Goal: Task Accomplishment & Management: Manage account settings

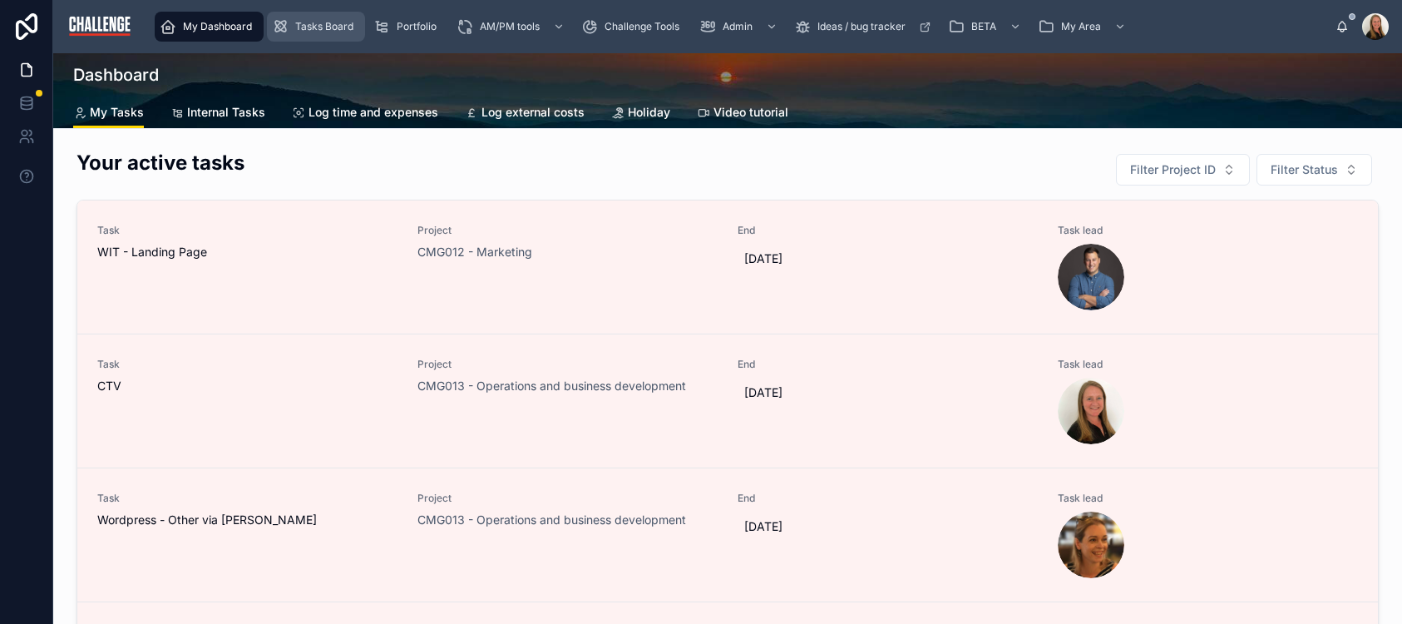
click at [340, 30] on span "Tasks Board" at bounding box center [324, 26] width 58 height 13
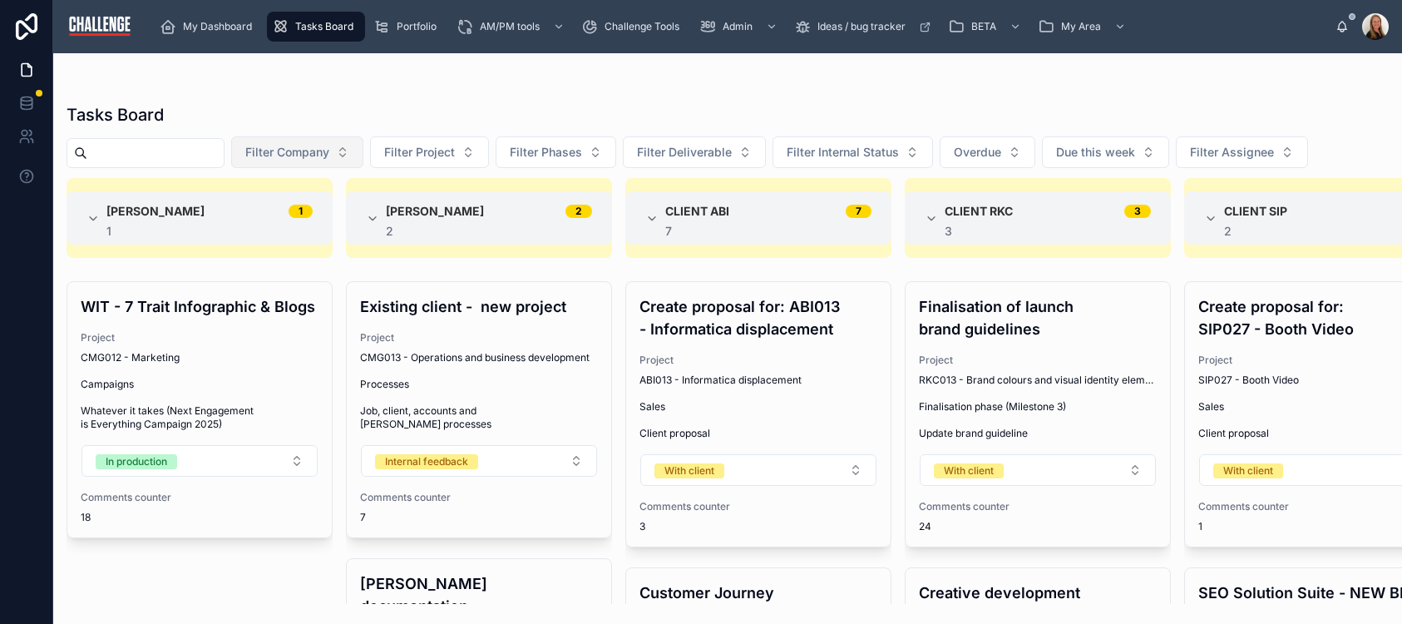
click at [363, 160] on button "Filter Company" at bounding box center [297, 152] width 132 height 32
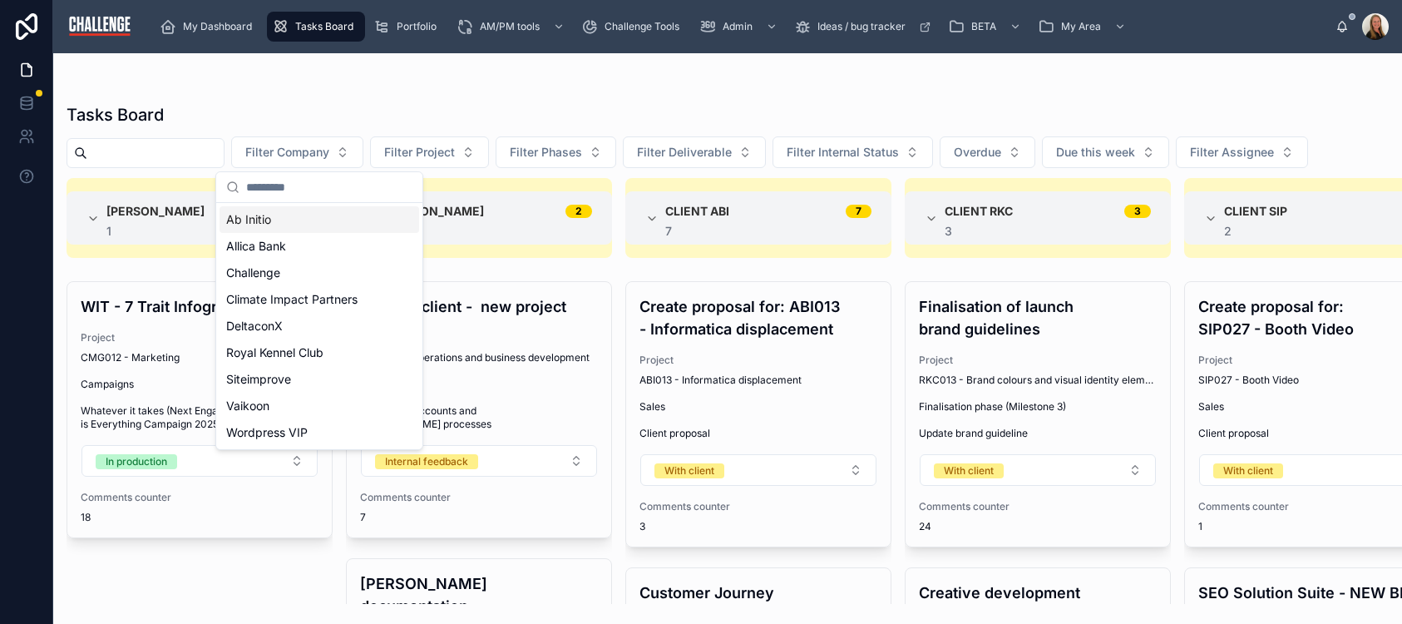
click at [310, 226] on div "Ab Initio" at bounding box center [320, 219] width 200 height 27
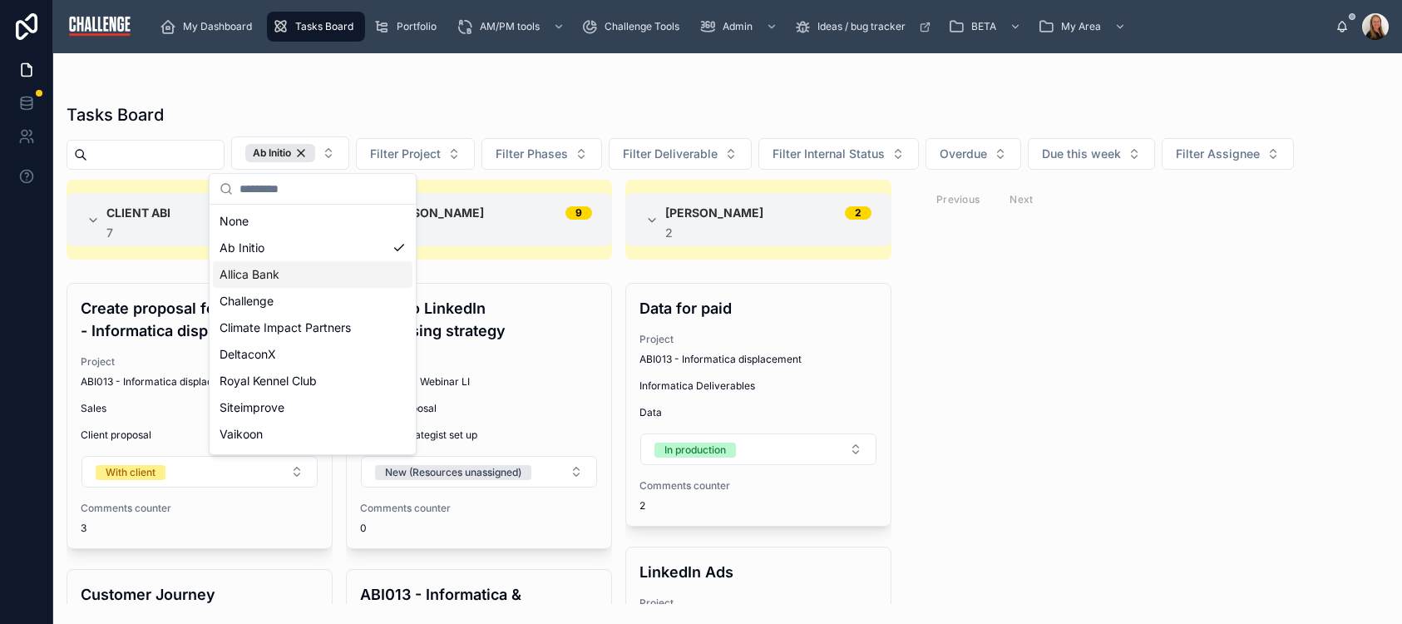
click at [1255, 401] on div "Client ABI 7 7 Create proposal for: ABI013 - Informatica displacement Project A…" at bounding box center [727, 392] width 1349 height 424
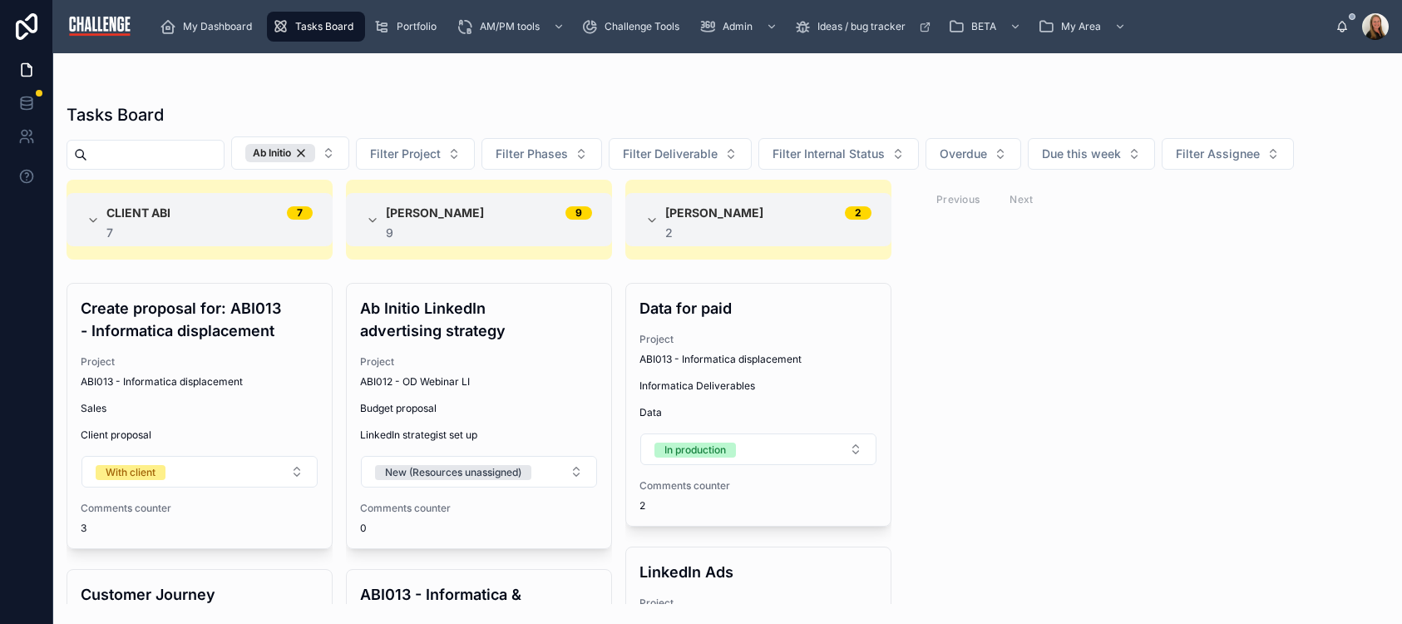
click at [1094, 443] on div "Client ABI 7 7 Create proposal for: ABI013 - Informatica displacement Project A…" at bounding box center [727, 392] width 1349 height 424
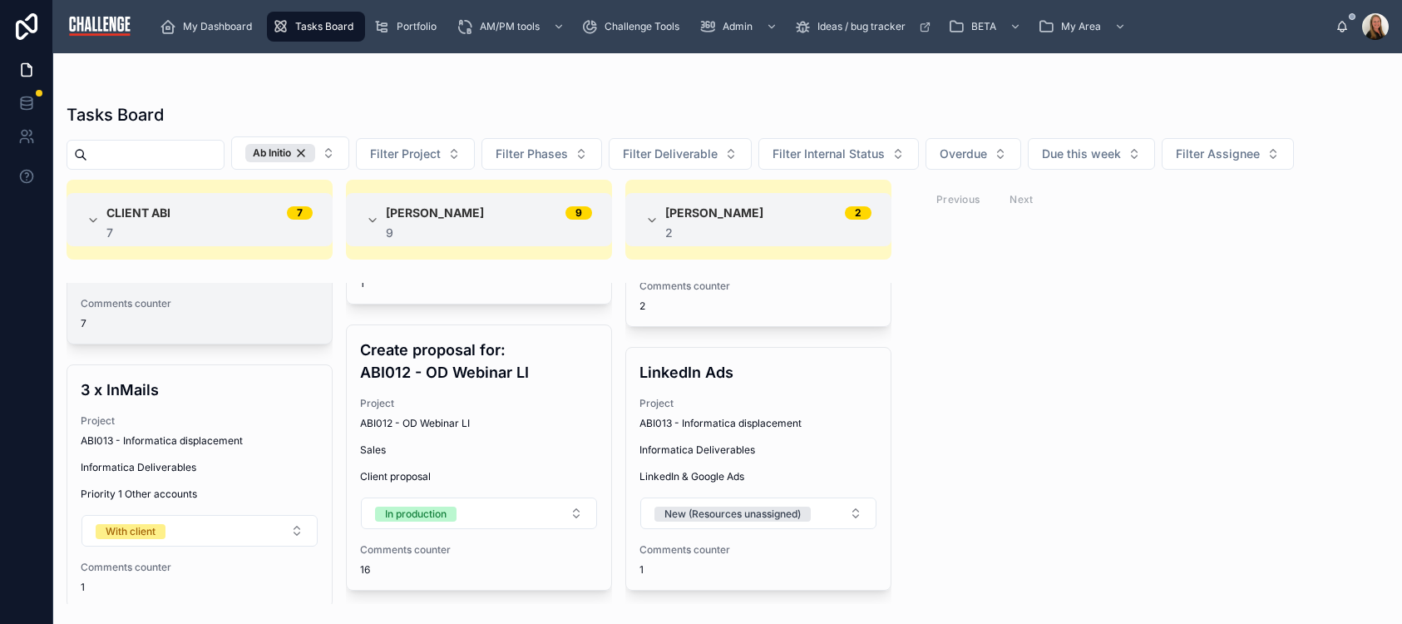
scroll to position [1563, 0]
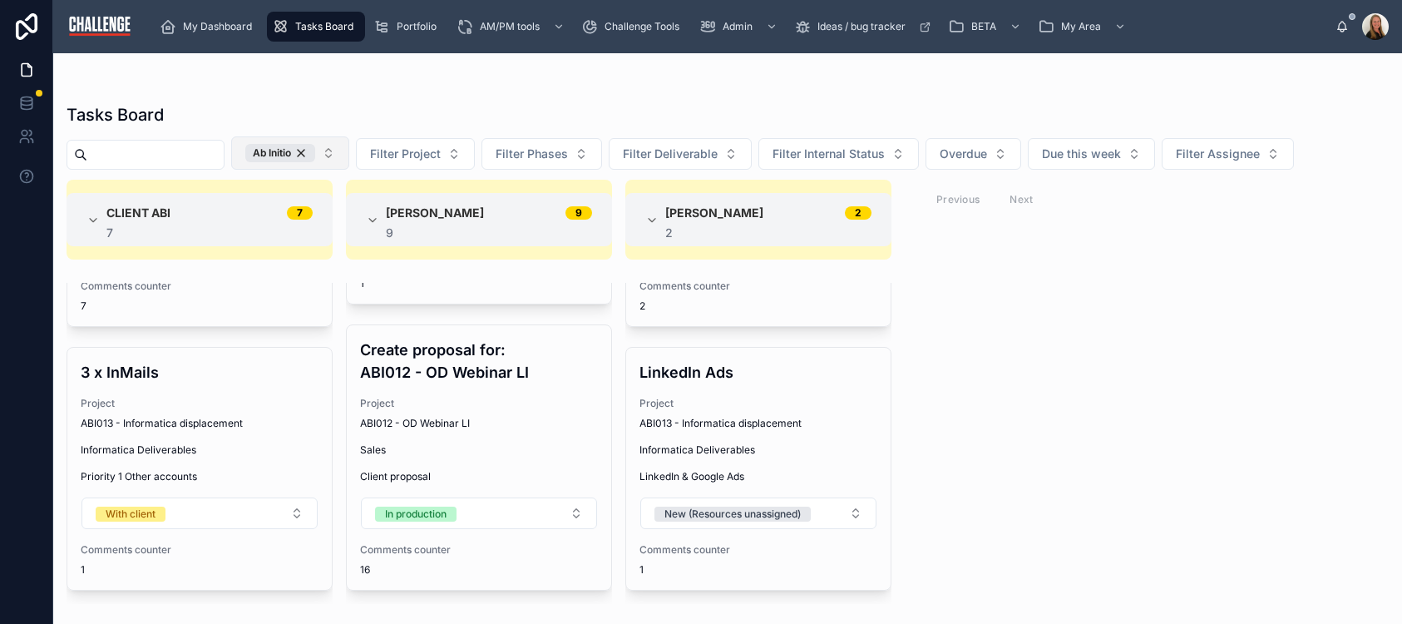
click at [315, 154] on div "Ab Initio" at bounding box center [280, 153] width 70 height 18
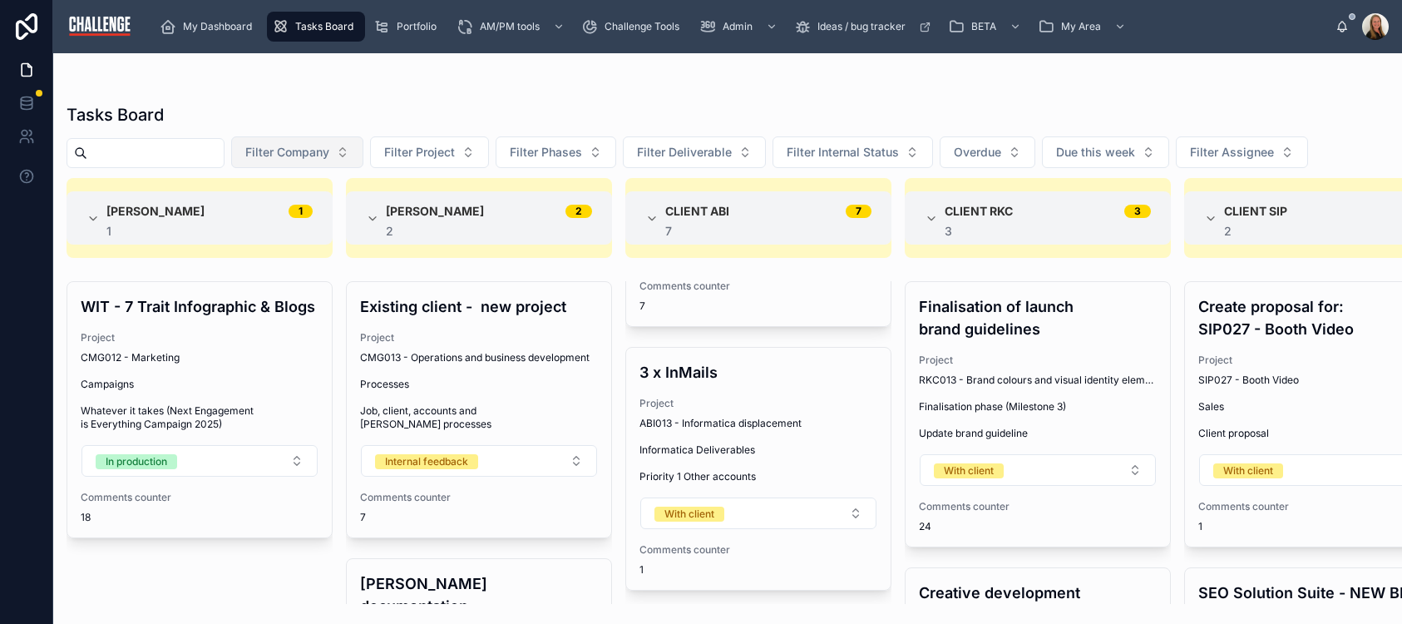
scroll to position [3511, 0]
click at [363, 151] on button "Filter Company" at bounding box center [297, 152] width 132 height 32
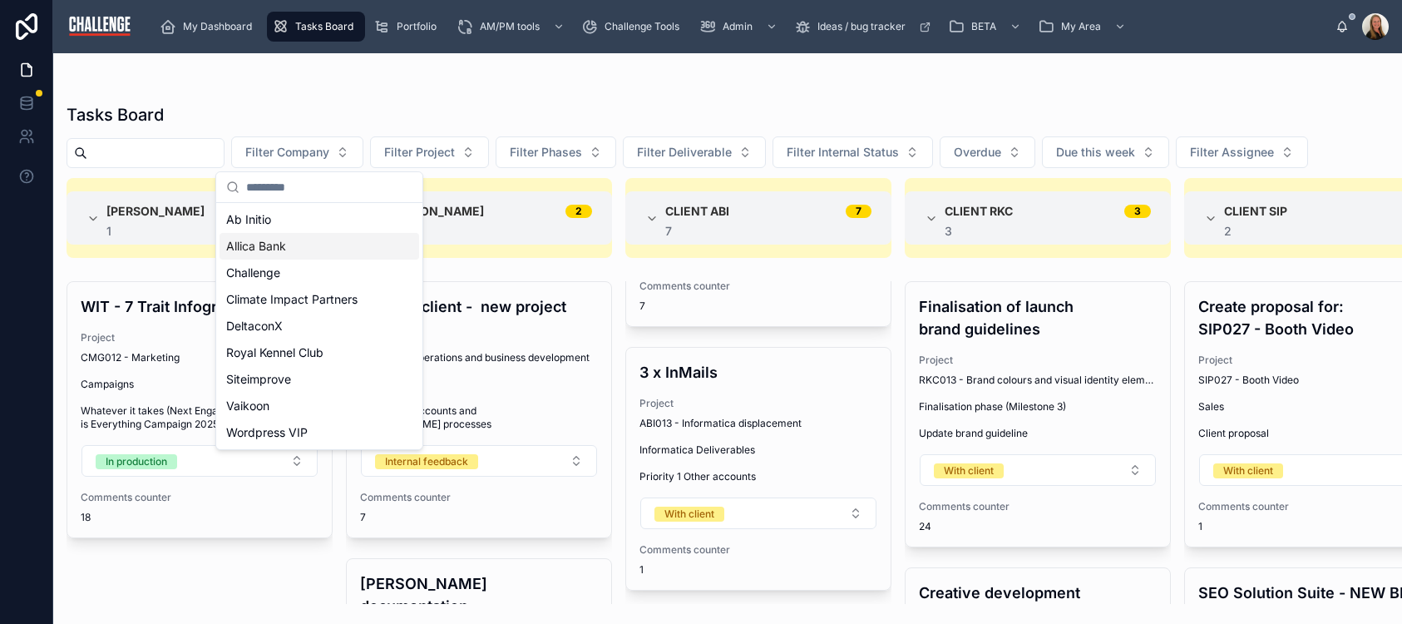
click at [304, 248] on div "Allica Bank" at bounding box center [320, 246] width 200 height 27
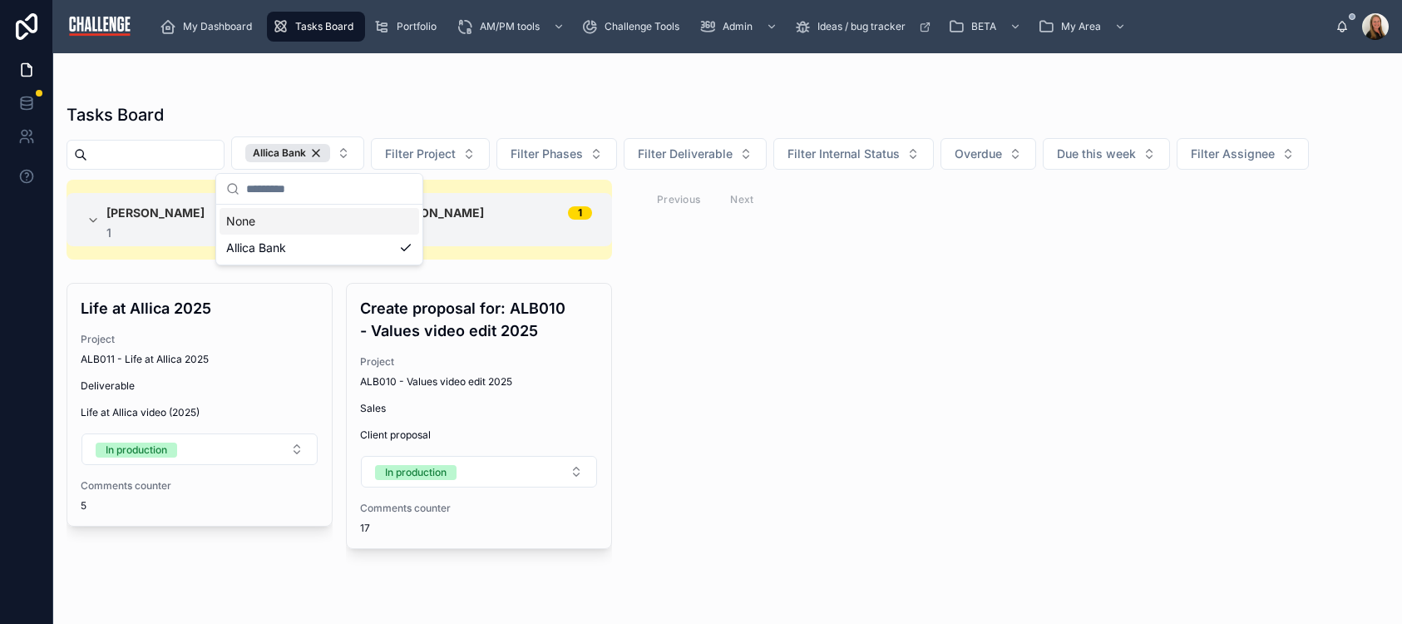
click at [763, 366] on div "Elaine Starborg 1 1 Life at Allica 2025 Project ALB011 - Life at Allica 2025 De…" at bounding box center [727, 392] width 1349 height 424
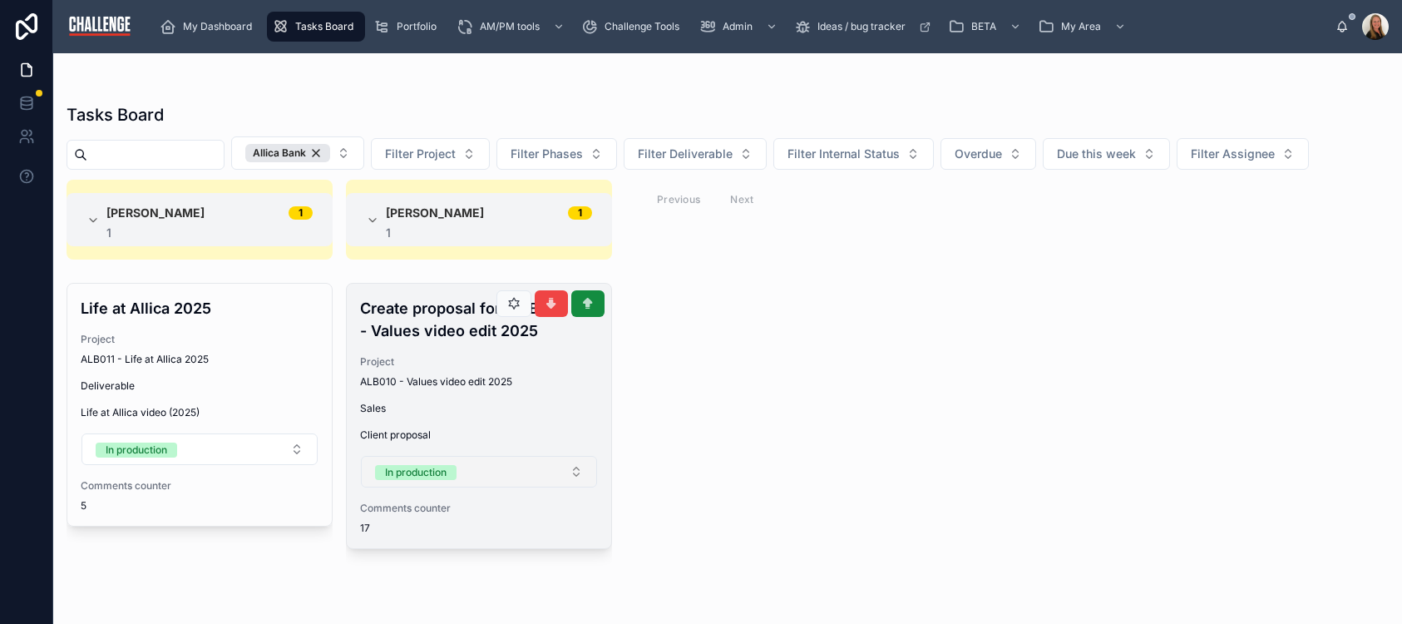
click at [562, 468] on button "In production" at bounding box center [479, 472] width 236 height 32
click at [565, 469] on button "In production" at bounding box center [479, 472] width 236 height 32
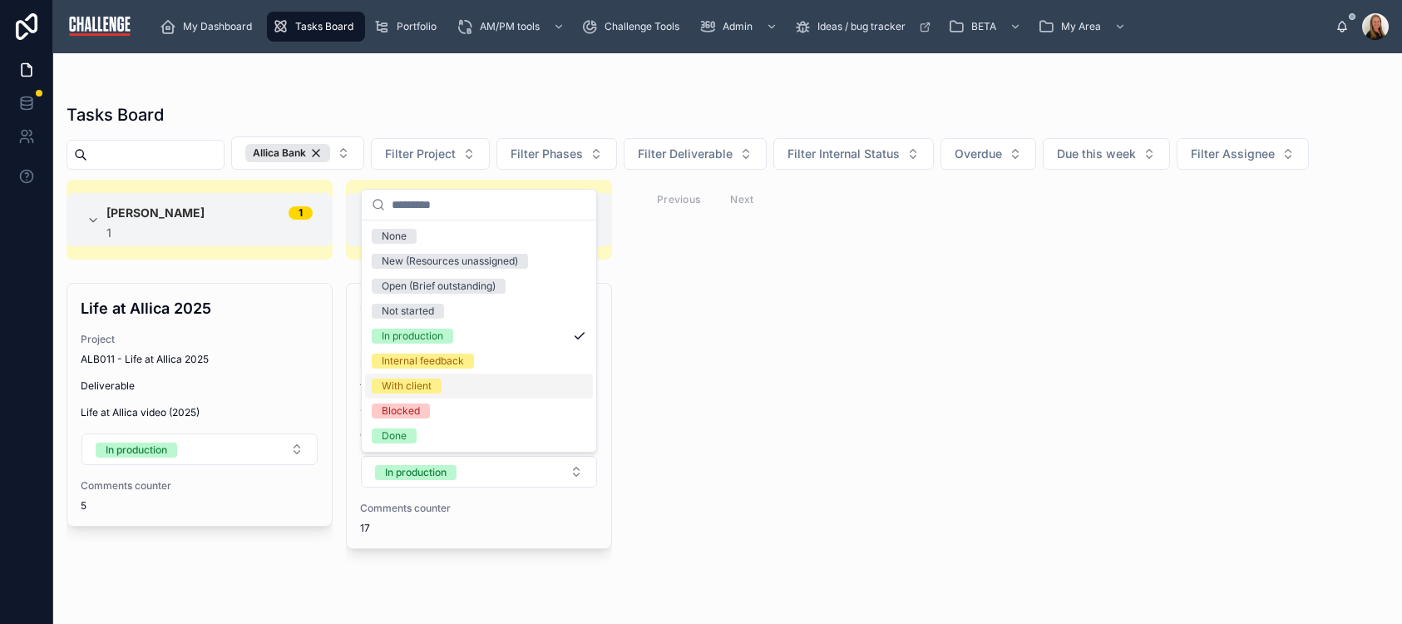
click at [480, 387] on div "With client" at bounding box center [479, 385] width 228 height 25
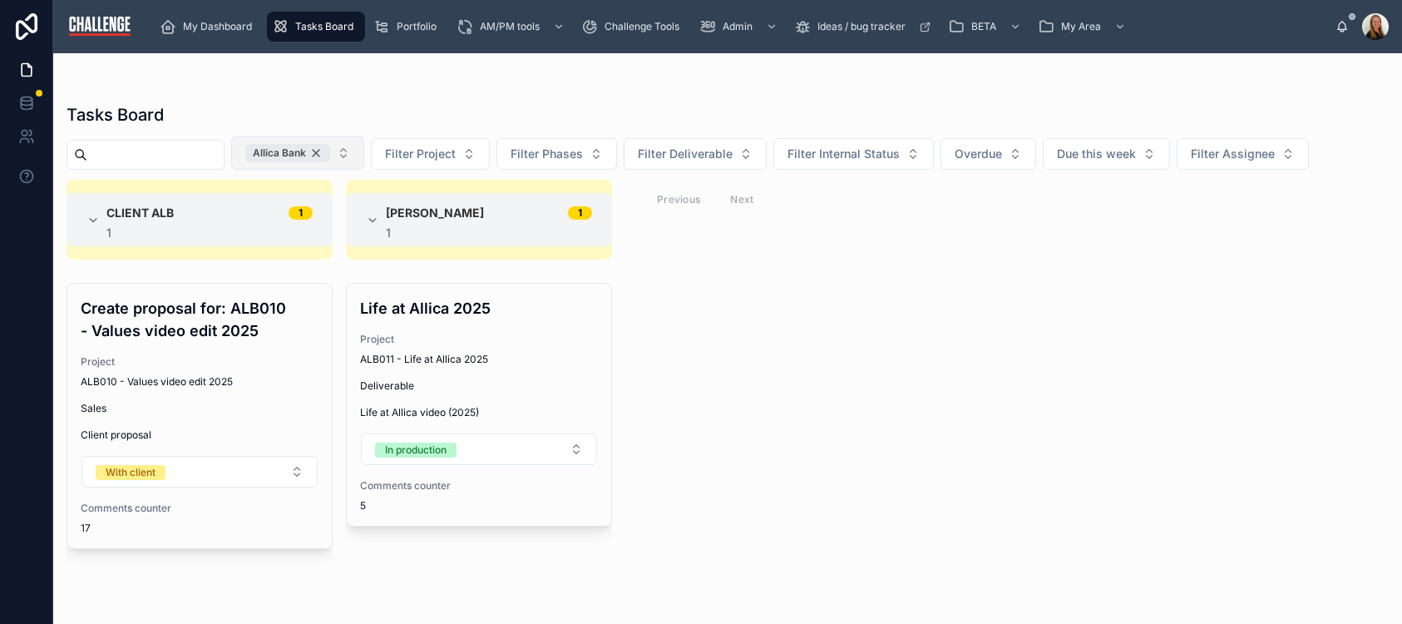
click at [330, 155] on div "Allica Bank" at bounding box center [287, 153] width 85 height 18
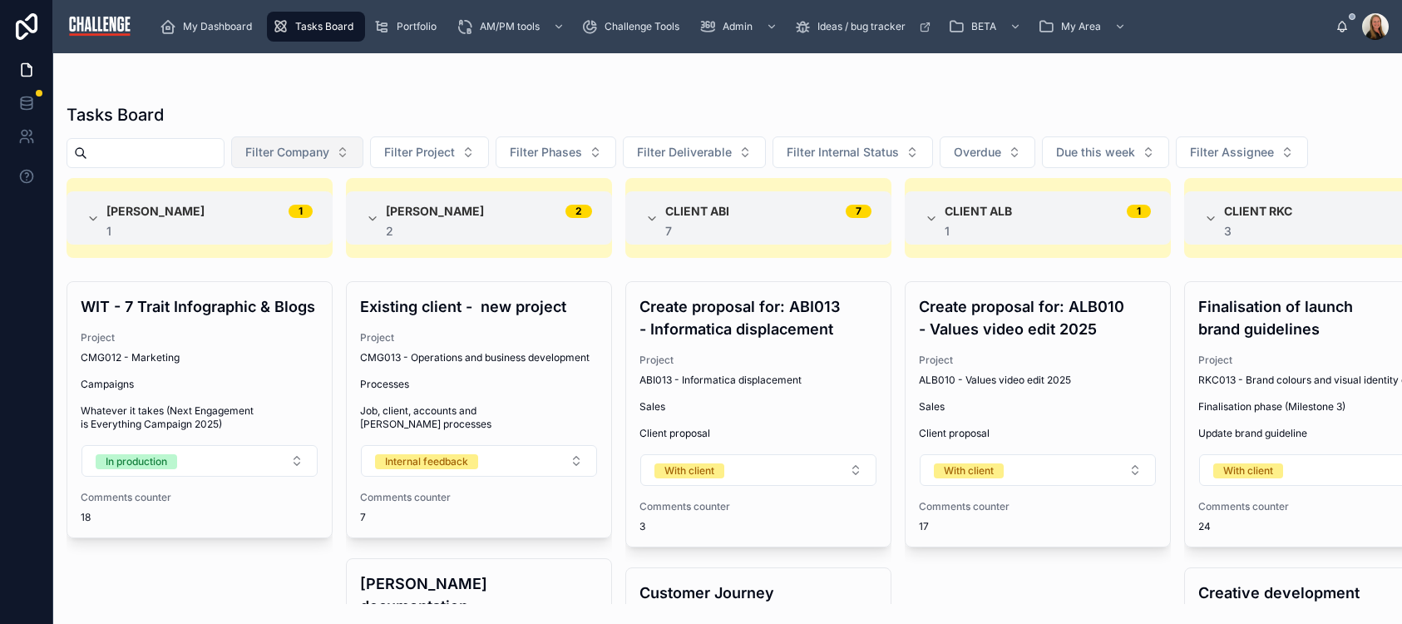
click at [363, 153] on button "Filter Company" at bounding box center [297, 152] width 132 height 32
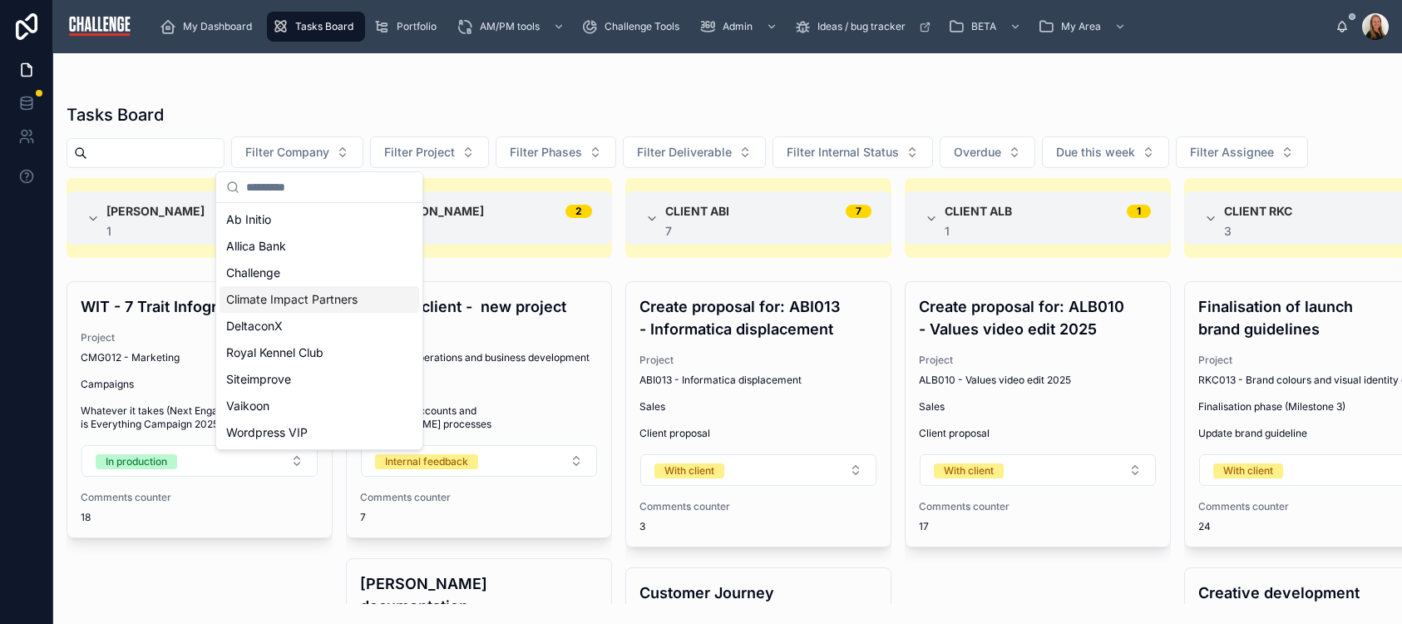
click at [365, 302] on div "Climate Impact Partners" at bounding box center [320, 299] width 200 height 27
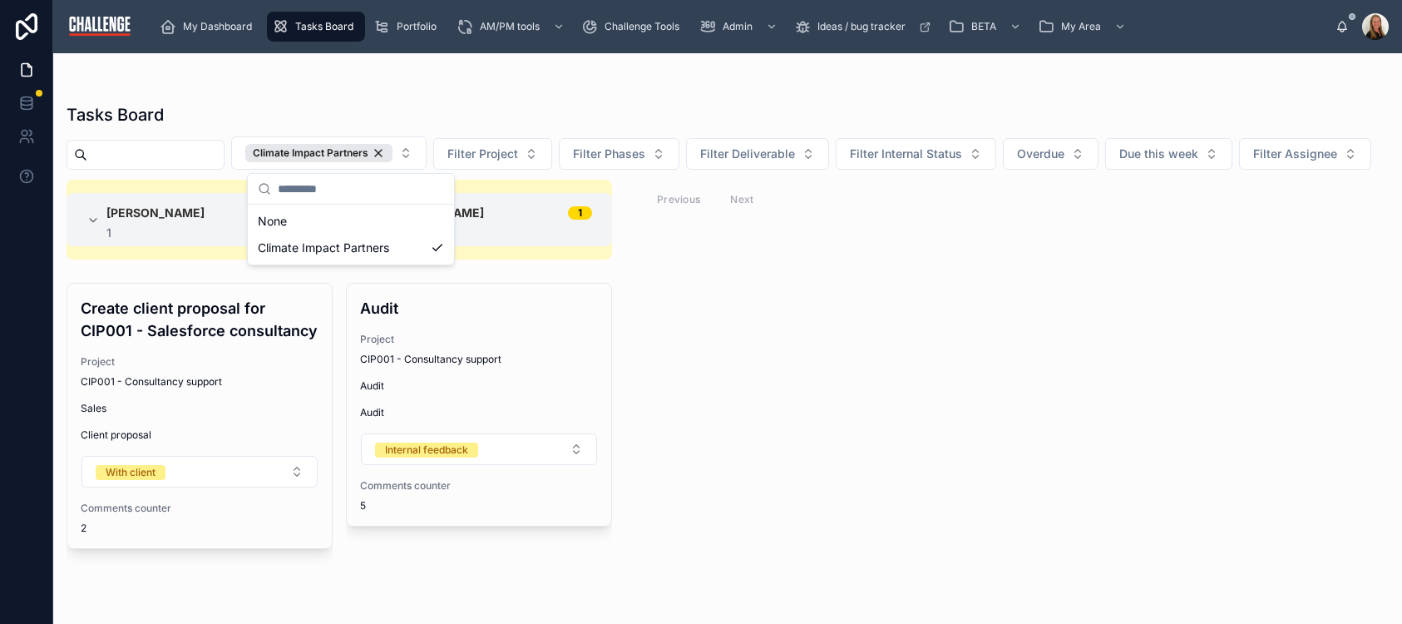
click at [1055, 375] on div "Lucy Allen 1 1 Create client proposal for CIP001 - Salesforce consultancy Proje…" at bounding box center [727, 392] width 1349 height 424
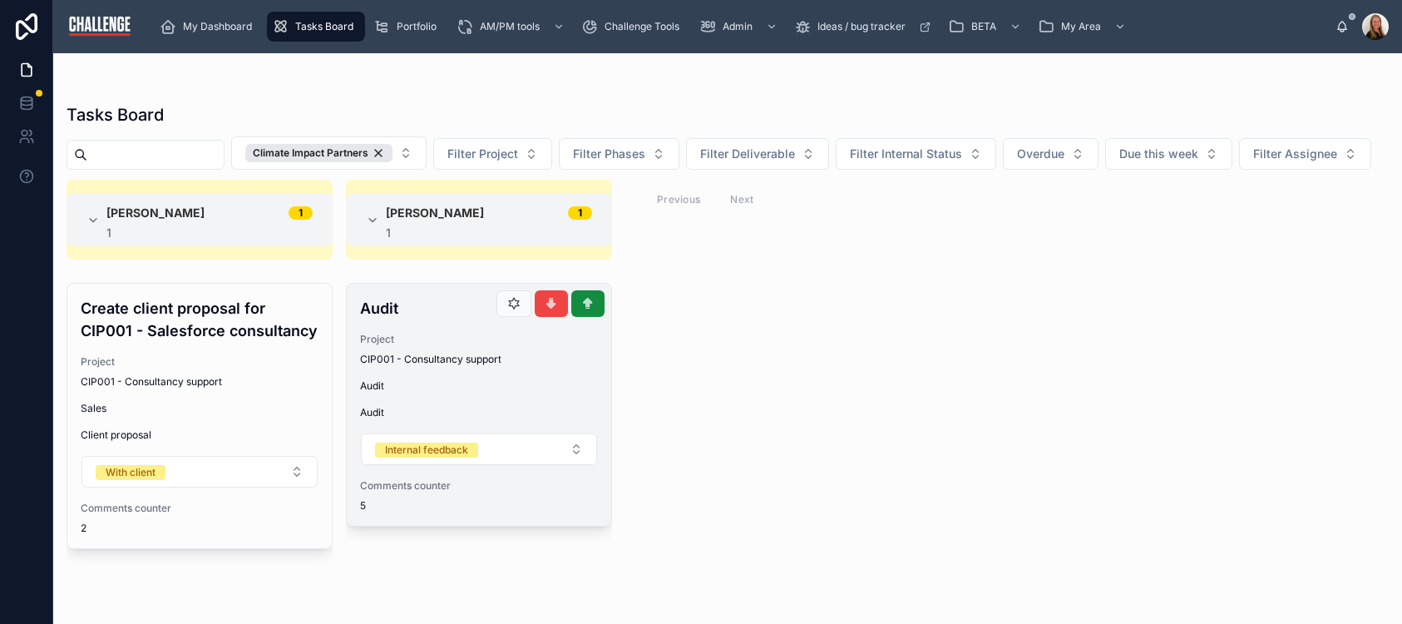
click at [469, 393] on span "Audit" at bounding box center [479, 385] width 238 height 13
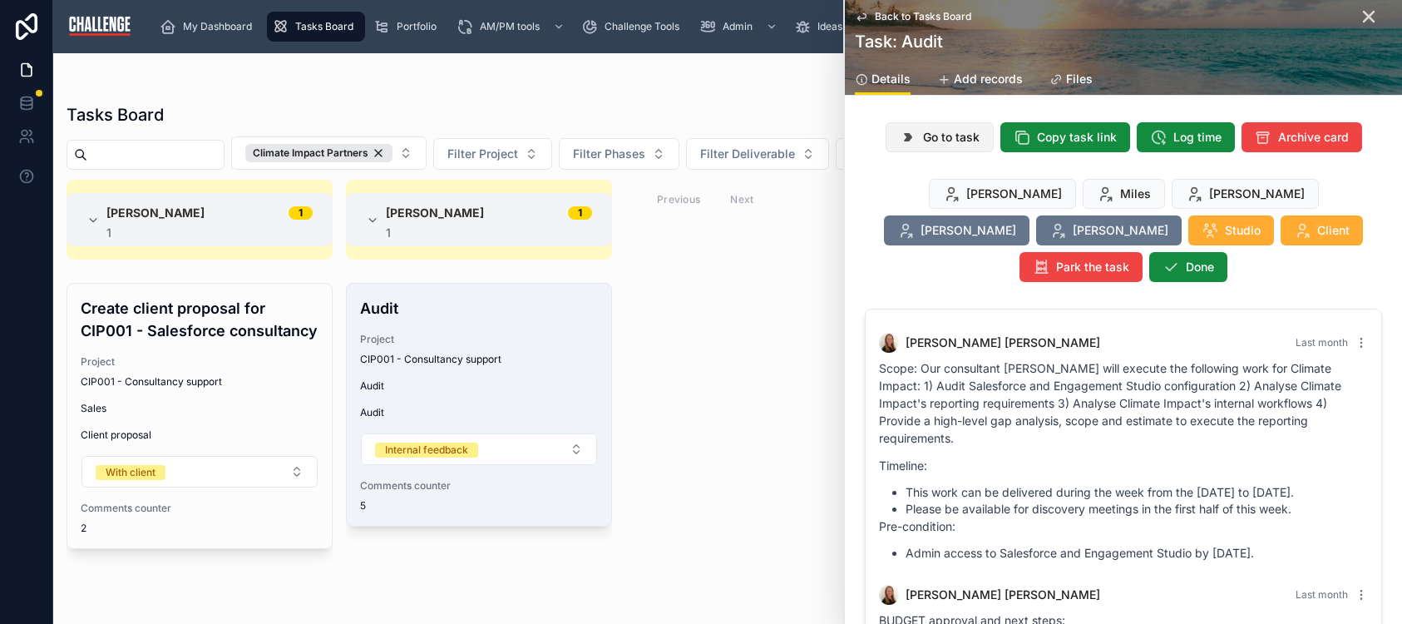
click at [917, 141] on button "Go to task" at bounding box center [940, 137] width 108 height 30
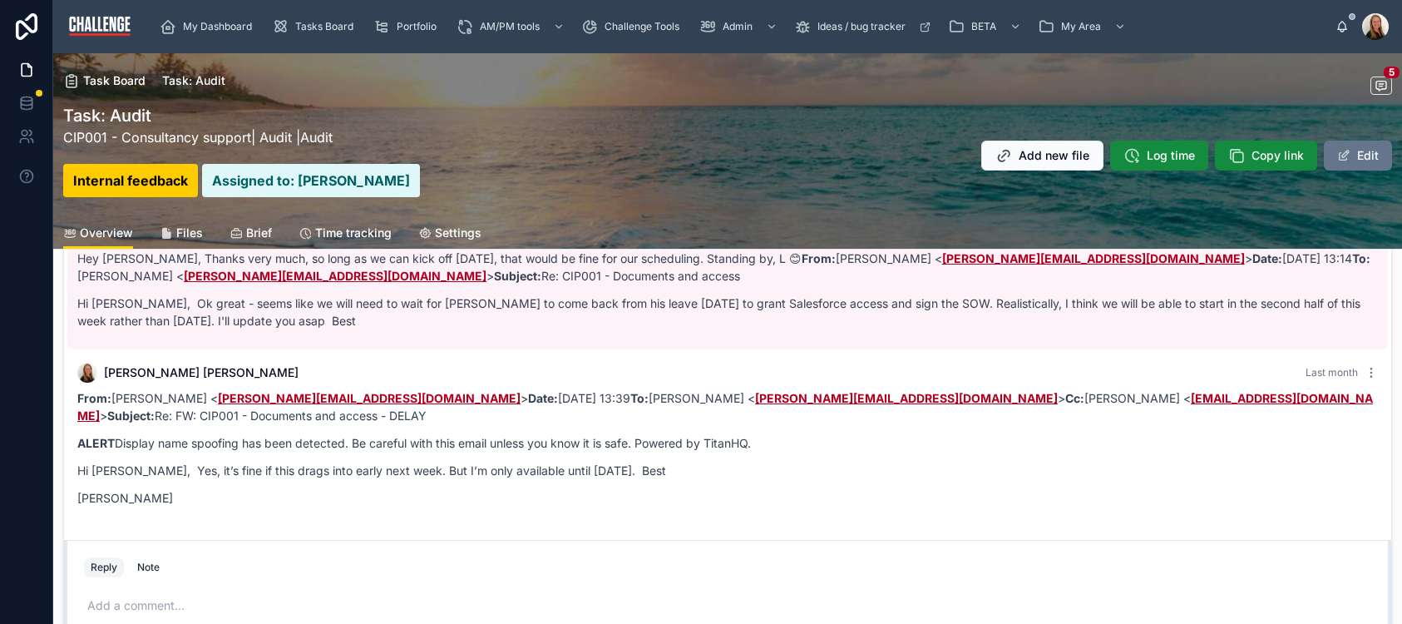
scroll to position [73, 0]
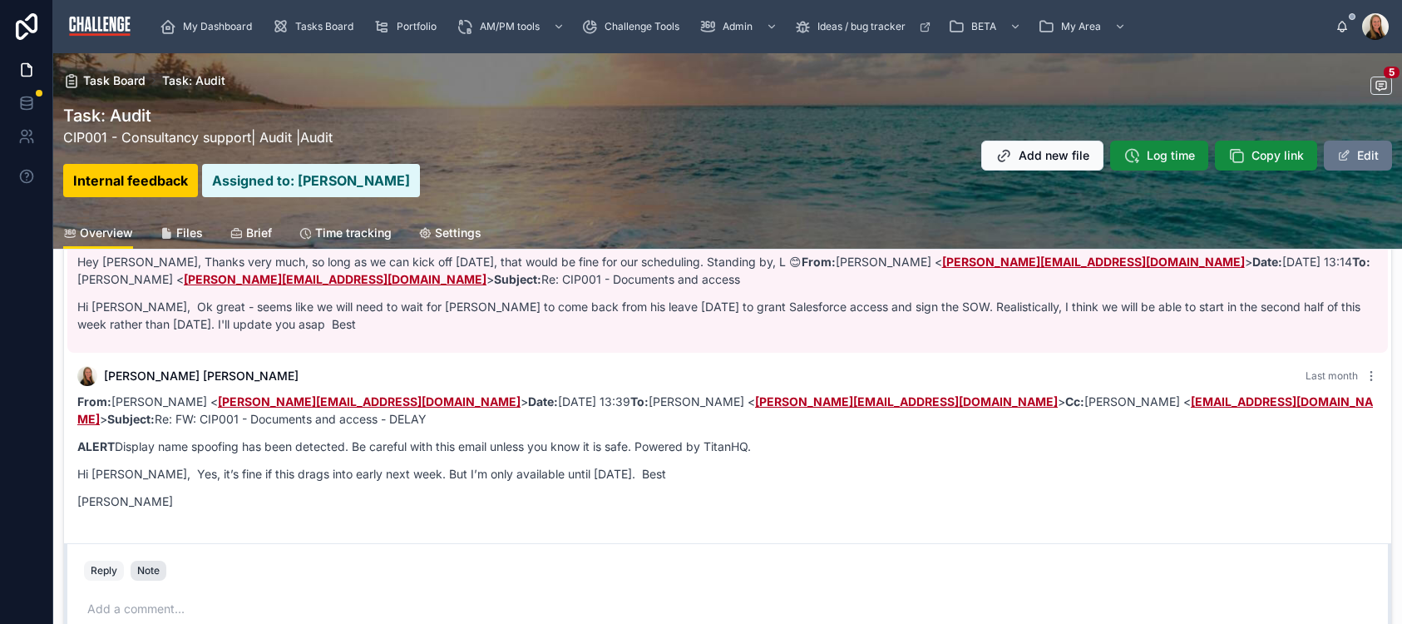
click at [146, 571] on div "Note" at bounding box center [148, 570] width 22 height 13
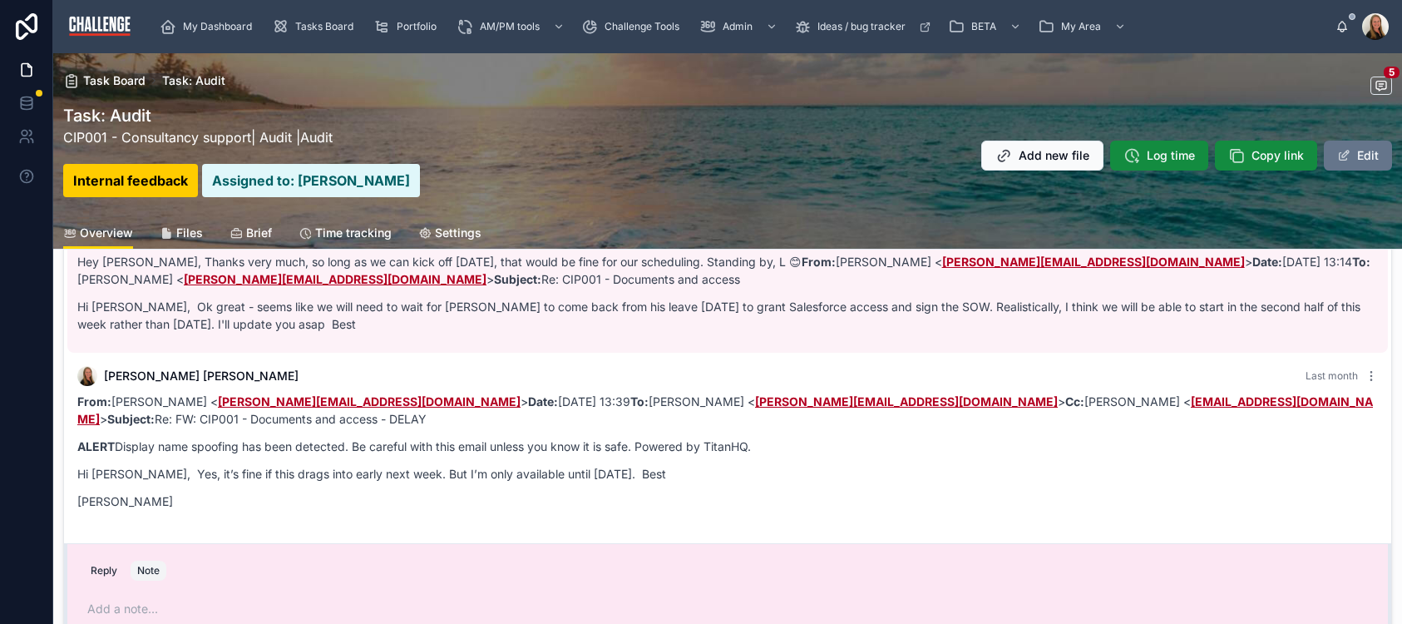
click at [180, 591] on div "Add a note..." at bounding box center [727, 625] width 1287 height 70
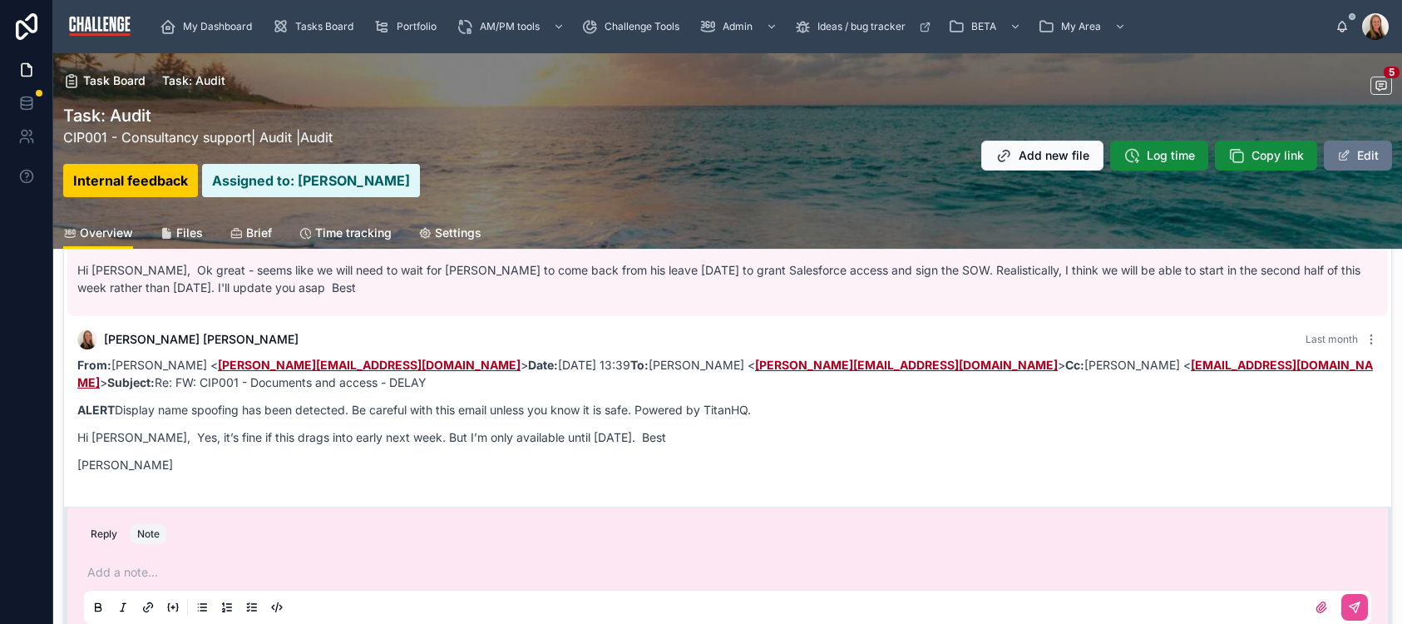
scroll to position [278, 0]
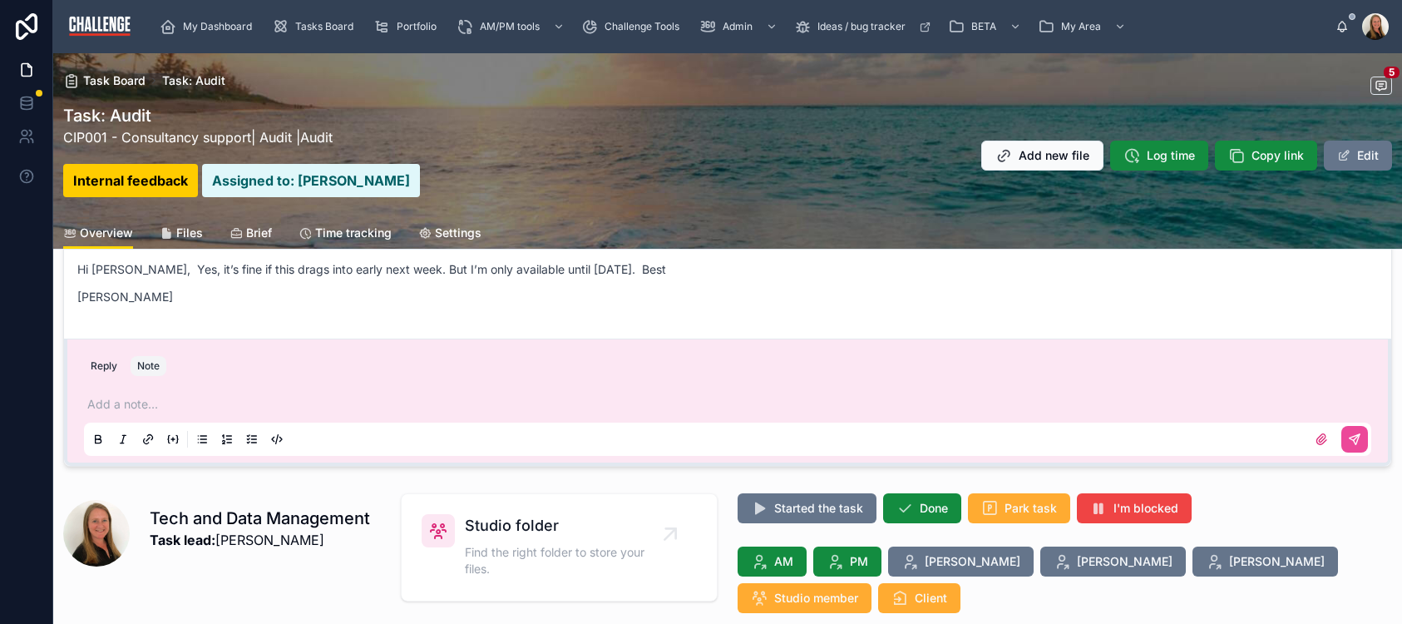
click at [125, 402] on p at bounding box center [730, 404] width 1287 height 17
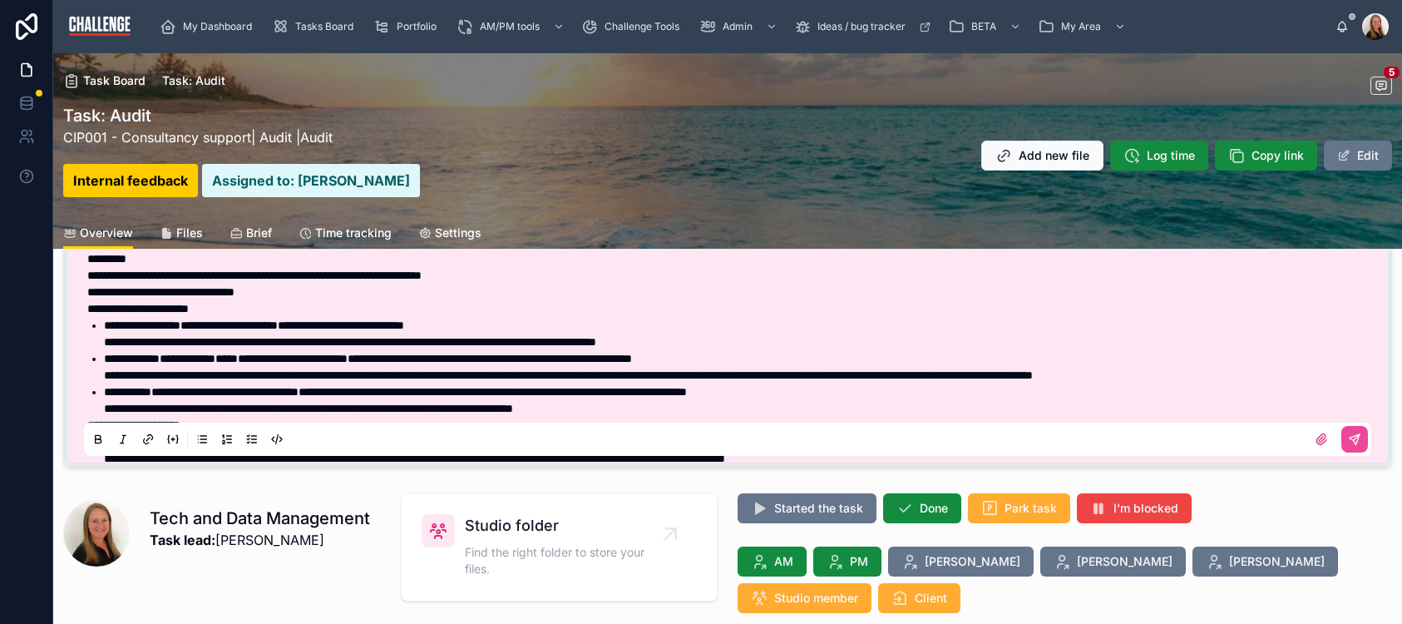
scroll to position [116, 0]
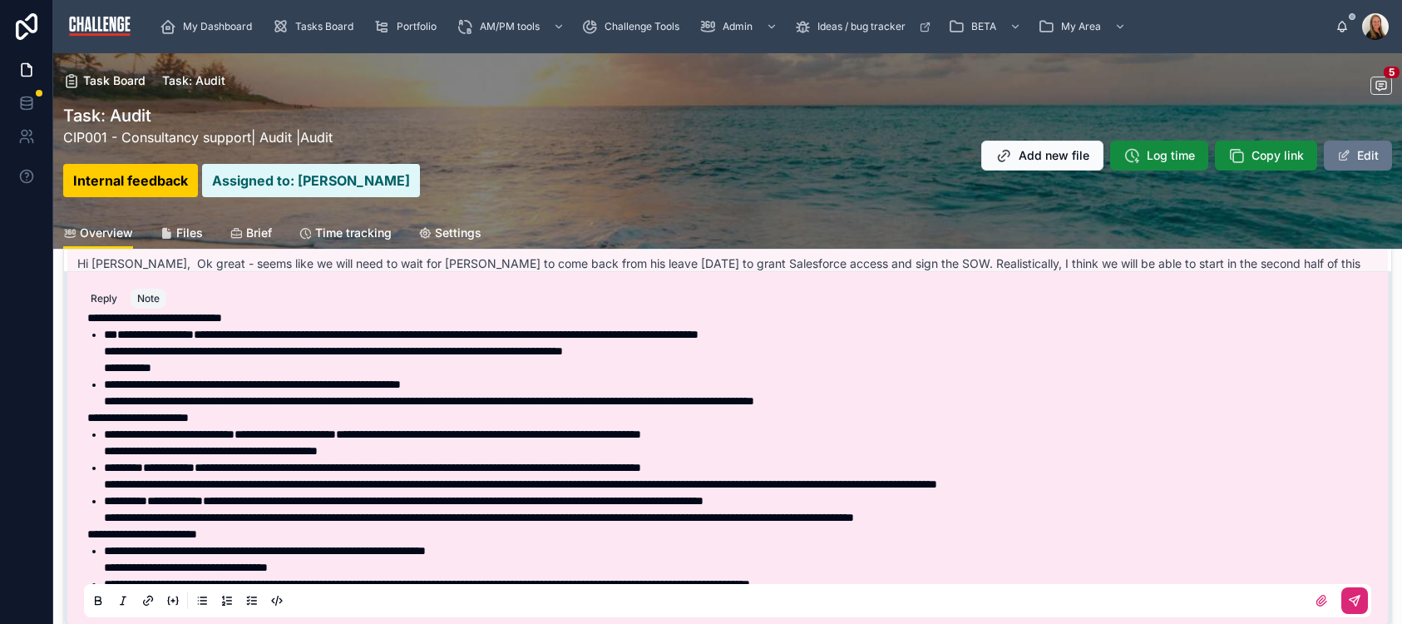
click at [1348, 596] on icon at bounding box center [1354, 600] width 13 height 13
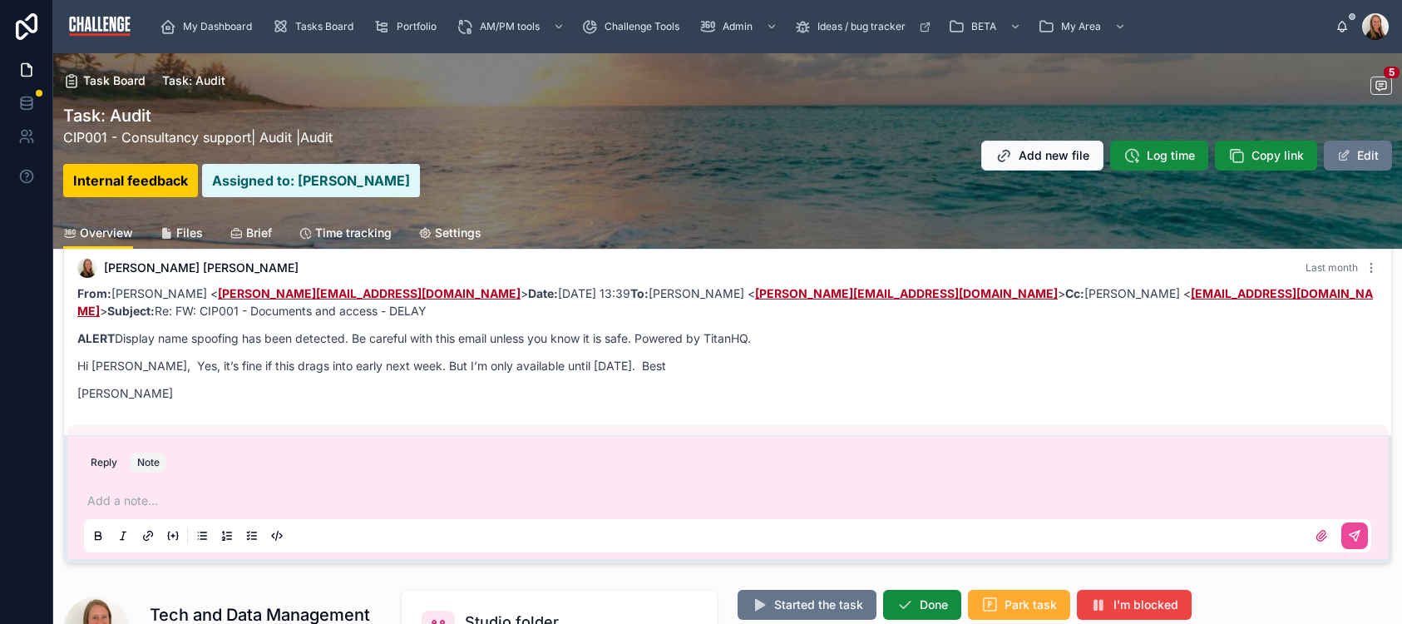
scroll to position [210, 0]
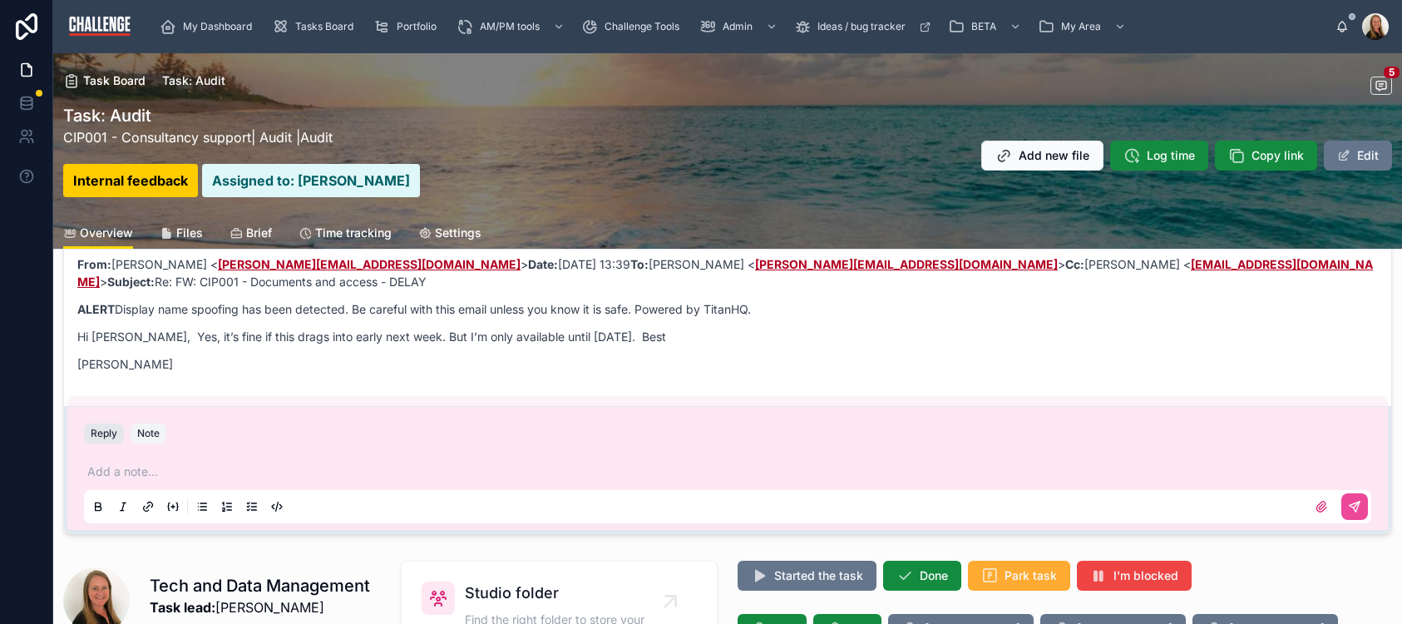
click at [89, 432] on button "Reply" at bounding box center [104, 433] width 40 height 20
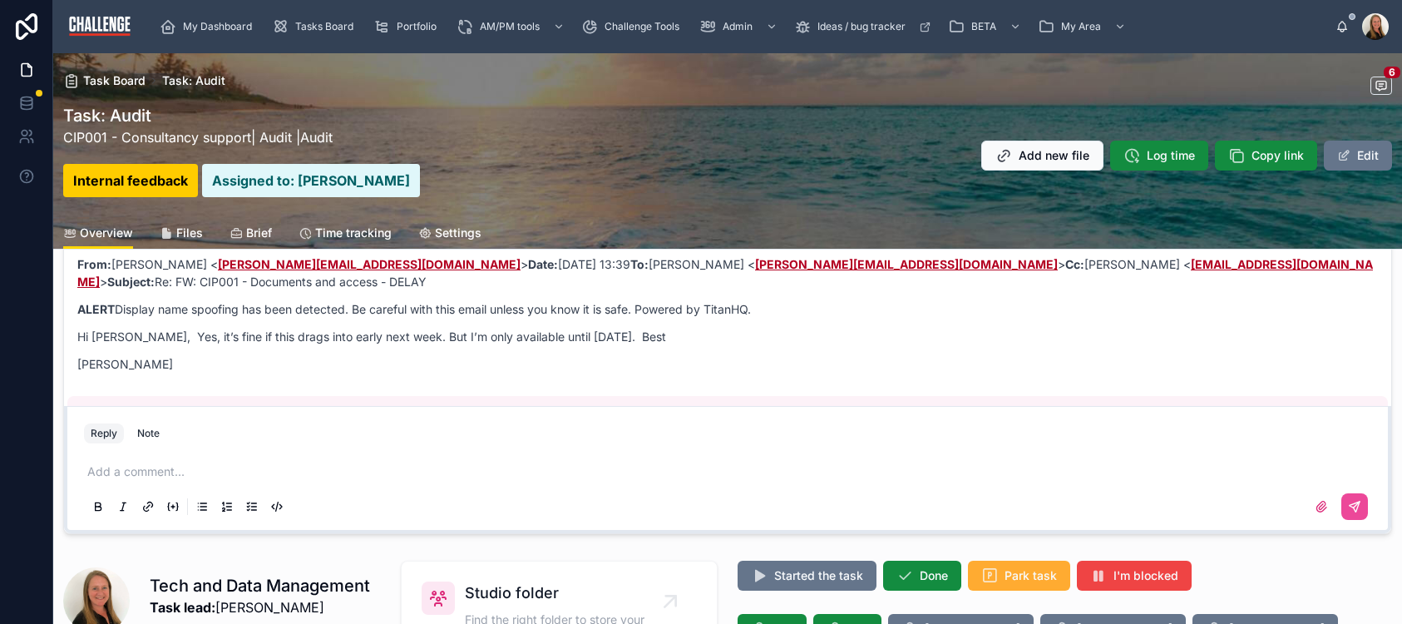
click at [151, 471] on p at bounding box center [730, 471] width 1287 height 17
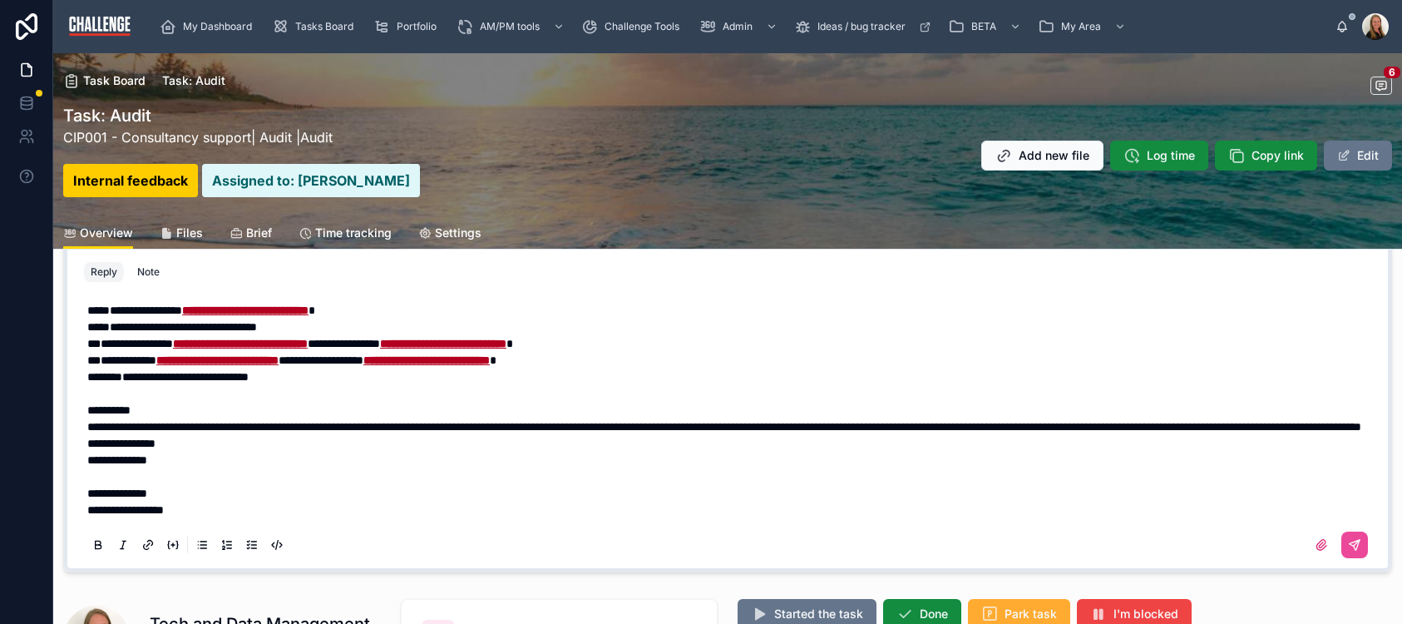
scroll to position [339, 0]
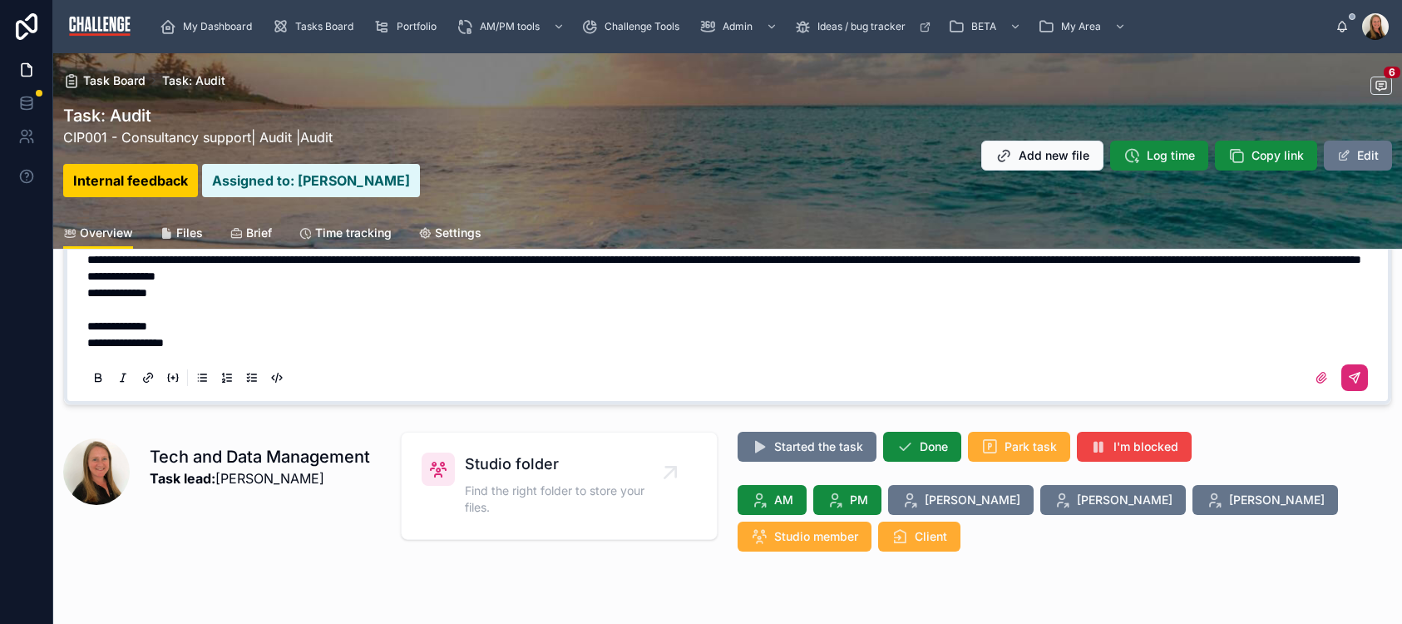
click at [1350, 373] on icon at bounding box center [1355, 378] width 10 height 10
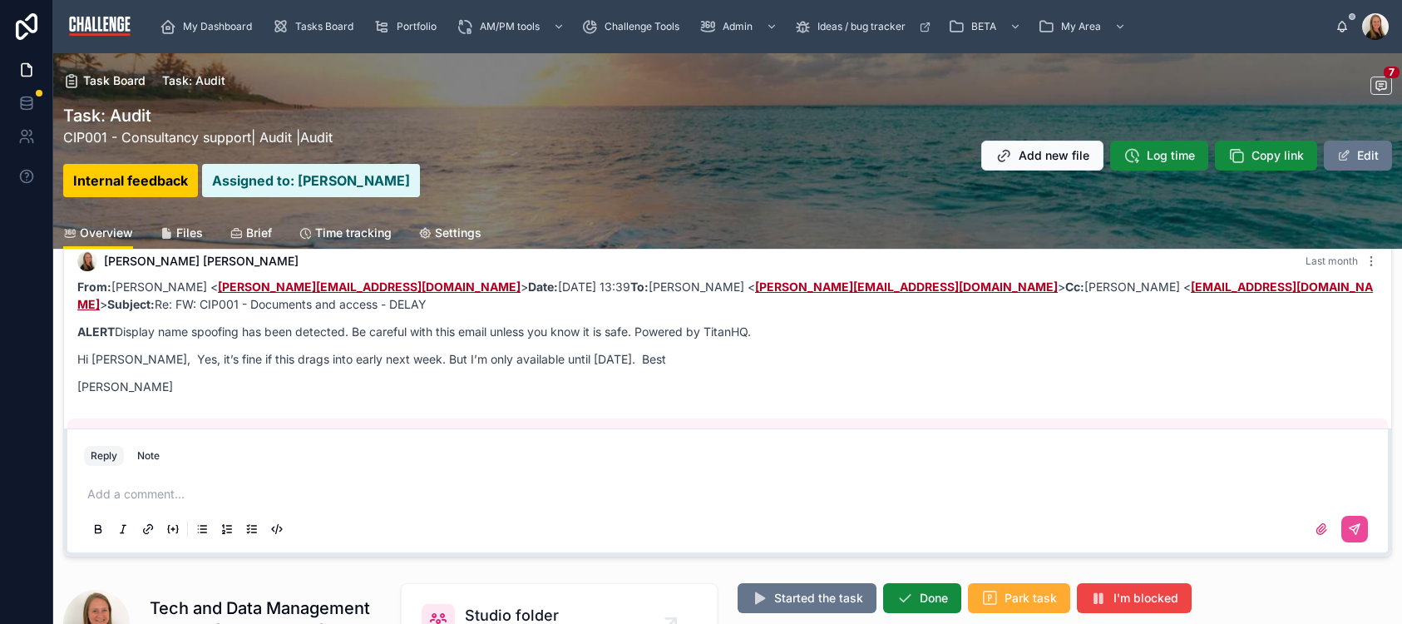
scroll to position [0, 0]
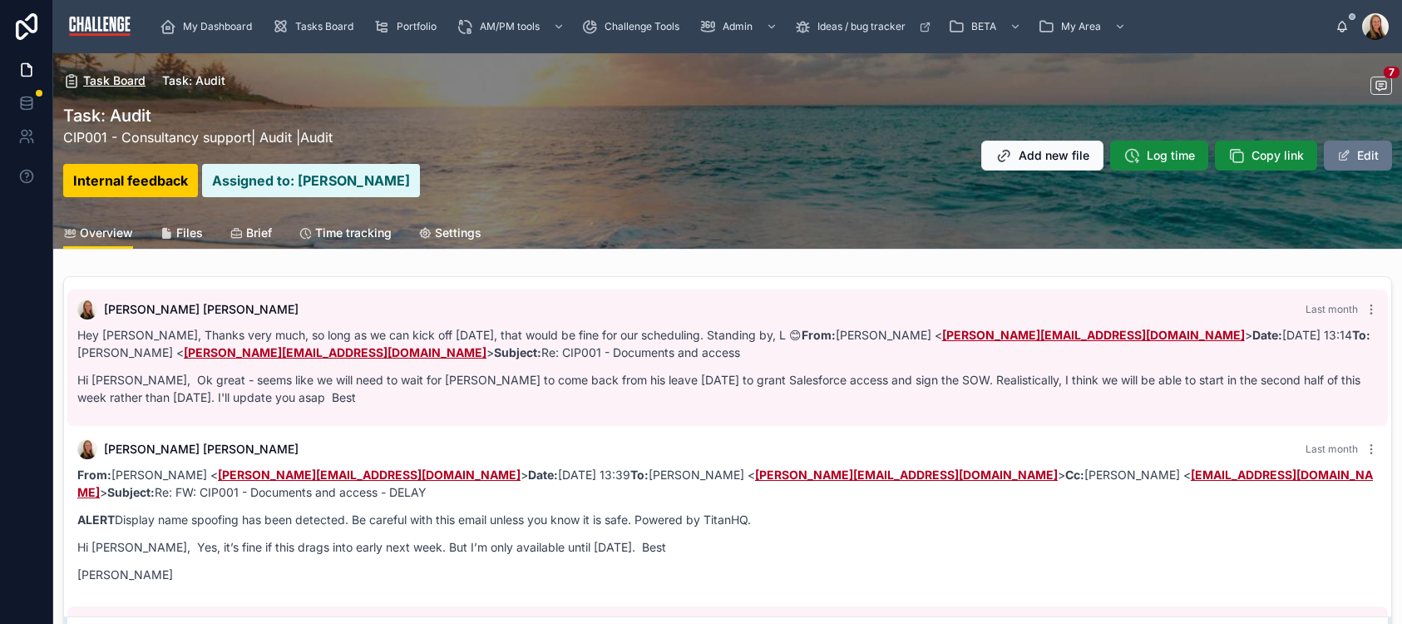
click at [127, 82] on span "Task Board" at bounding box center [114, 80] width 62 height 17
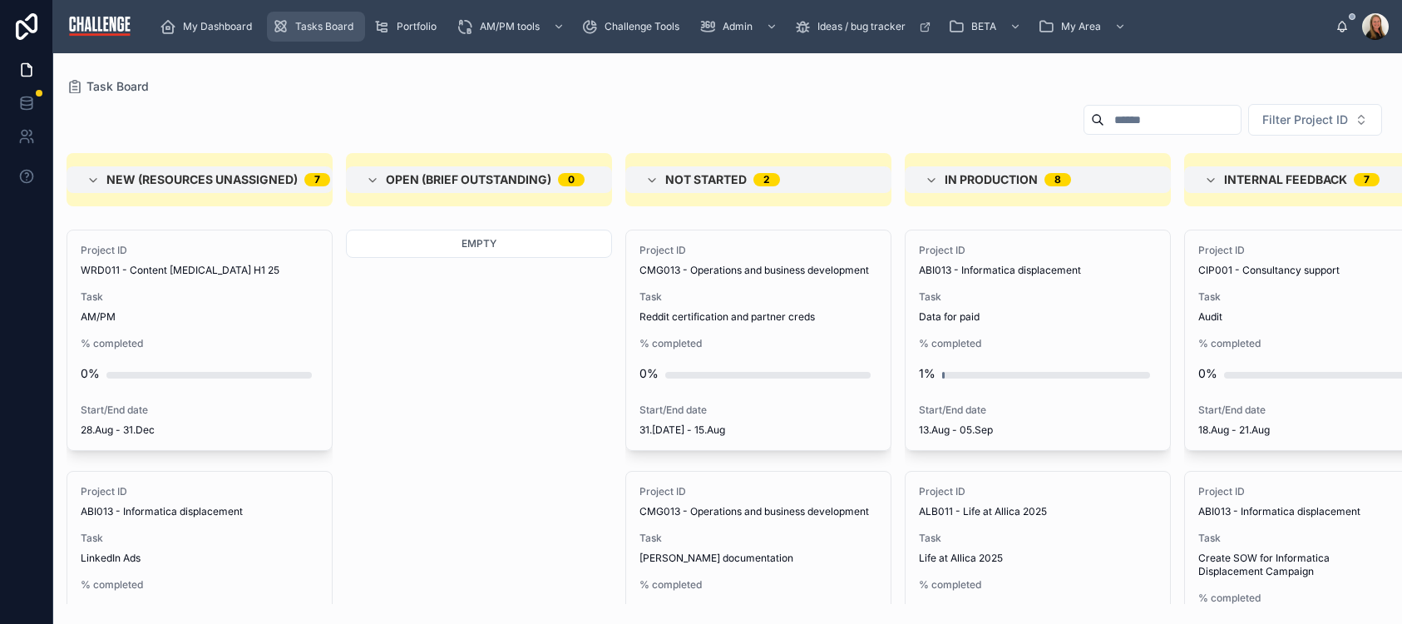
click at [334, 23] on span "Tasks Board" at bounding box center [324, 26] width 58 height 13
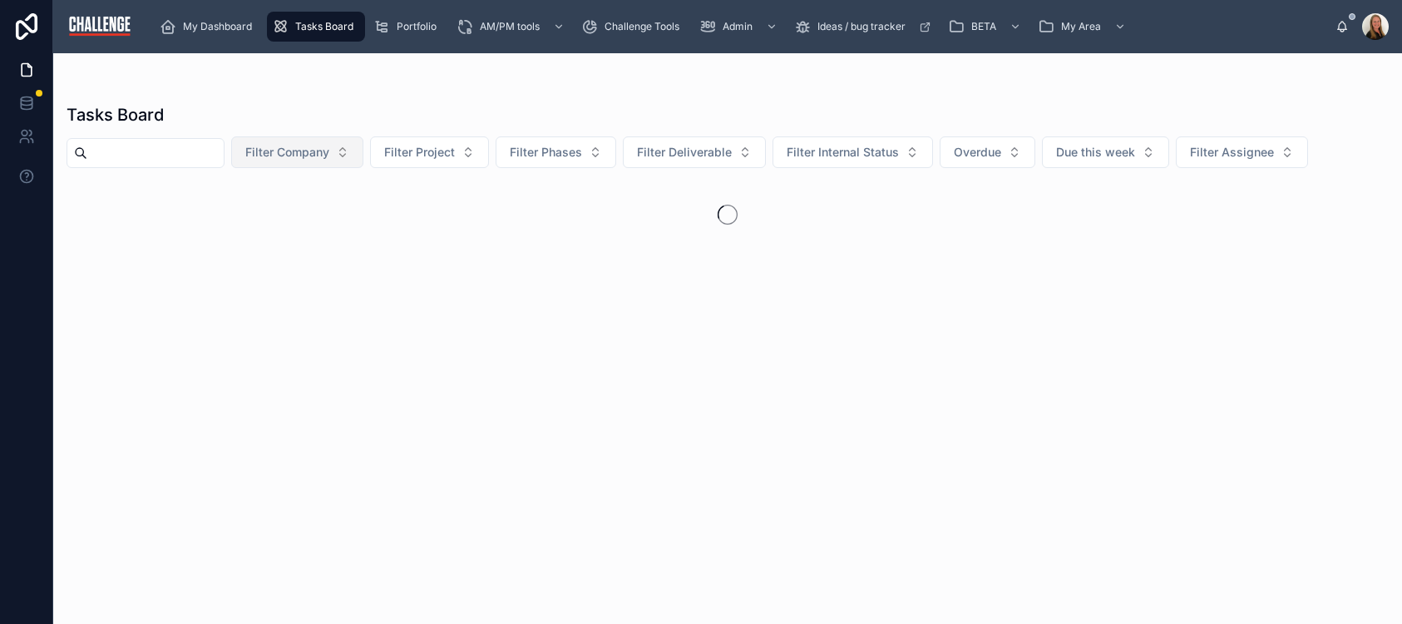
click at [360, 154] on button "Filter Company" at bounding box center [297, 152] width 132 height 32
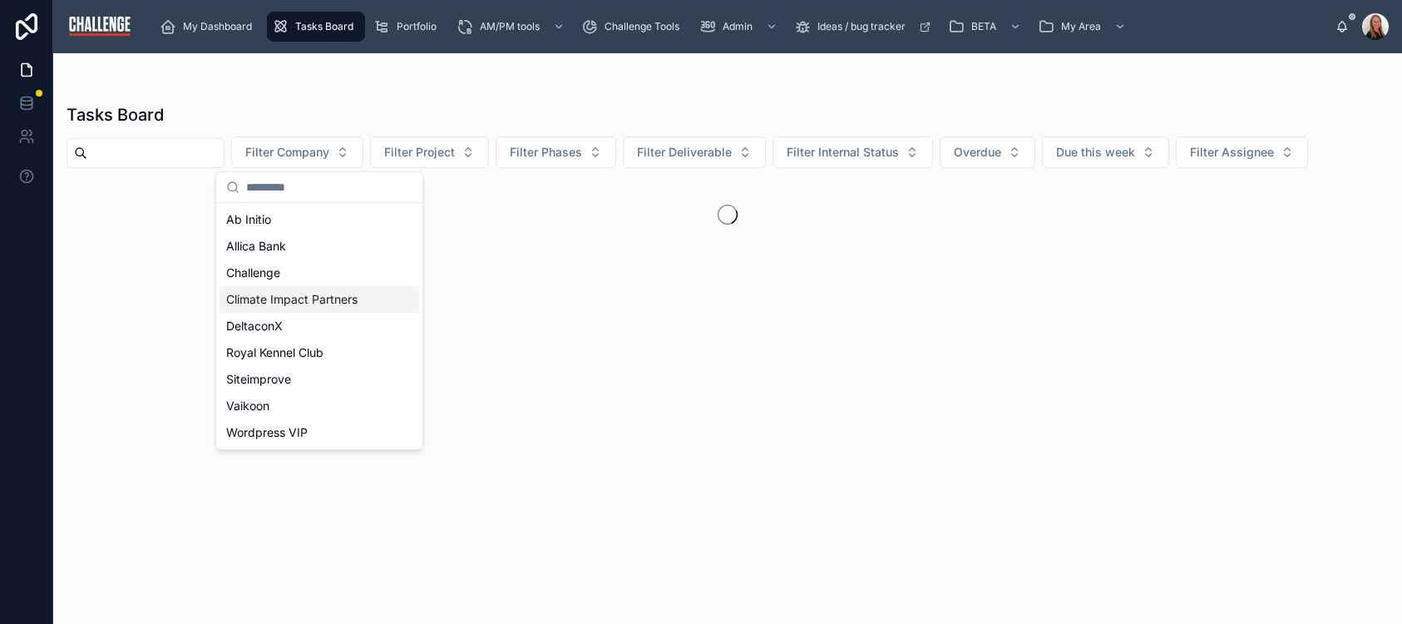
click at [316, 301] on span "Climate Impact Partners" at bounding box center [291, 299] width 131 height 17
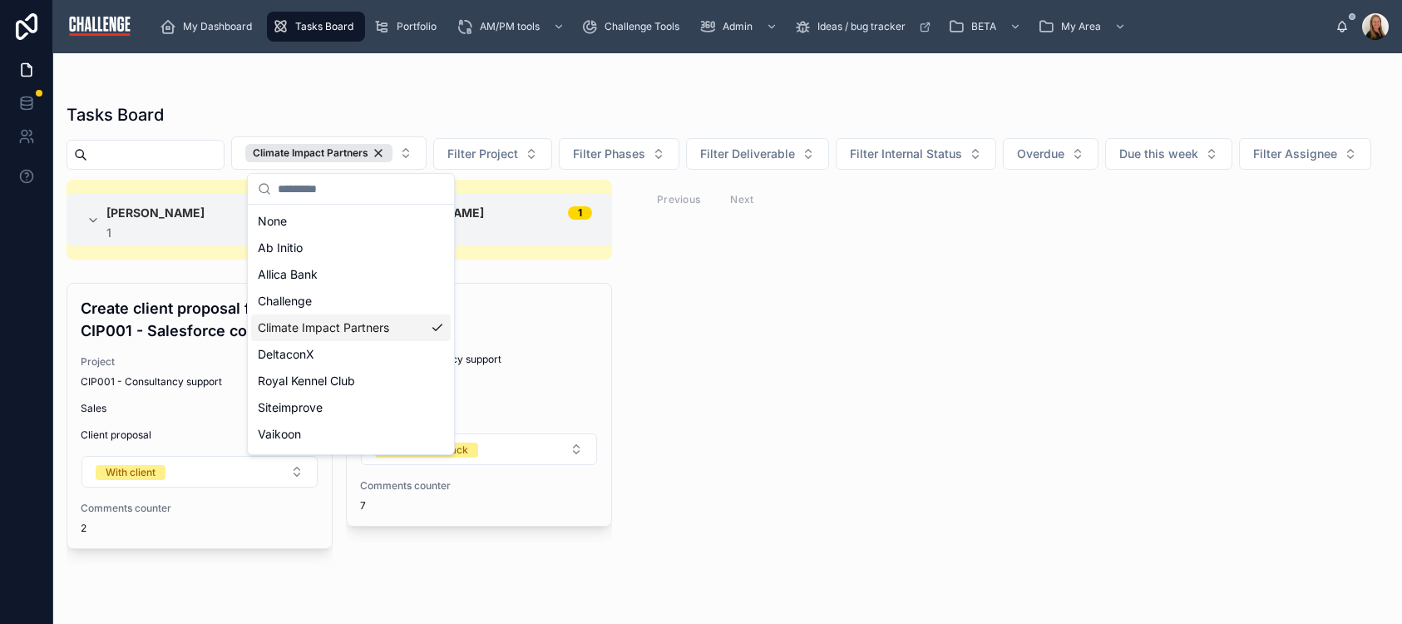
click at [899, 427] on div "Lucy Allen 1 1 Create client proposal for CIP001 - Salesforce consultancy Proje…" at bounding box center [727, 392] width 1349 height 424
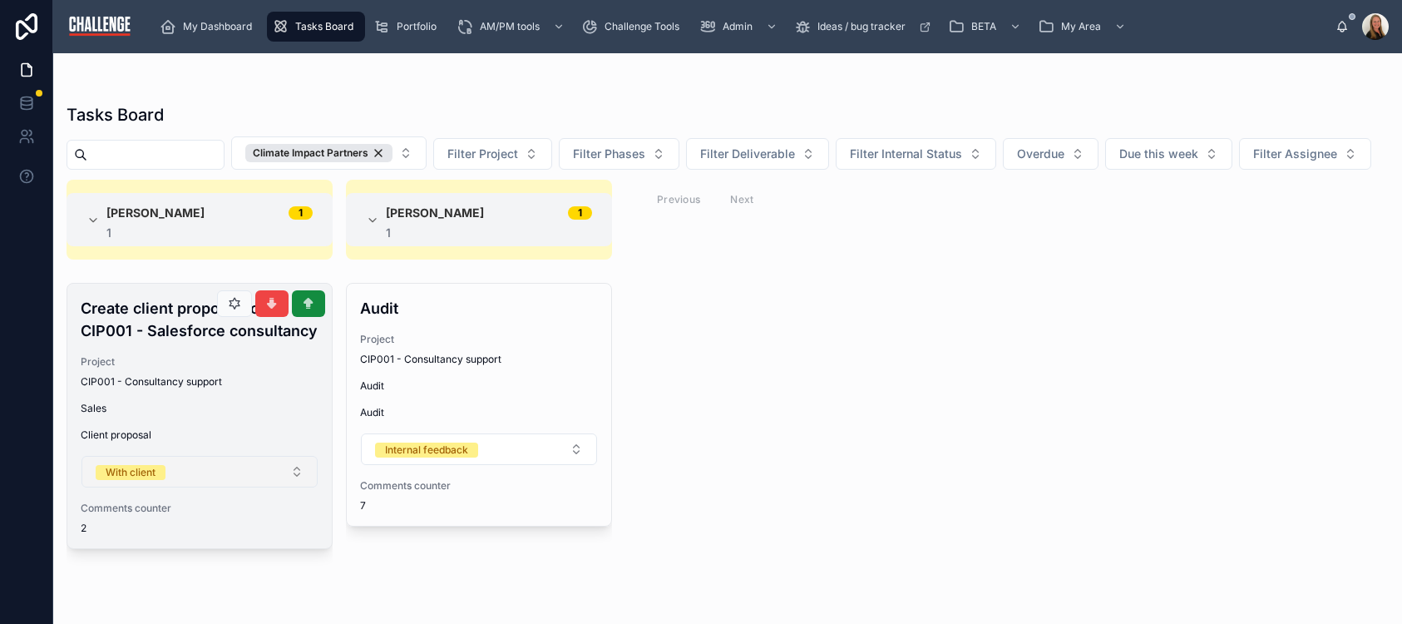
click at [299, 487] on button "With client" at bounding box center [200, 472] width 236 height 32
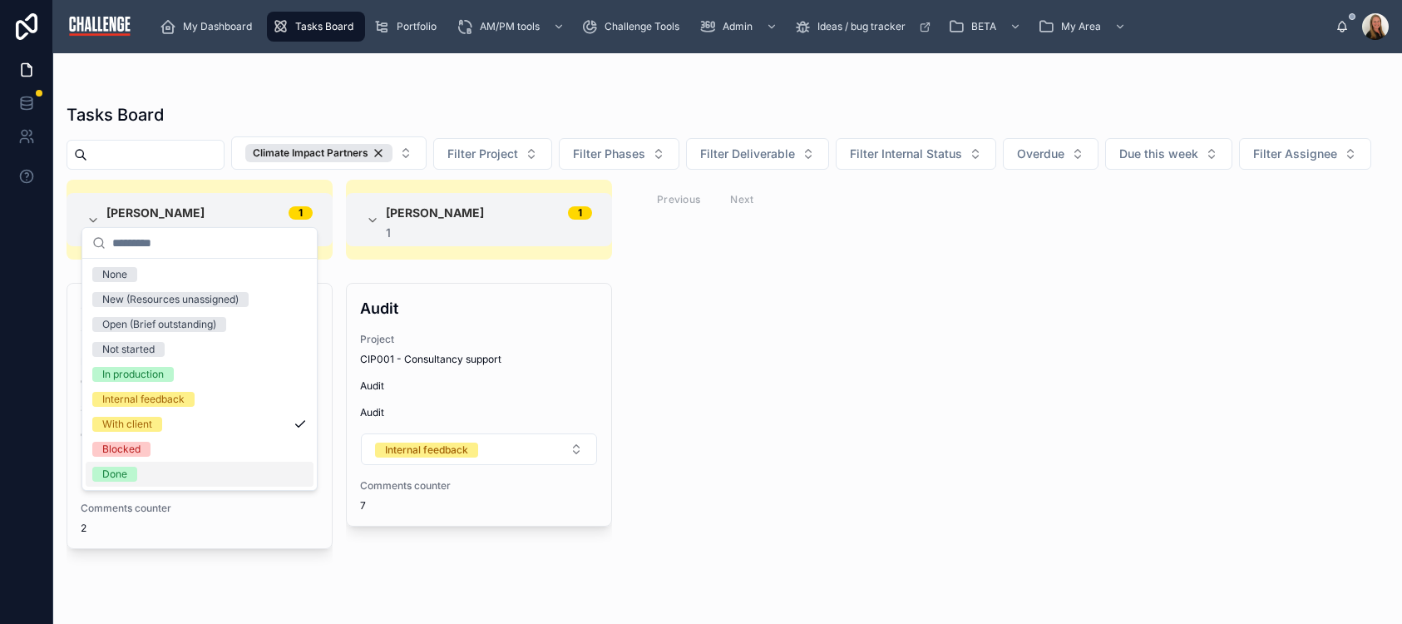
click at [239, 467] on div "Done" at bounding box center [200, 474] width 228 height 25
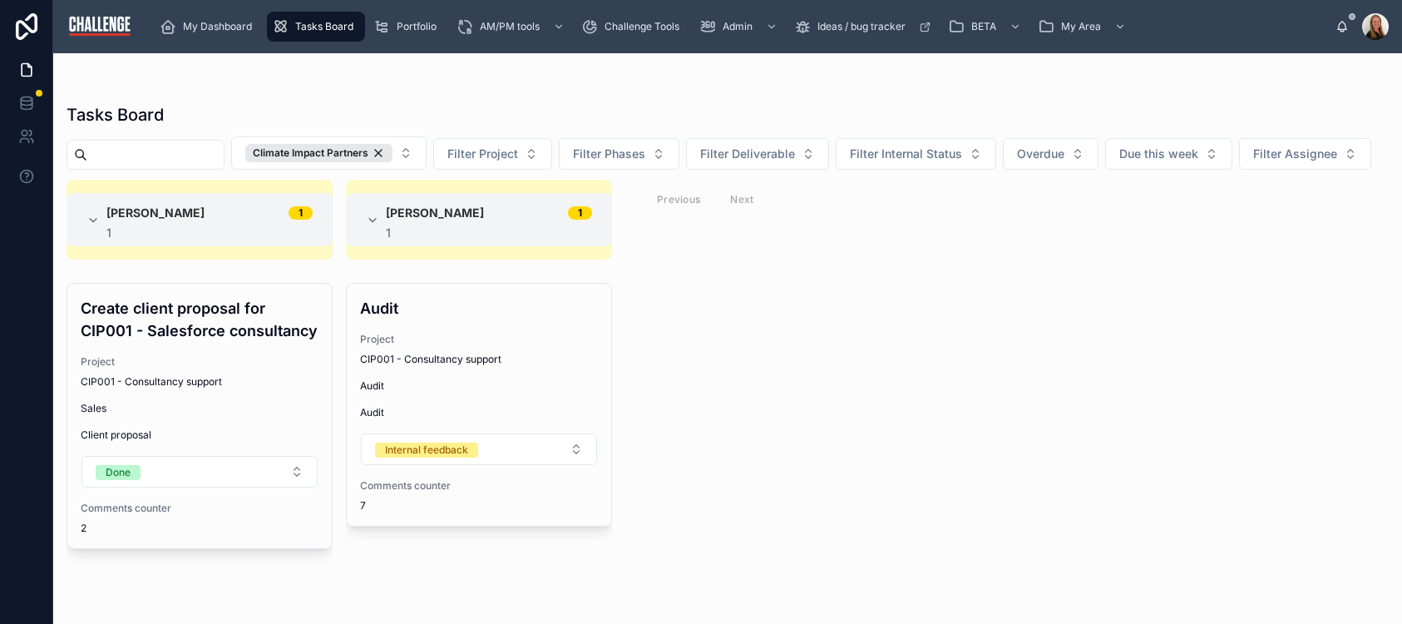
click at [999, 404] on div "Lucy Allen 1 1 Create client proposal for CIP001 - Salesforce consultancy Proje…" at bounding box center [727, 392] width 1349 height 424
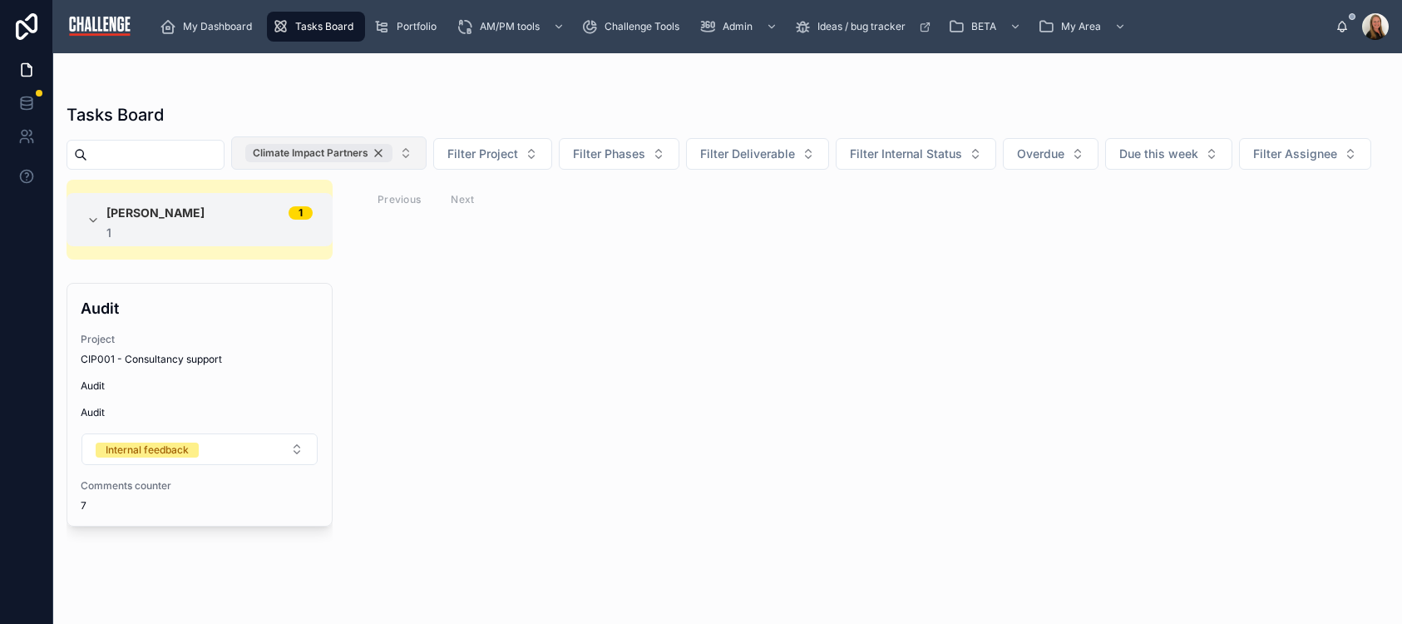
click at [393, 153] on div "Climate Impact Partners" at bounding box center [318, 153] width 147 height 18
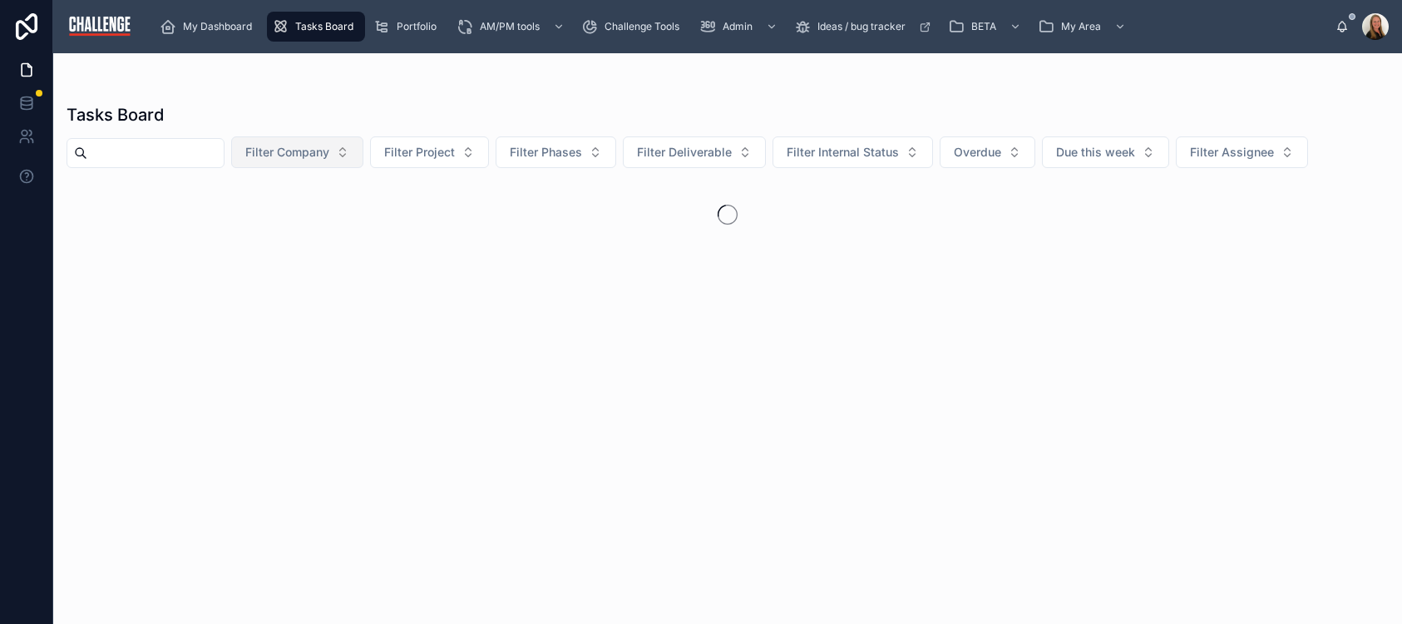
click at [329, 158] on span "Filter Company" at bounding box center [287, 152] width 84 height 17
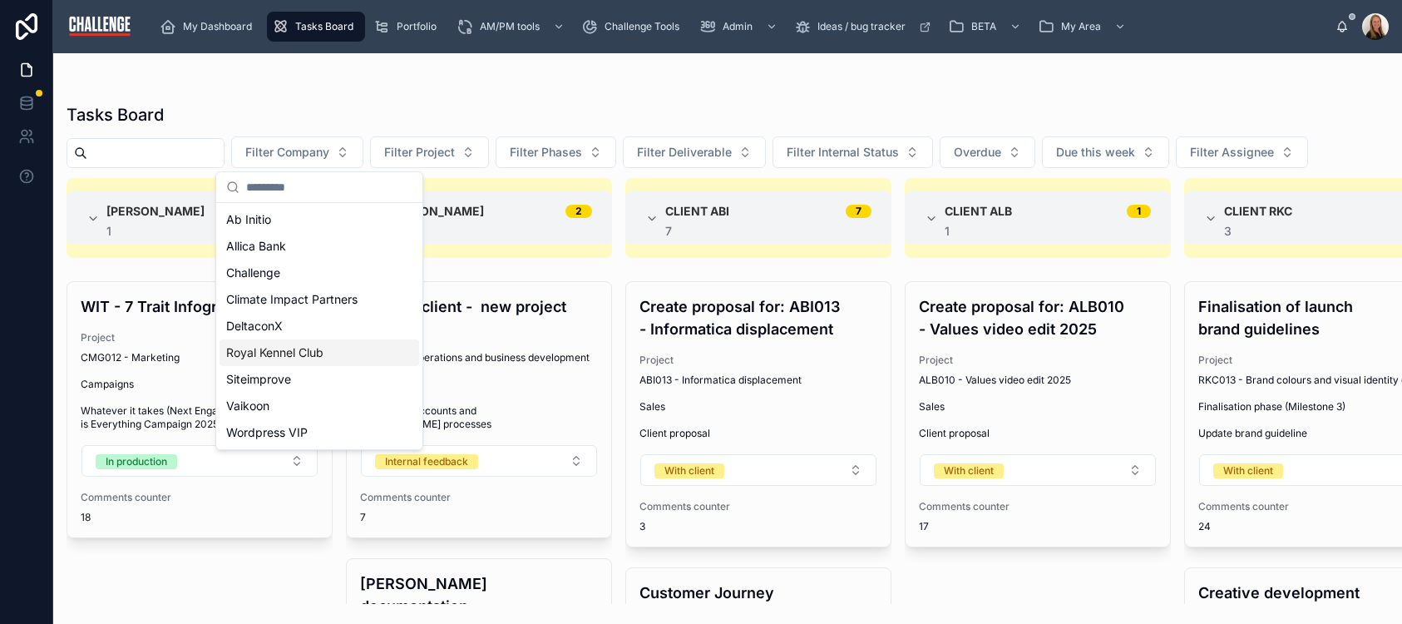
click at [334, 352] on div "Royal Kennel Club" at bounding box center [320, 352] width 200 height 27
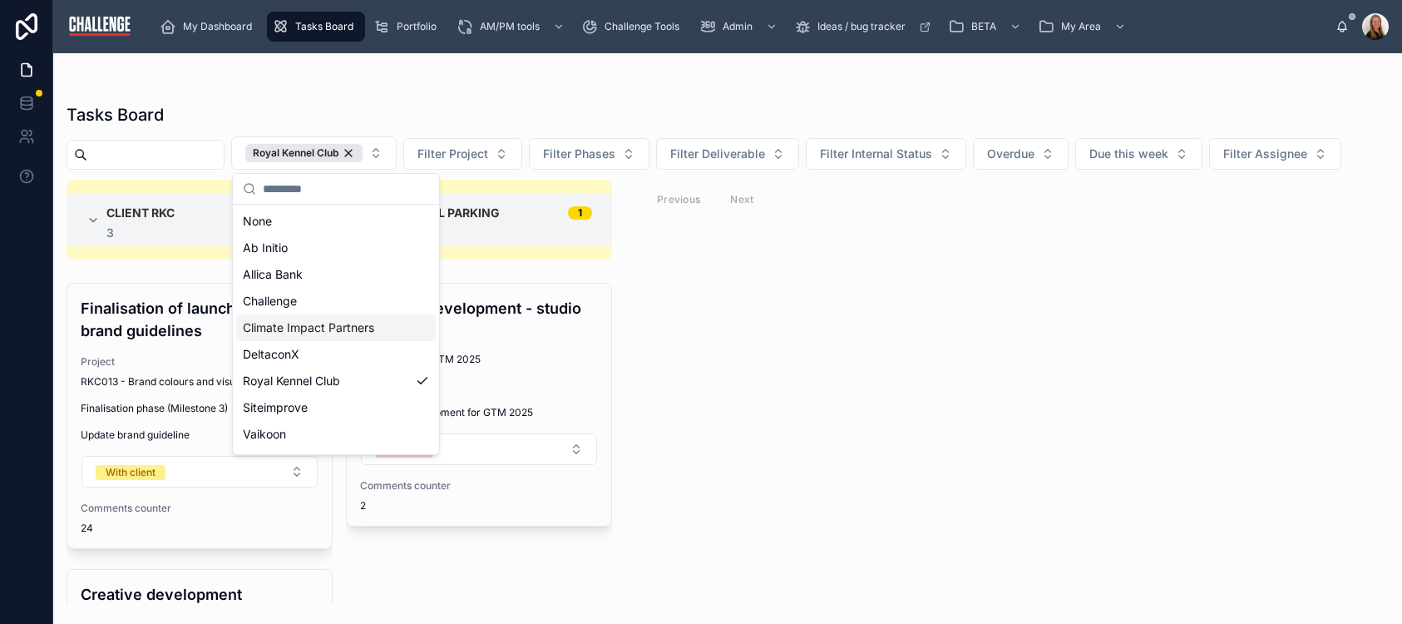
click at [1084, 434] on div "Client RKC 3 3 Finalisation of launch brand guidelines Project RKC013 - Brand c…" at bounding box center [727, 392] width 1349 height 424
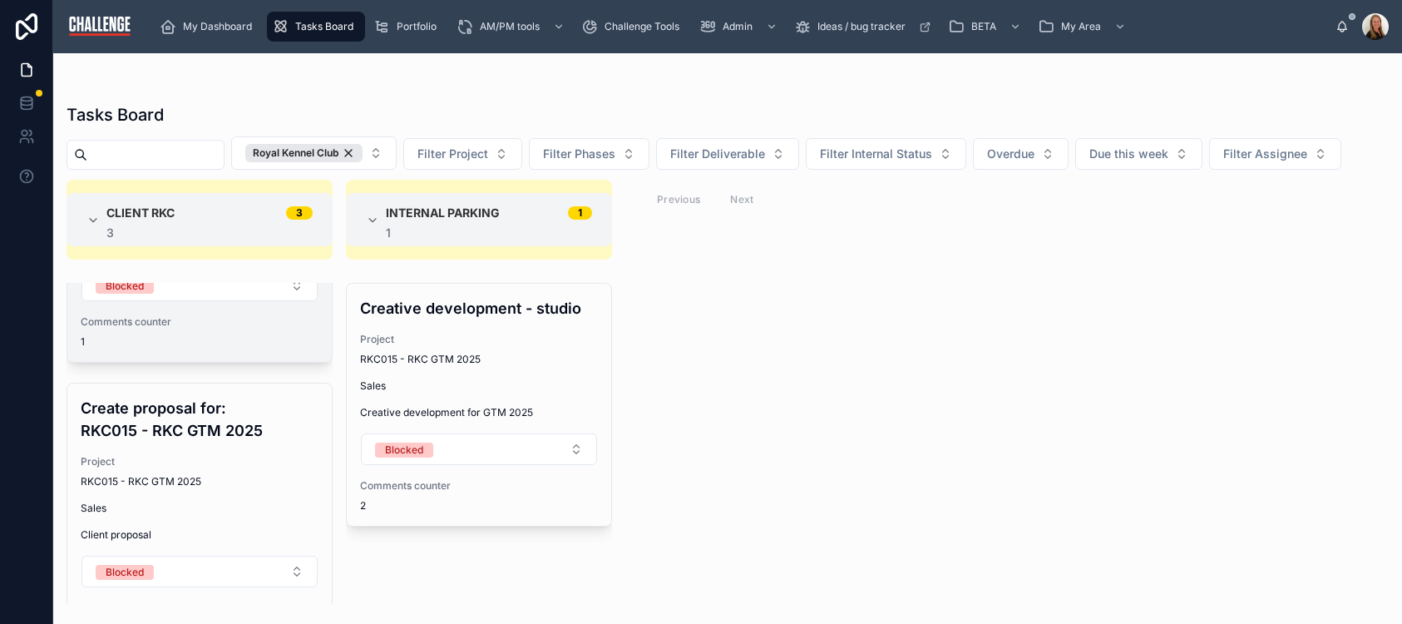
scroll to position [531, 0]
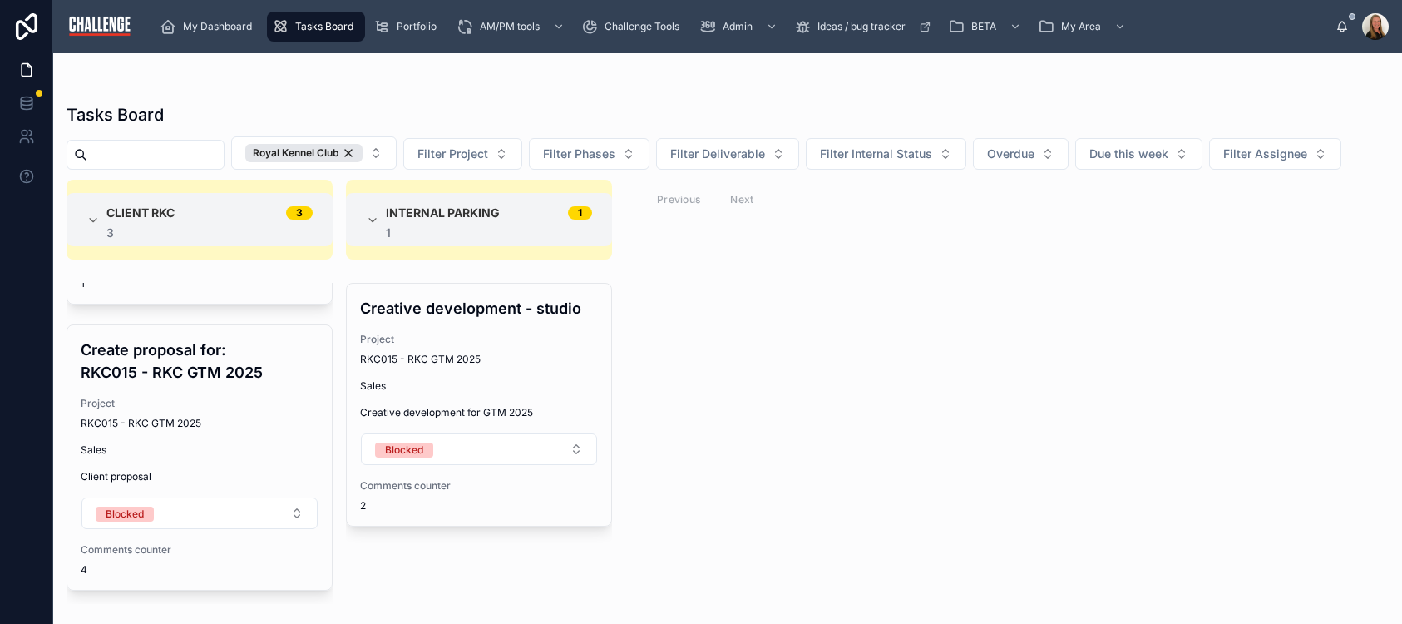
click at [780, 384] on div "Client RKC 3 3 Finalisation of launch brand guidelines Project RKC013 - Brand c…" at bounding box center [727, 392] width 1349 height 424
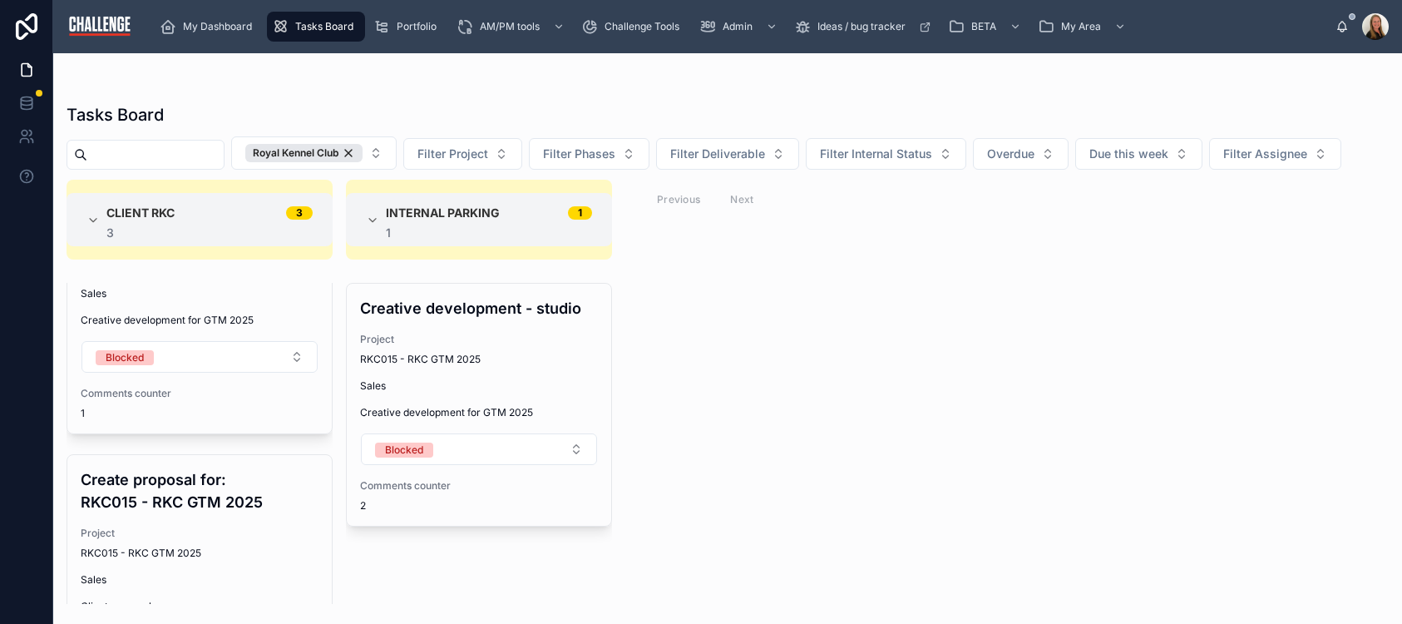
scroll to position [0, 0]
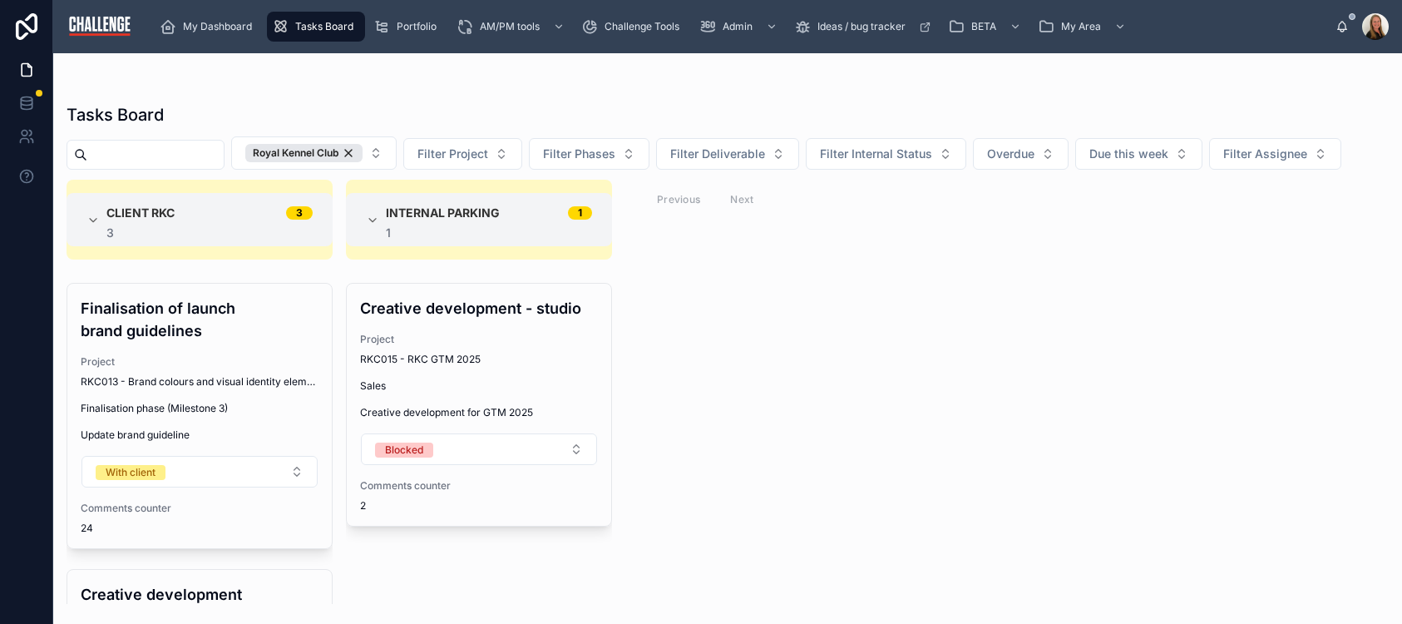
click at [363, 154] on div "Royal Kennel Club" at bounding box center [303, 153] width 117 height 18
click at [371, 153] on button "Royal Kennel Club" at bounding box center [314, 152] width 166 height 33
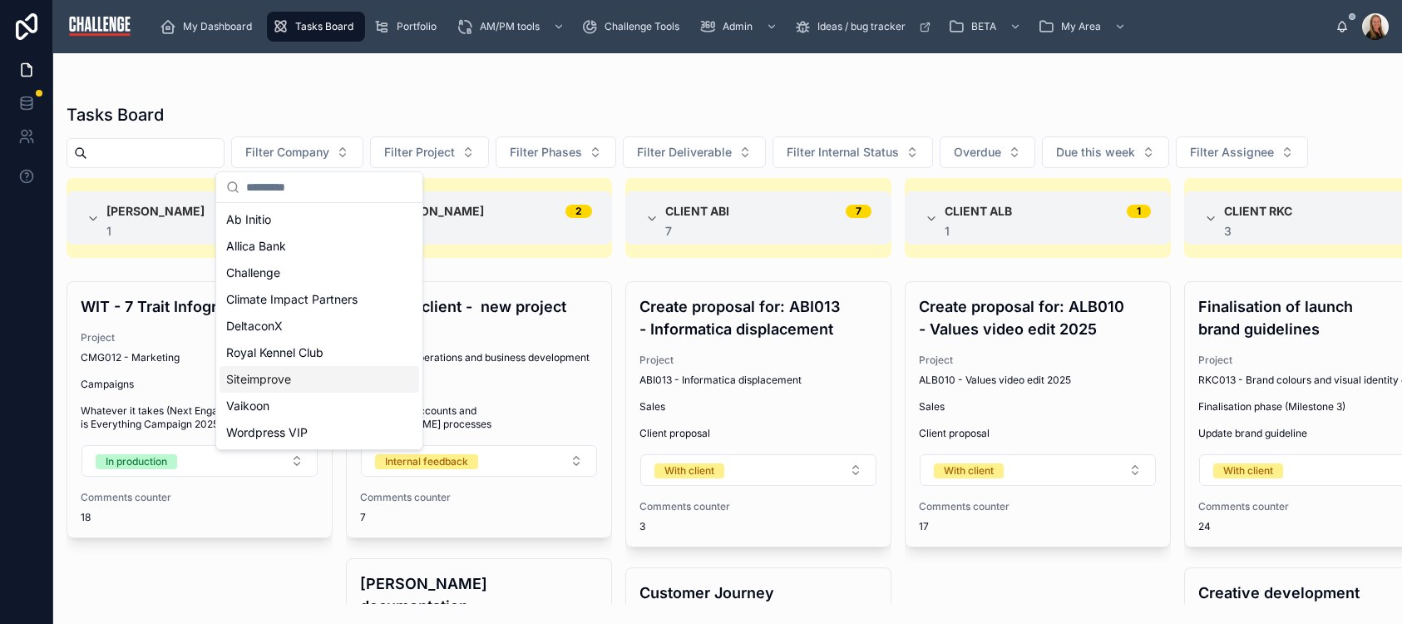
click at [329, 376] on div "Siteimprove" at bounding box center [320, 379] width 200 height 27
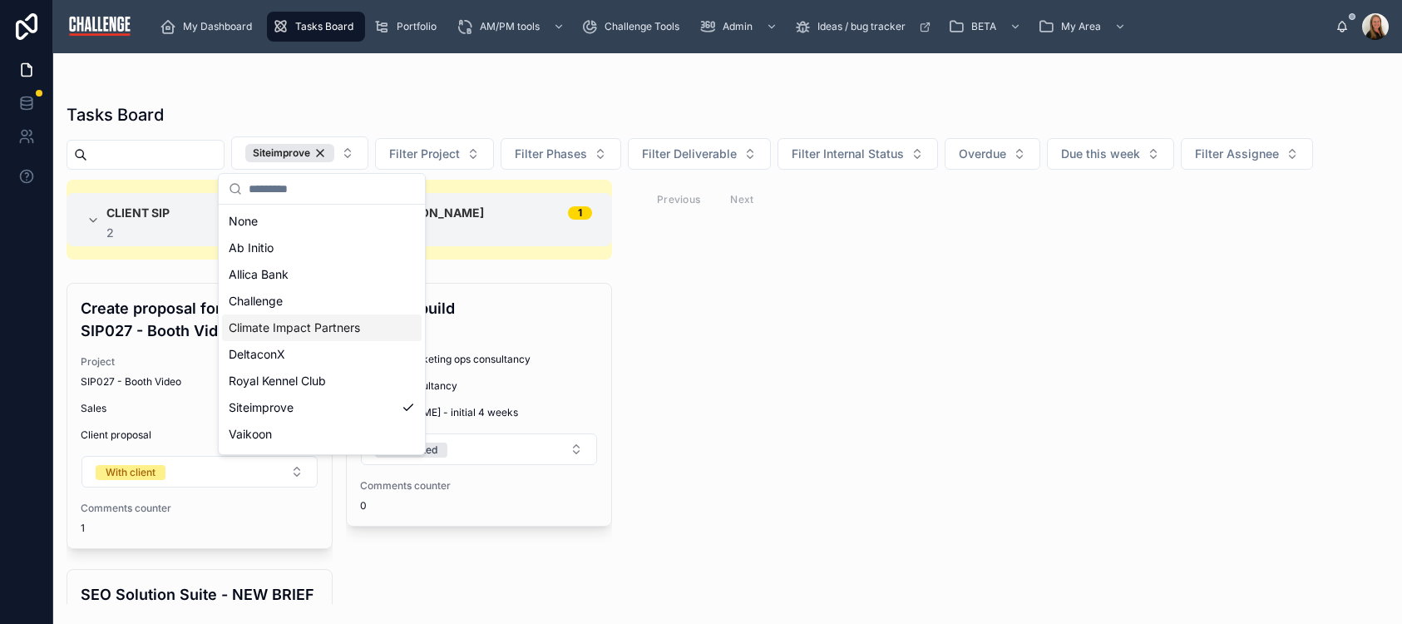
drag, startPoint x: 1040, startPoint y: 502, endPoint x: 1023, endPoint y: 502, distance: 16.7
click at [1038, 502] on div "Client SIP 2 2 Create proposal for: SIP027 - Booth Video Project SIP027 - Booth…" at bounding box center [727, 392] width 1349 height 424
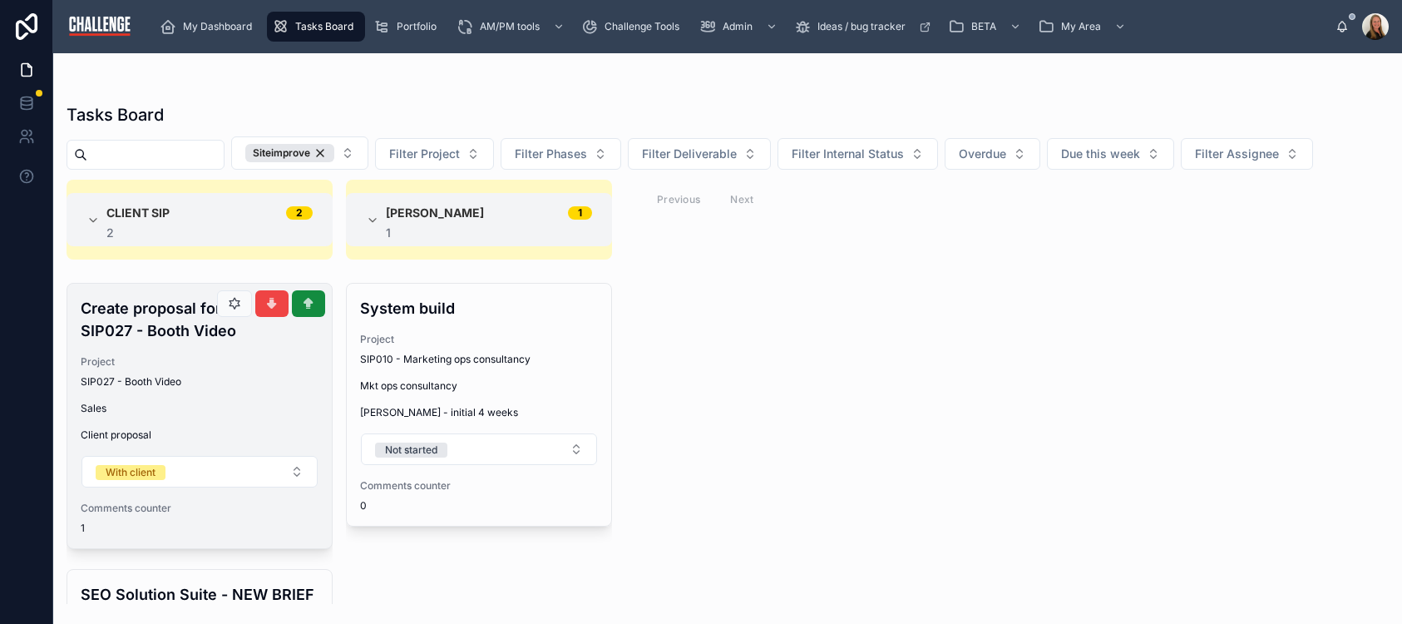
click at [200, 388] on div "Create proposal for: SIP027 - Booth Video Project SIP027 - Booth Video Sales Cl…" at bounding box center [199, 416] width 264 height 264
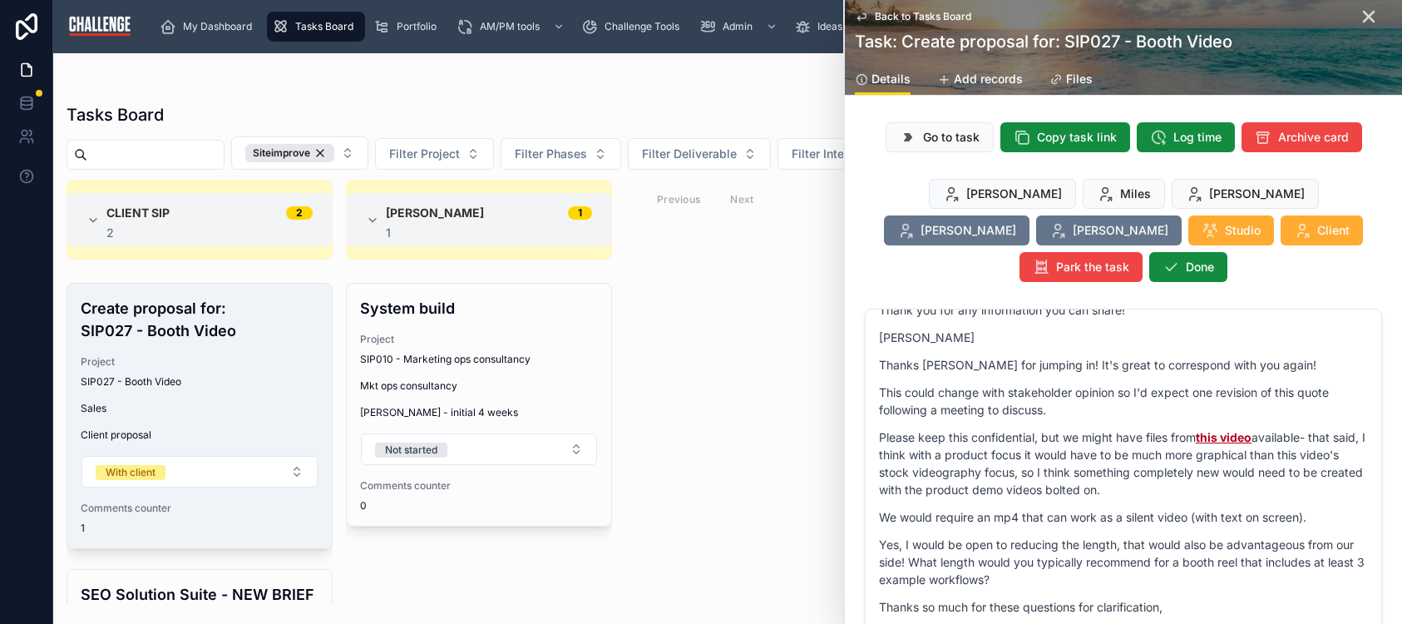
scroll to position [790, 0]
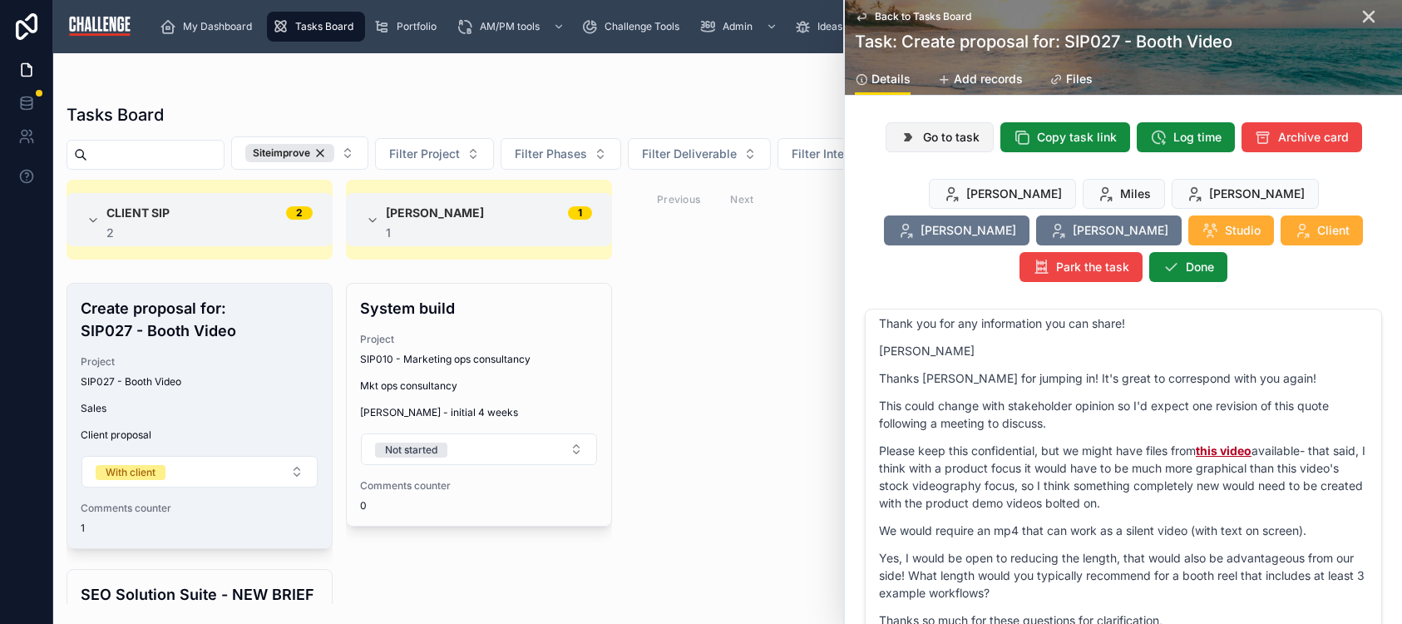
click at [948, 148] on button "Go to task" at bounding box center [940, 137] width 108 height 30
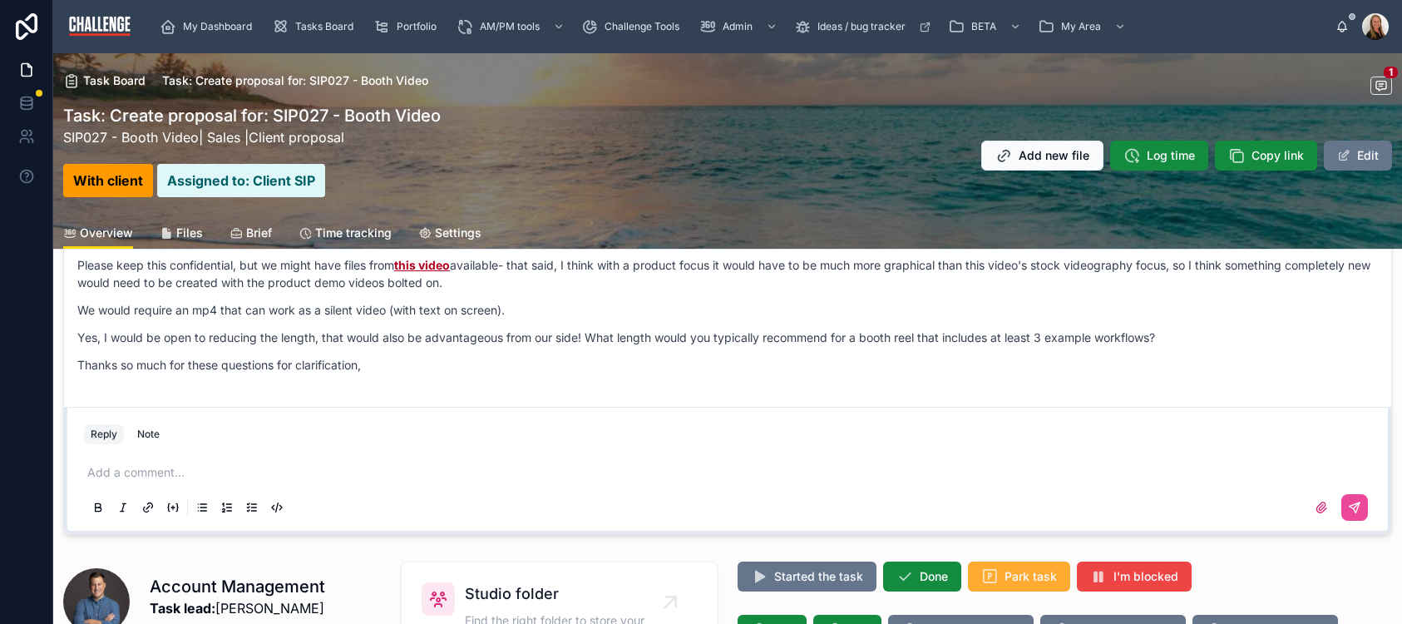
scroll to position [210, 0]
click at [147, 436] on div "Note" at bounding box center [148, 433] width 22 height 13
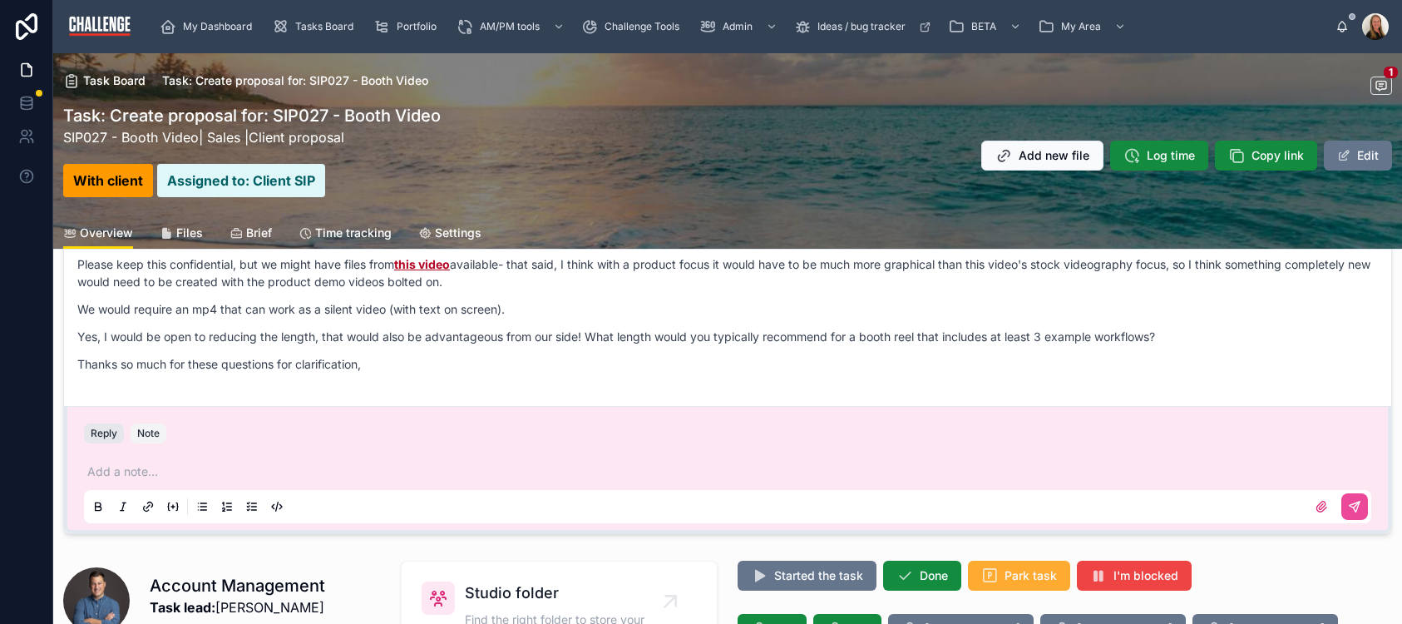
click at [98, 437] on button "Reply" at bounding box center [104, 433] width 40 height 20
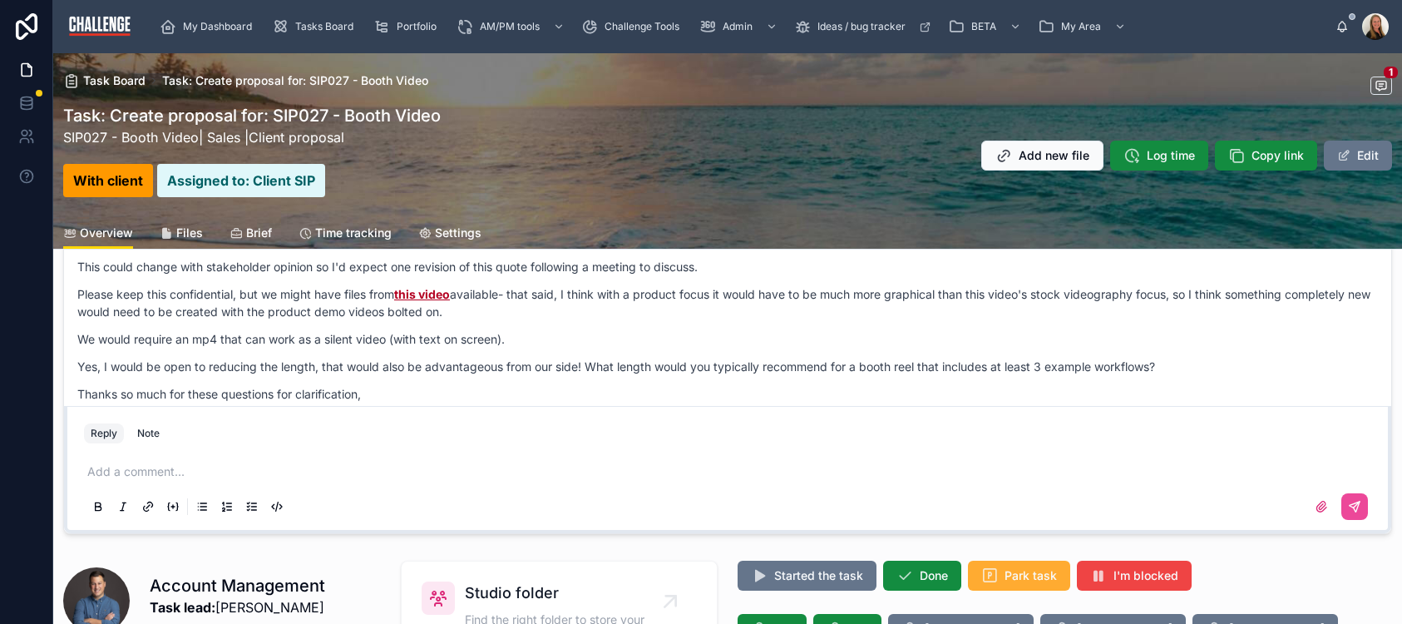
scroll to position [490, 0]
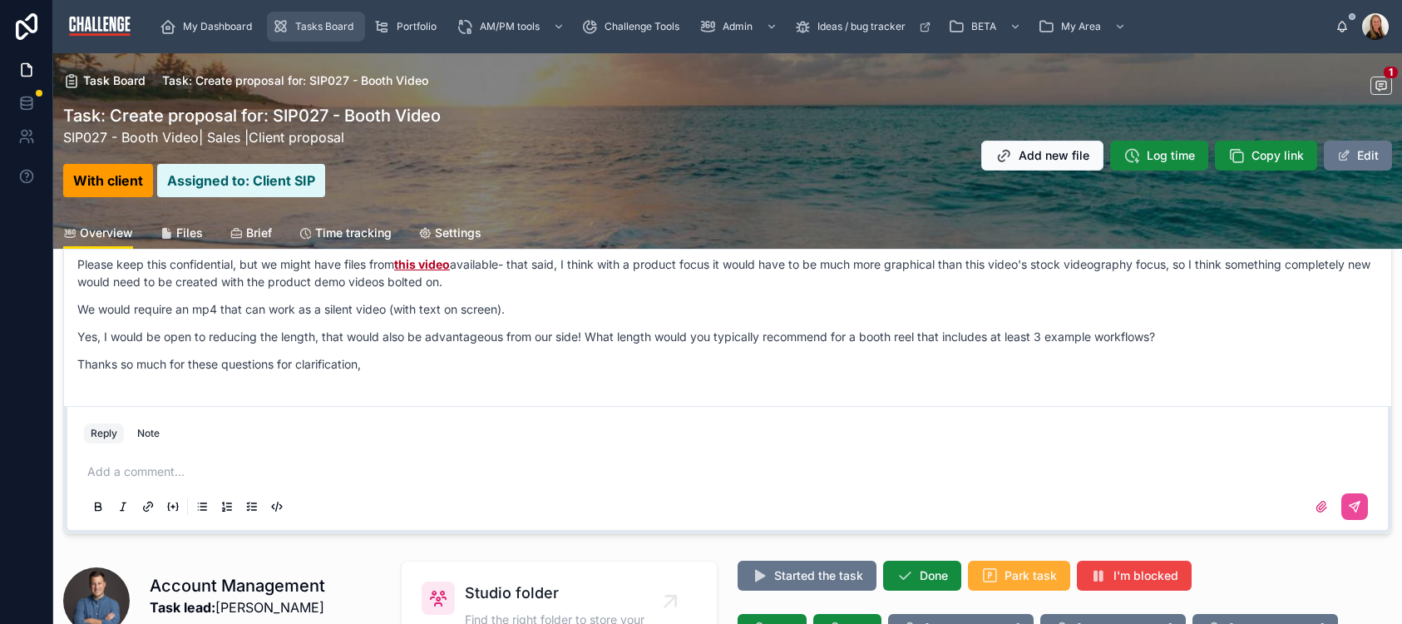
click at [331, 28] on span "Tasks Board" at bounding box center [324, 26] width 58 height 13
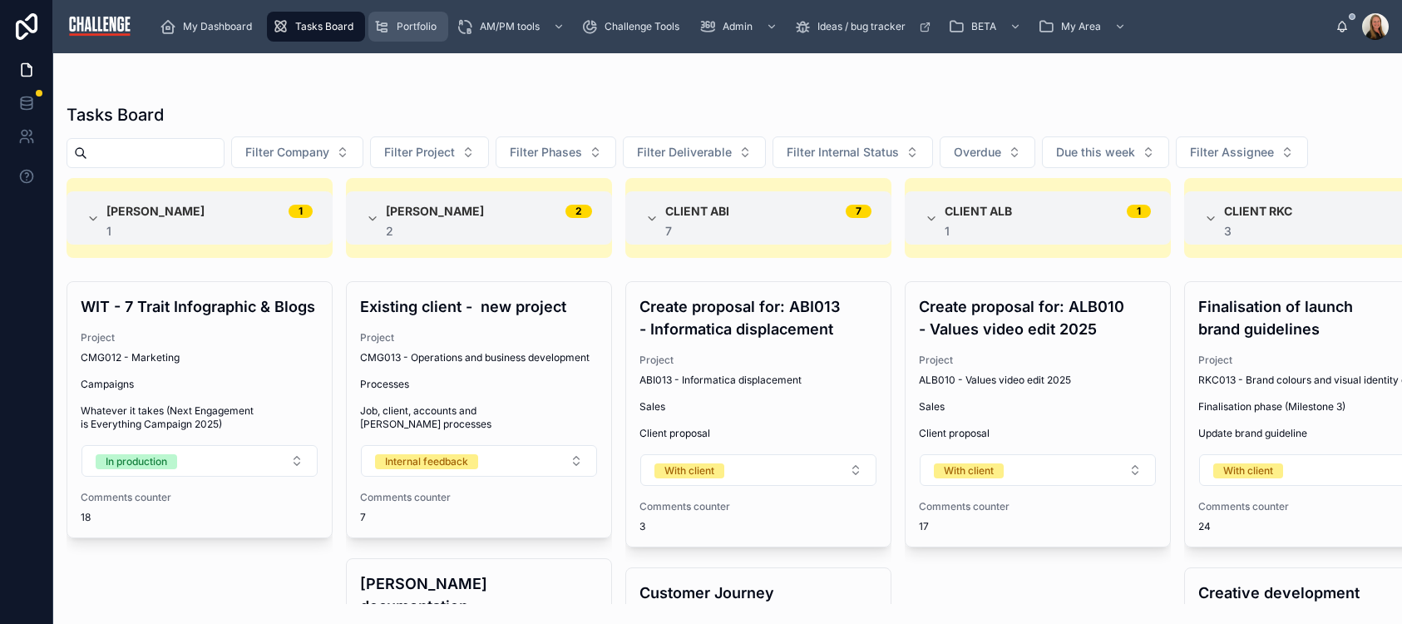
click at [411, 27] on span "Portfolio" at bounding box center [417, 26] width 40 height 13
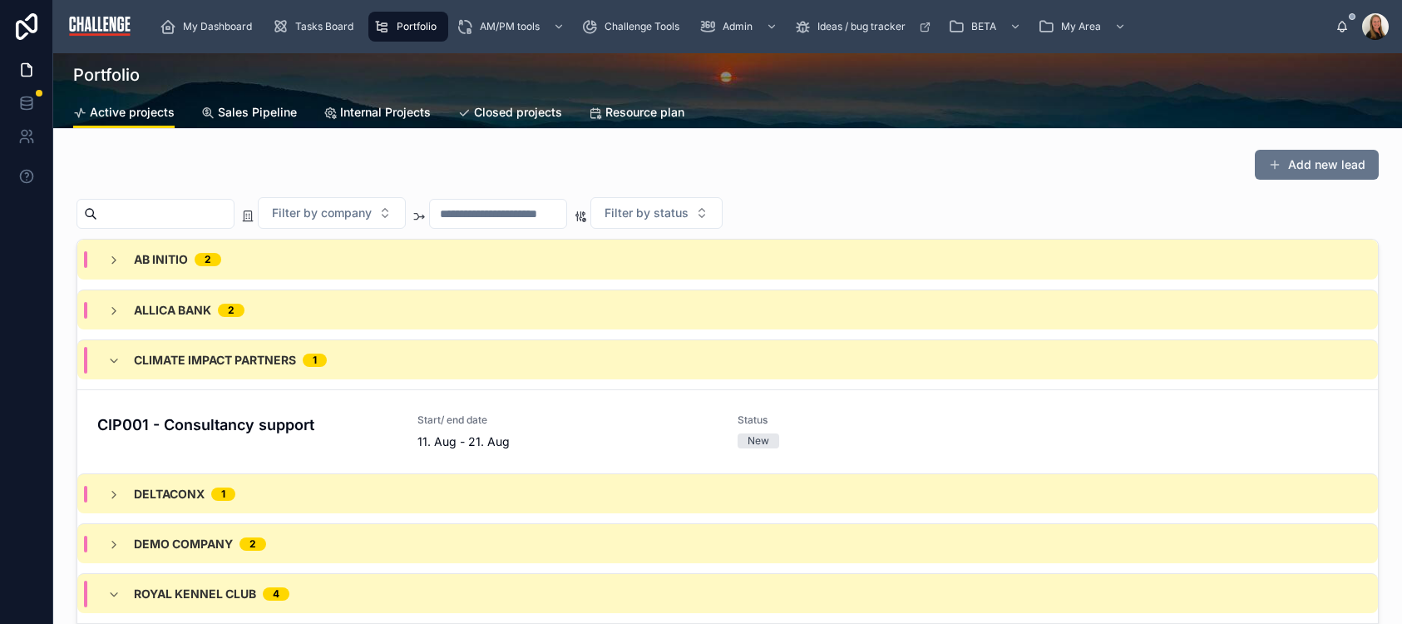
click at [261, 111] on span "Sales Pipeline" at bounding box center [257, 112] width 79 height 17
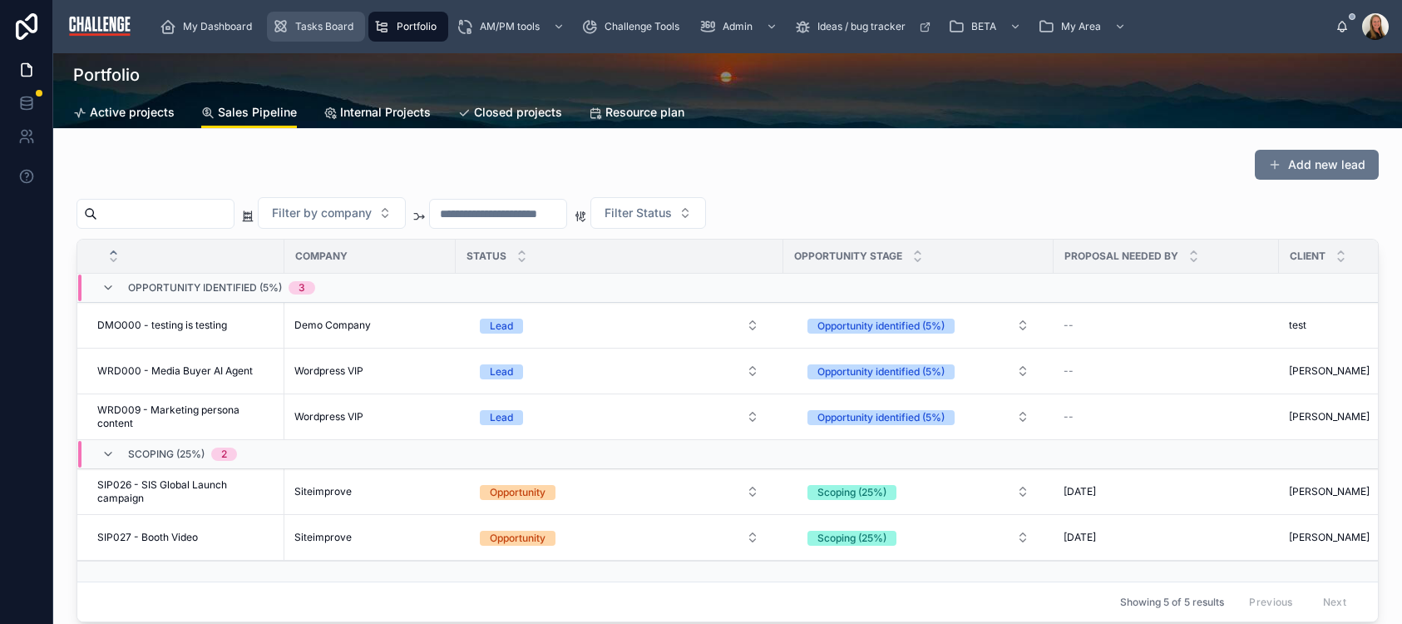
click at [326, 26] on span "Tasks Board" at bounding box center [324, 26] width 58 height 13
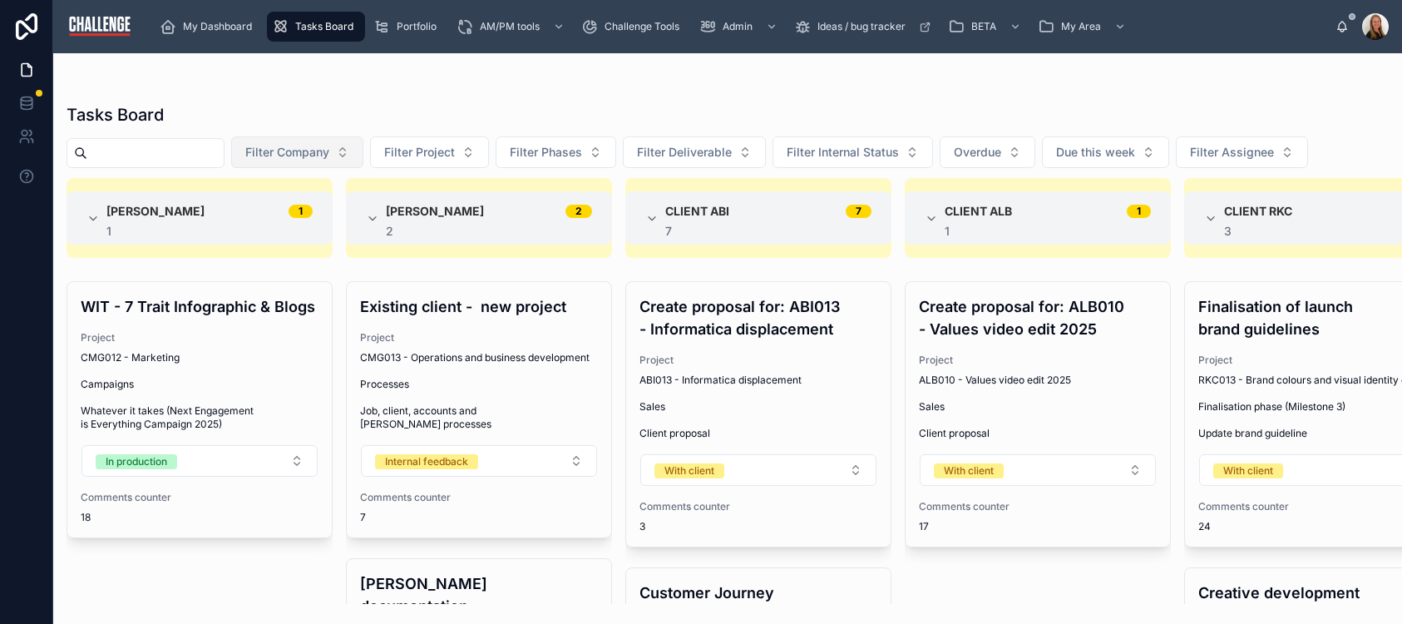
click at [361, 153] on button "Filter Company" at bounding box center [297, 152] width 132 height 32
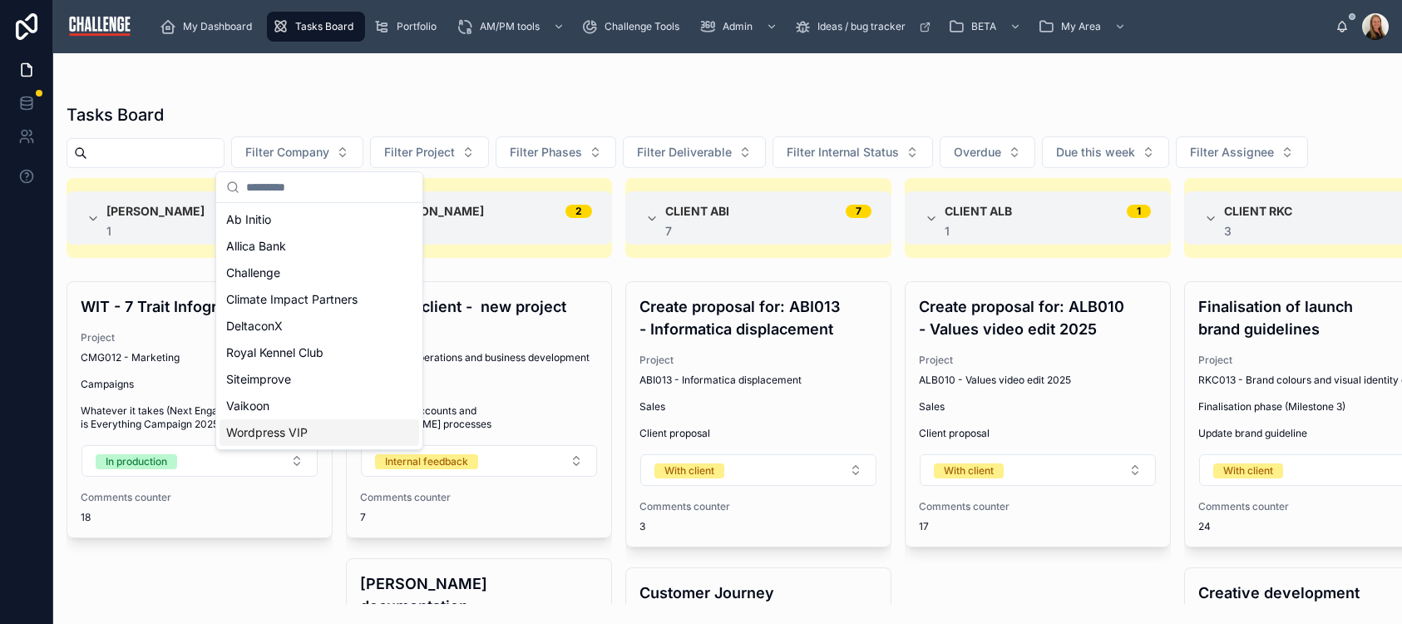
click at [348, 433] on div "Wordpress VIP" at bounding box center [320, 432] width 200 height 27
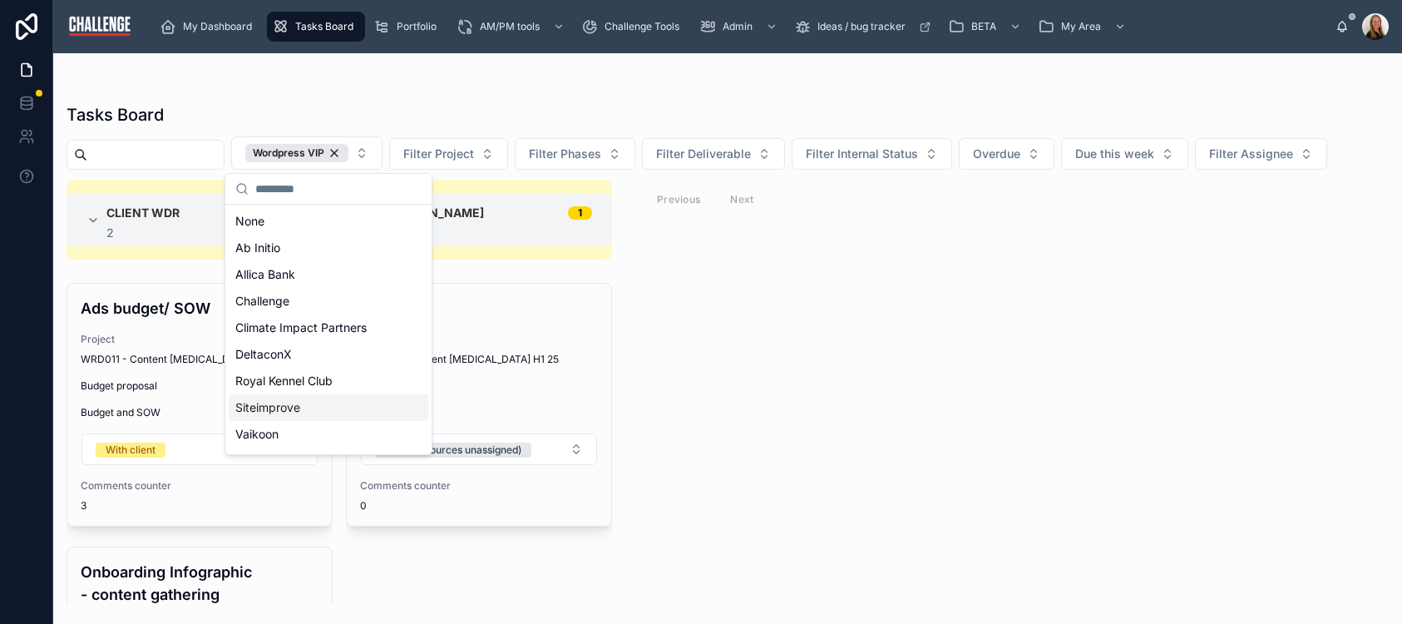
click at [951, 437] on div "Client WDR 2 2 Ads budget/ SOW Project WRD011 - Content [MEDICAL_DATA] H1 25 Bu…" at bounding box center [727, 392] width 1349 height 424
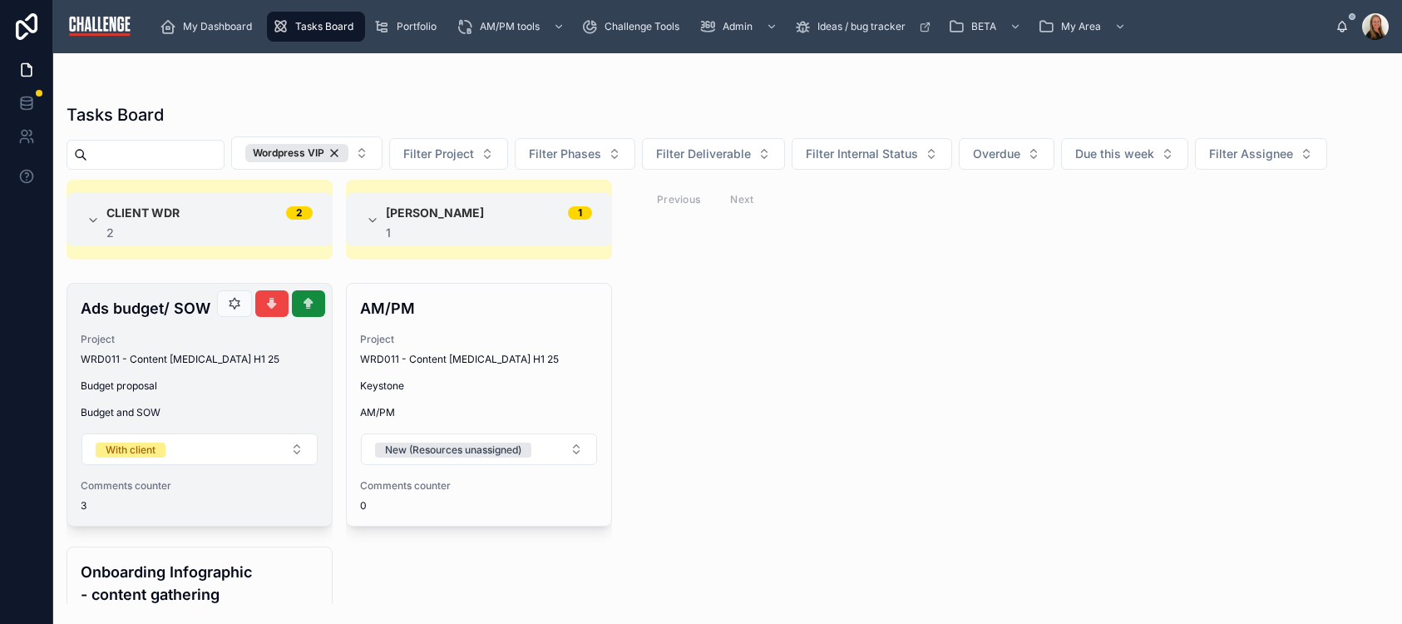
click at [219, 389] on span "Budget proposal" at bounding box center [200, 385] width 238 height 13
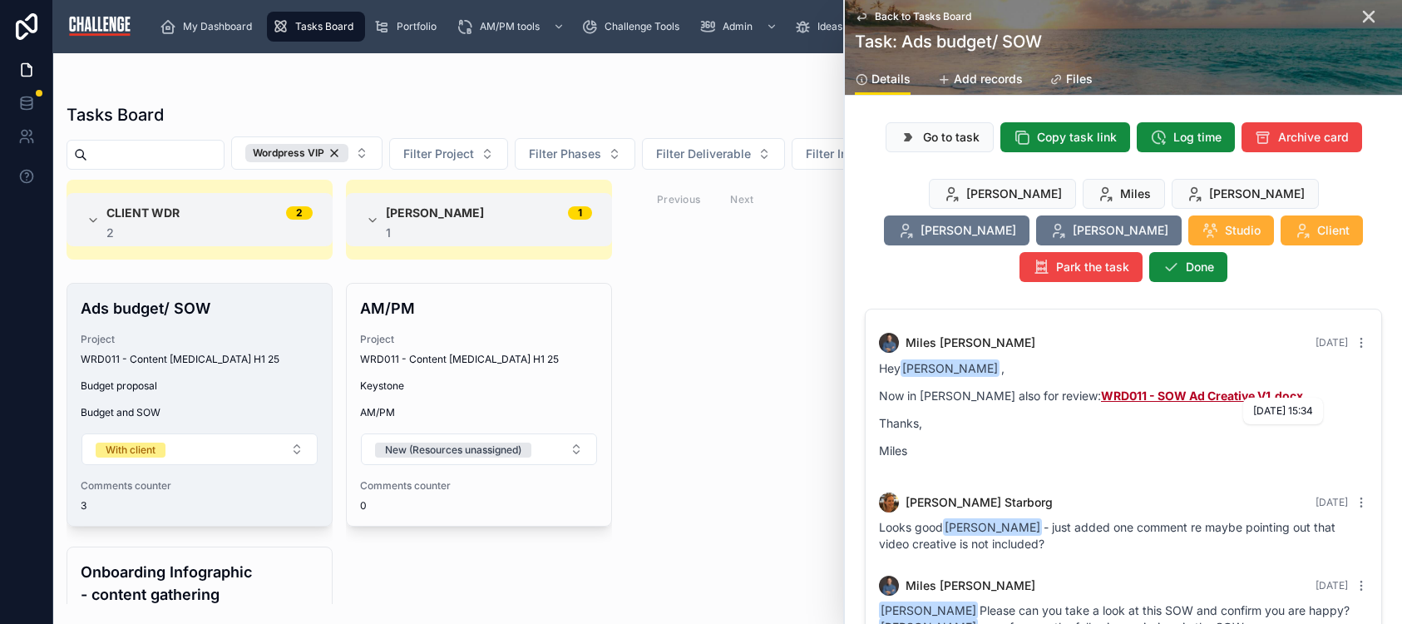
scroll to position [115, 0]
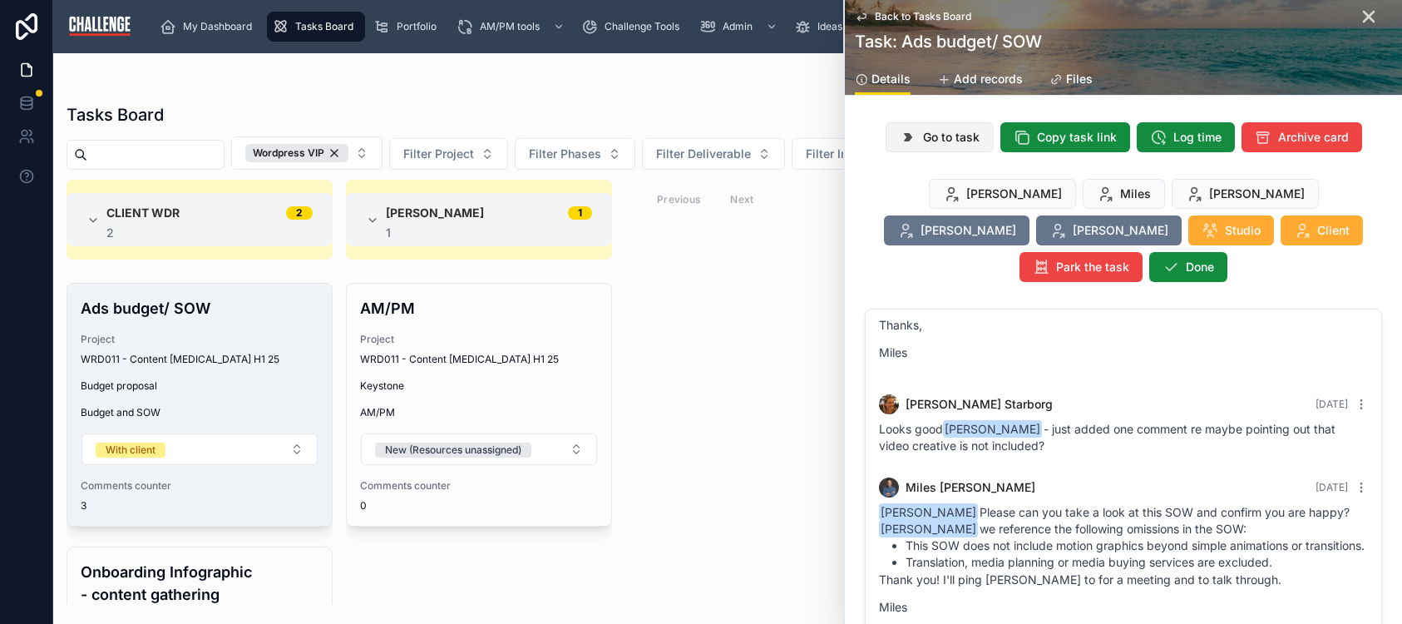
click at [938, 134] on span "Go to task" at bounding box center [951, 137] width 57 height 17
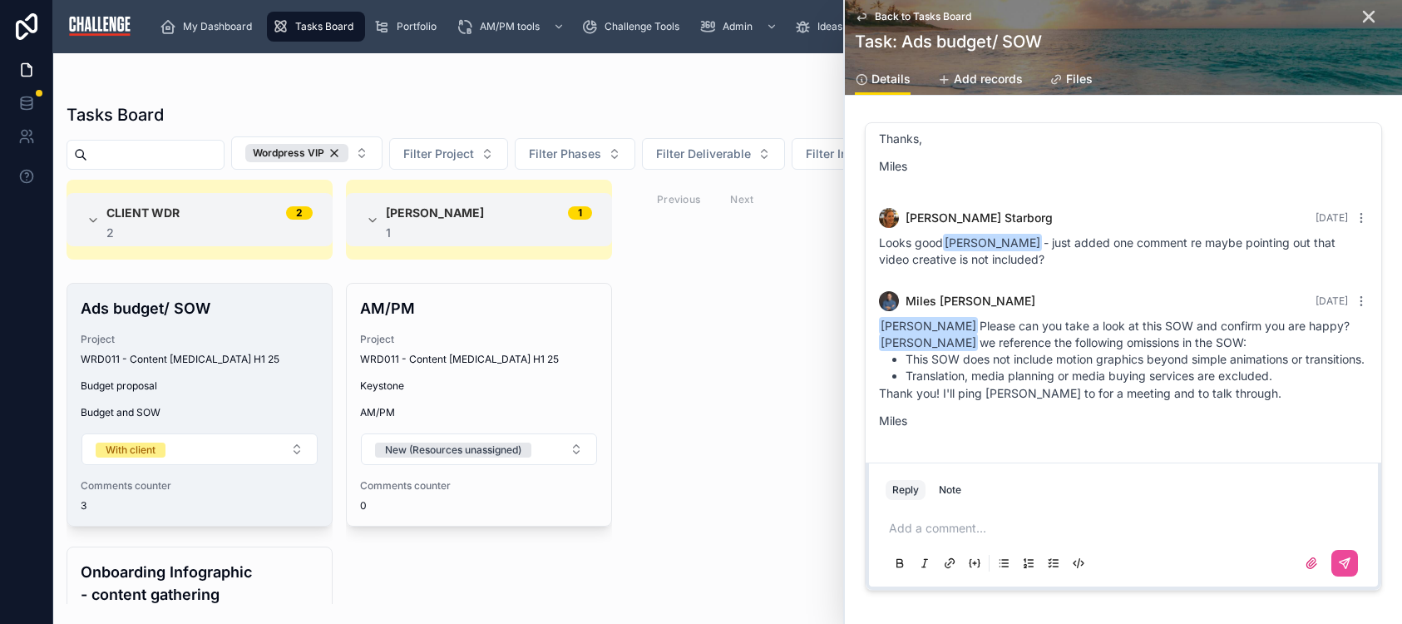
scroll to position [190, 0]
drag, startPoint x: 766, startPoint y: 352, endPoint x: 662, endPoint y: 351, distance: 104.0
click at [766, 352] on div "Client WDR 2 2 Ads budget/ SOW Project WRD011 - Content [MEDICAL_DATA] H1 25 Bu…" at bounding box center [727, 392] width 1349 height 424
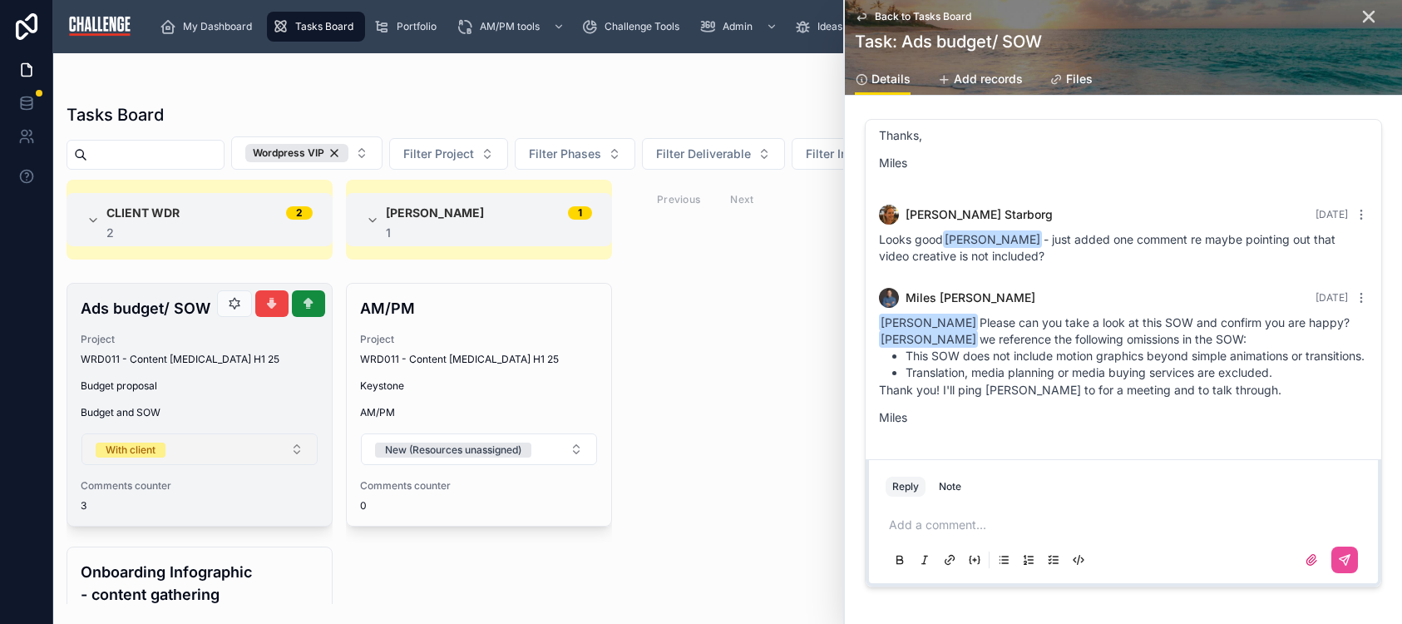
click at [290, 448] on button "With client" at bounding box center [200, 449] width 236 height 32
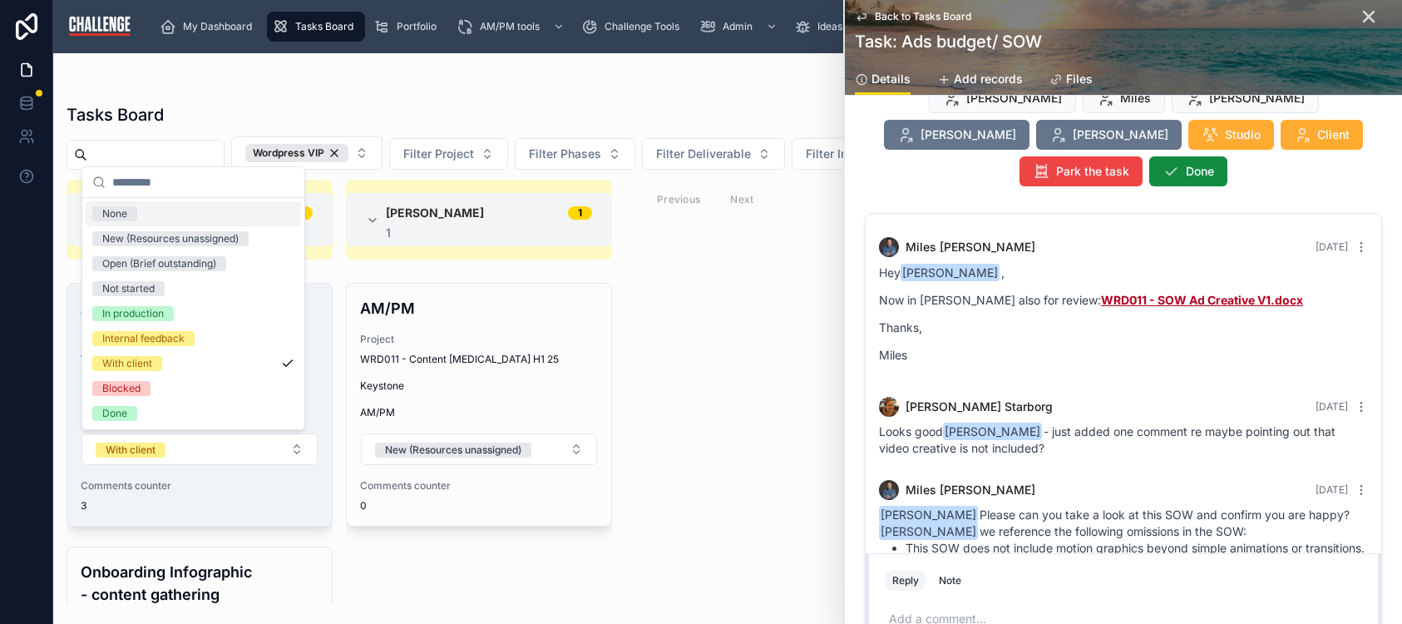
scroll to position [0, 0]
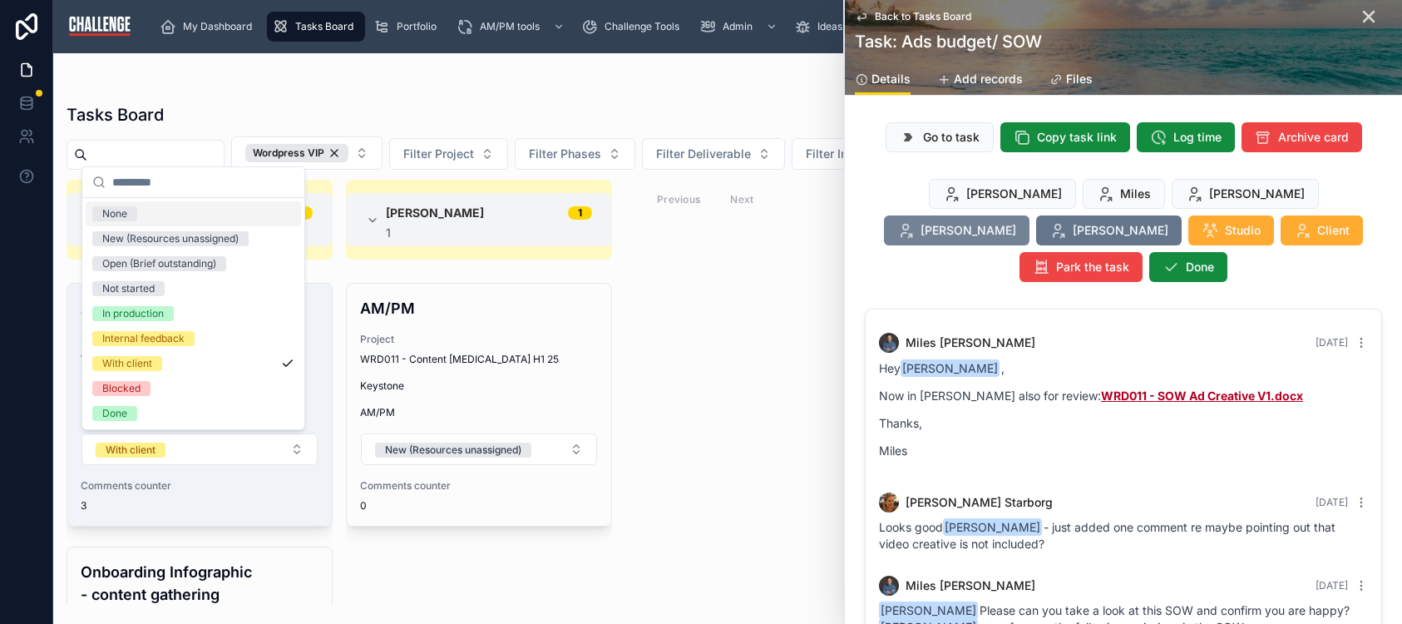
click at [1213, 185] on div "My Dashboard Tasks Board Portfolio AM/PM tools Challenge Tools Admin Ideas / bu…" at bounding box center [727, 312] width 1349 height 624
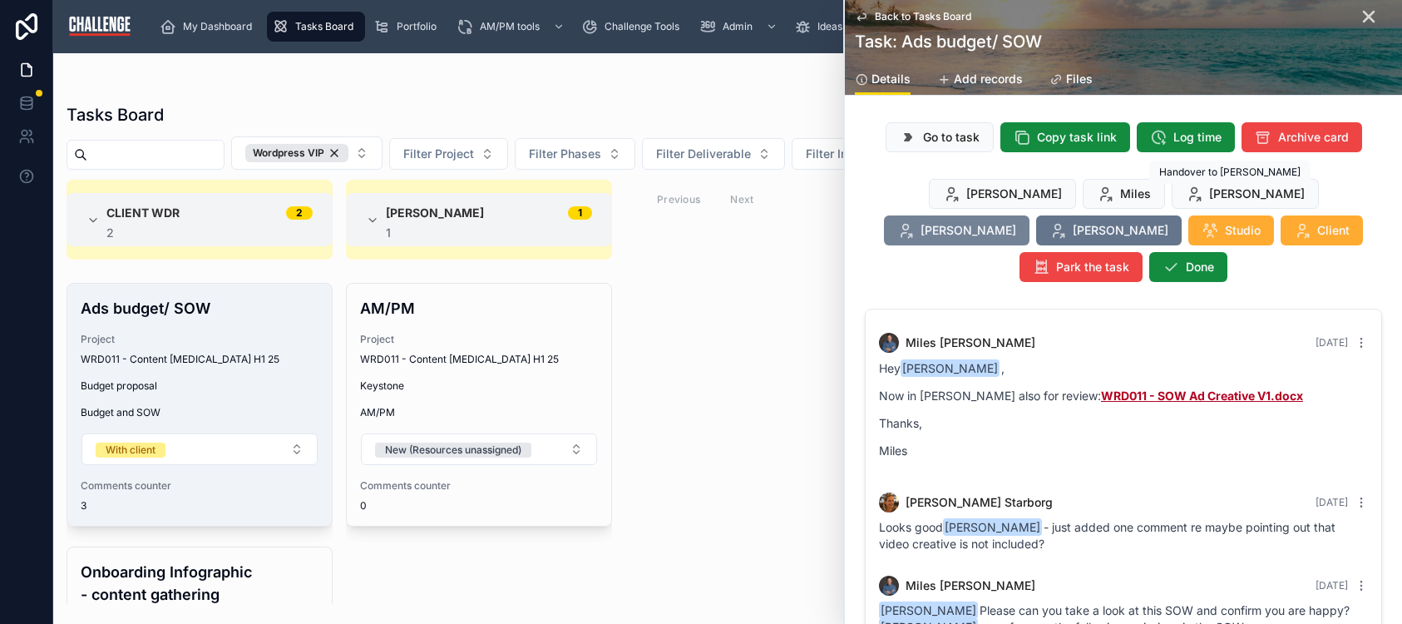
click at [1016, 222] on span "[PERSON_NAME]" at bounding box center [969, 230] width 96 height 17
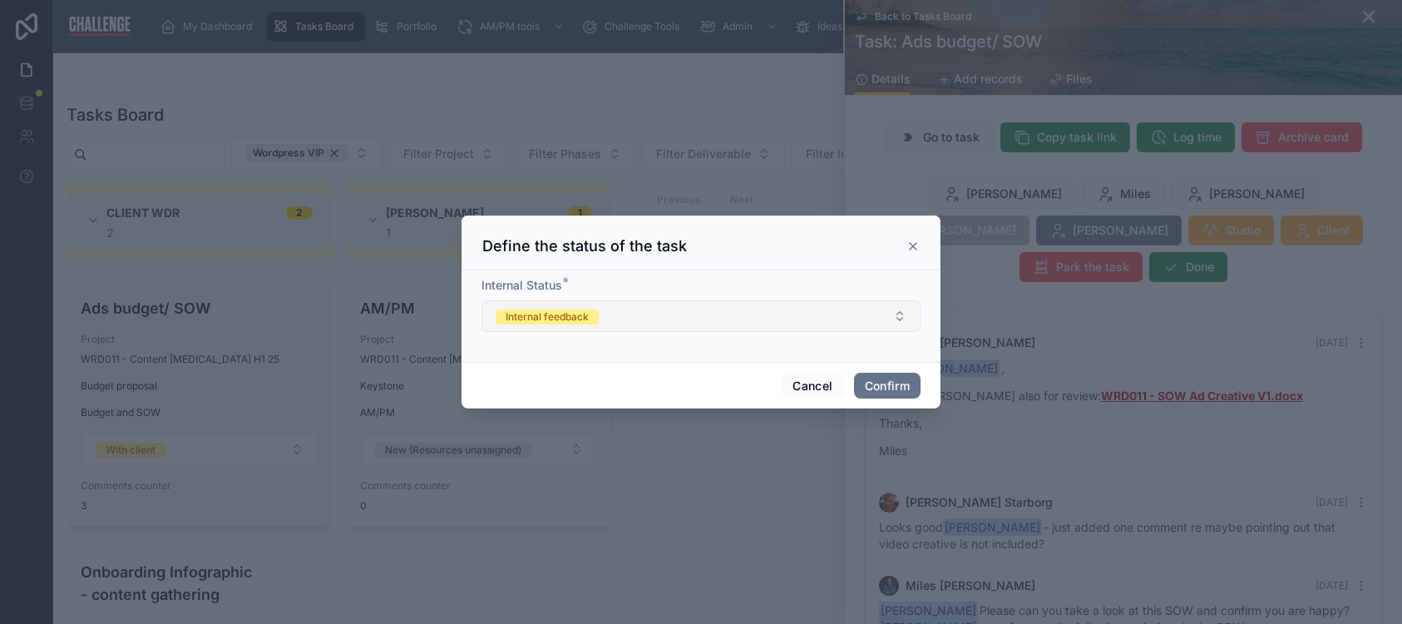
click at [885, 314] on button "Internal feedback" at bounding box center [701, 316] width 439 height 32
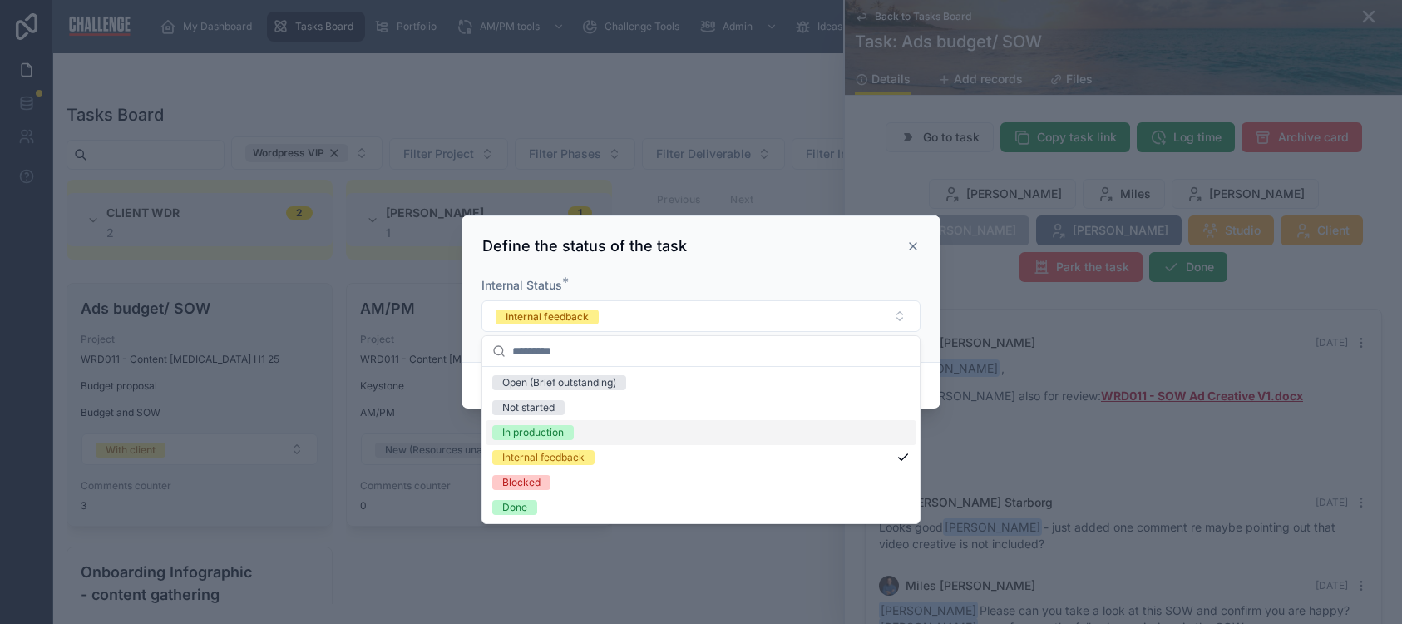
click at [646, 424] on div "In production" at bounding box center [701, 432] width 431 height 25
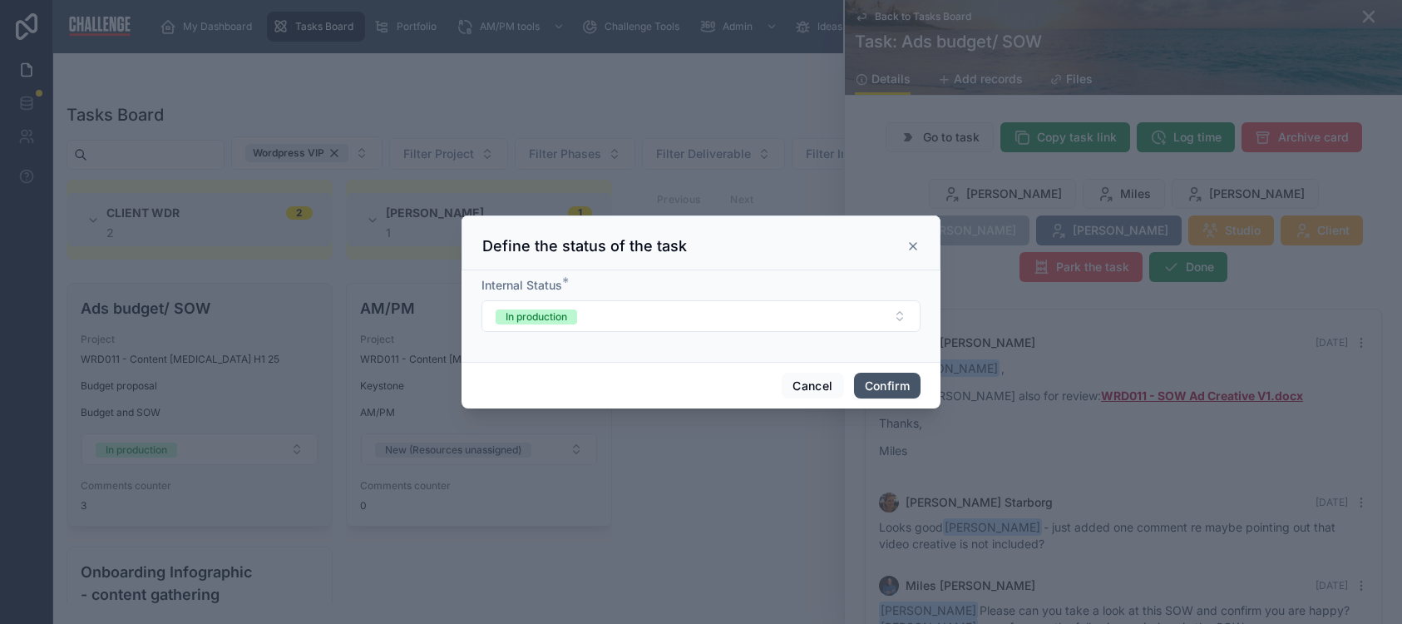
click at [889, 382] on button "Confirm" at bounding box center [887, 386] width 67 height 27
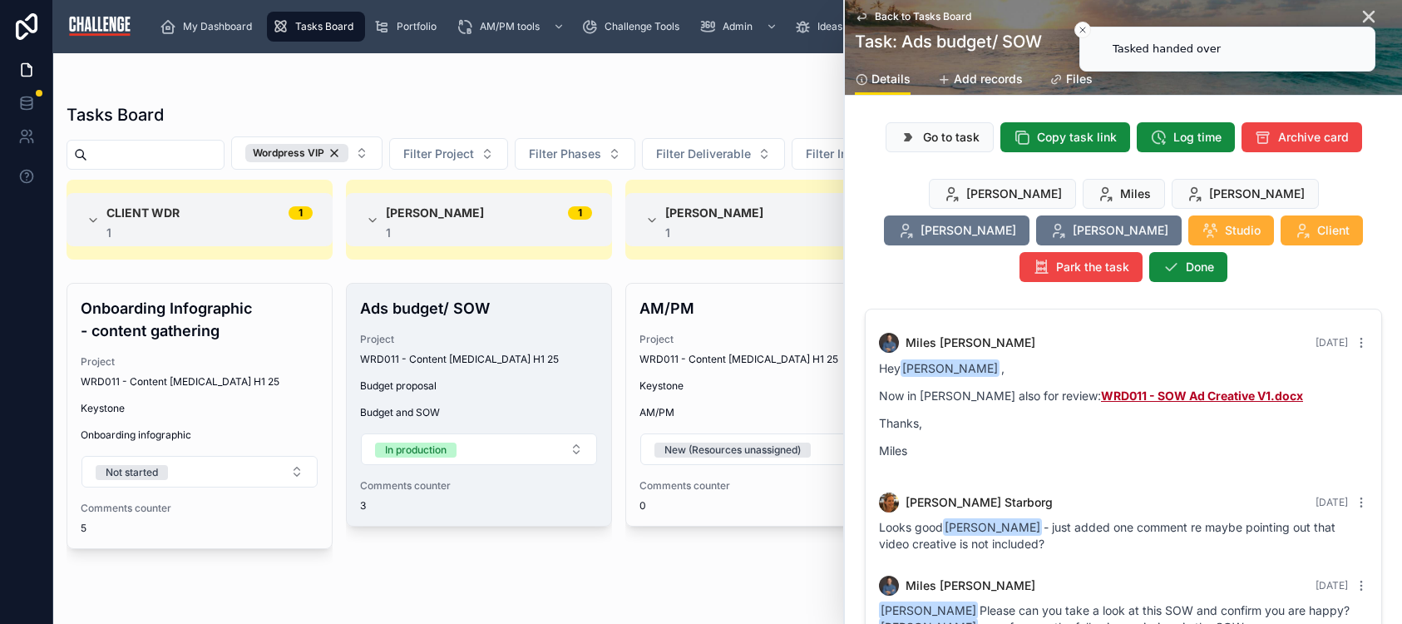
click at [904, 241] on div "Elaine Miles Monika Lucy Christoph Studio Client Park the task Done" at bounding box center [1123, 230] width 517 height 103
click at [1353, 27] on li "Tasked handed over" at bounding box center [1228, 49] width 296 height 45
click at [1357, 27] on li "Tasked handed over" at bounding box center [1228, 49] width 296 height 45
click at [562, 80] on div at bounding box center [728, 86] width 1322 height 13
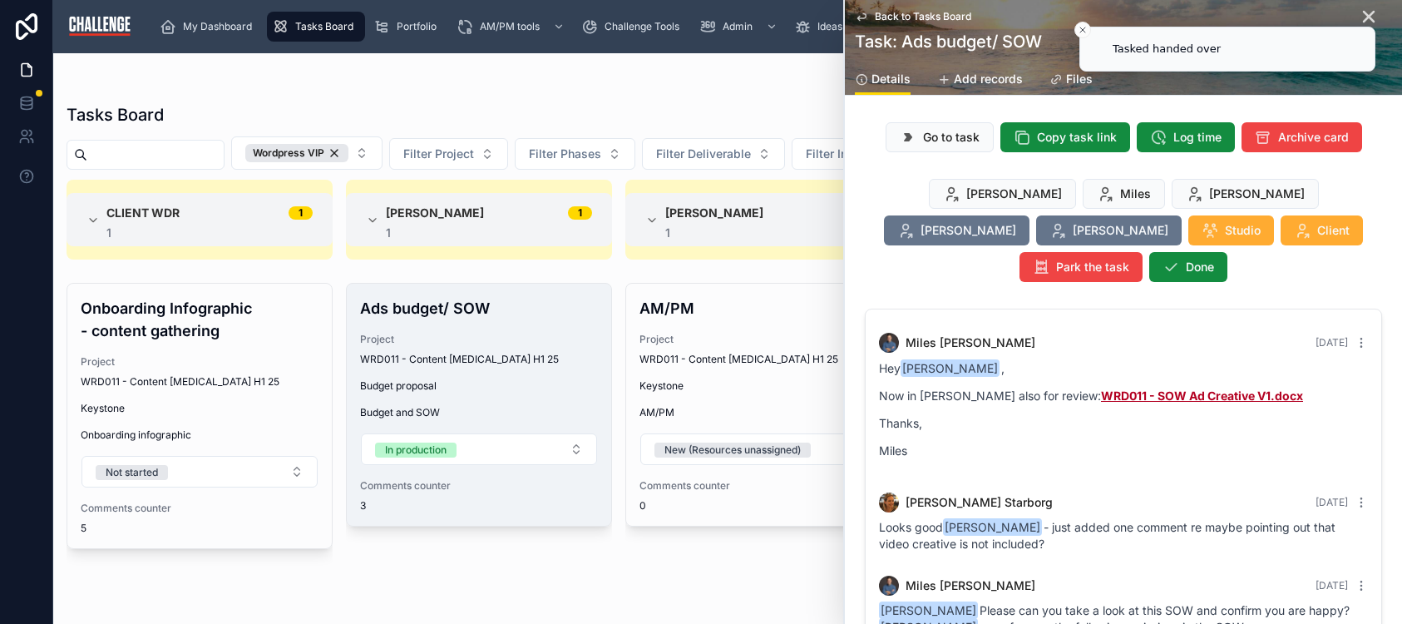
click at [1357, 27] on li "Tasked handed over" at bounding box center [1228, 49] width 296 height 45
click at [1079, 27] on icon "Close toast" at bounding box center [1083, 30] width 10 height 10
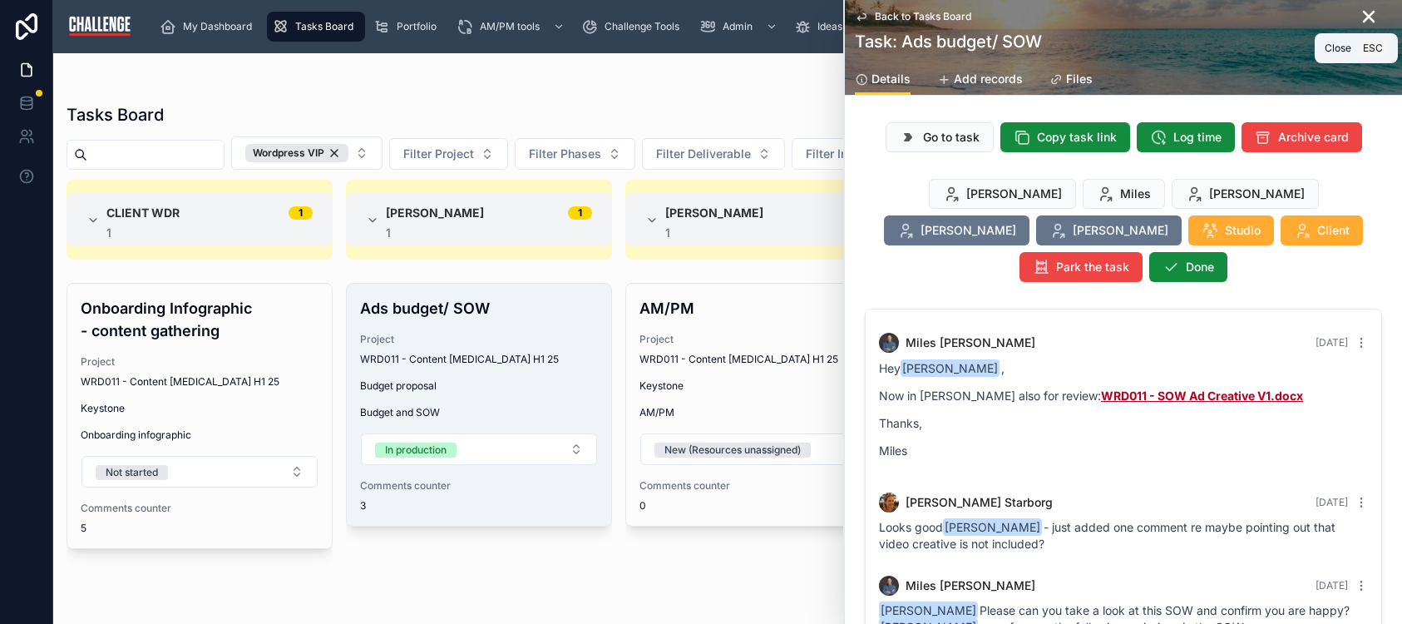
click at [1364, 17] on icon at bounding box center [1369, 17] width 10 height 10
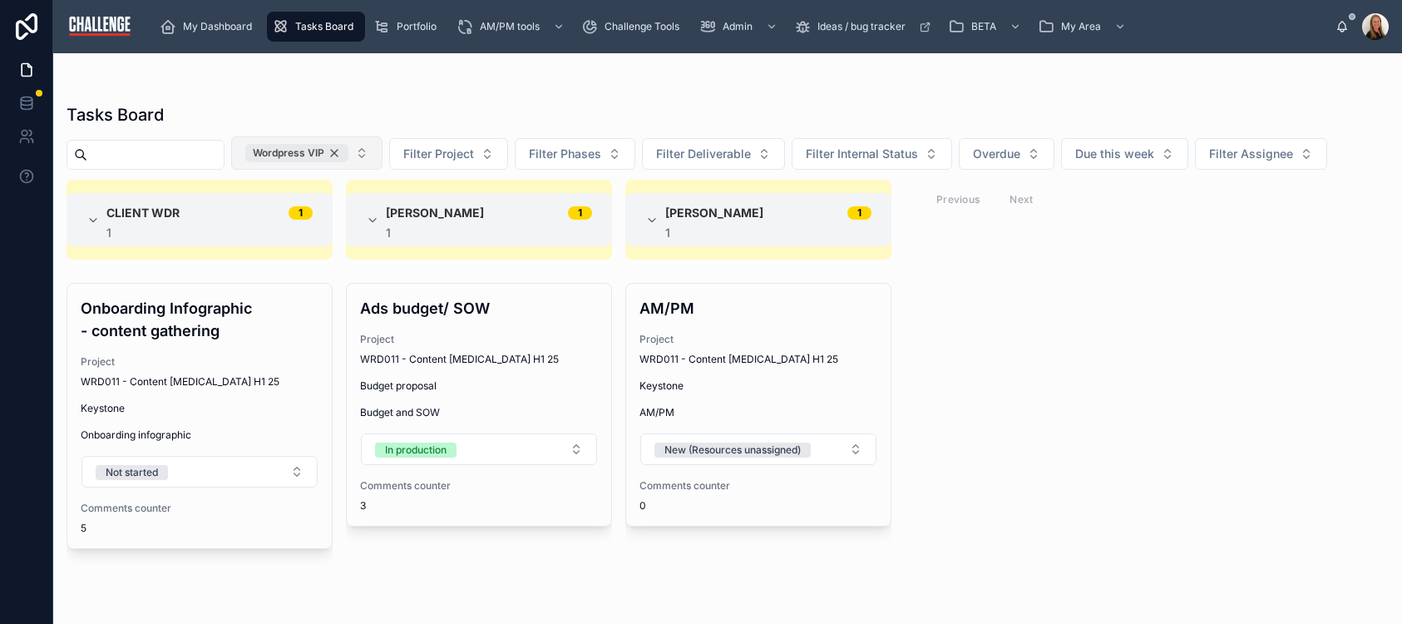
click at [348, 152] on div "Wordpress VIP" at bounding box center [296, 153] width 103 height 18
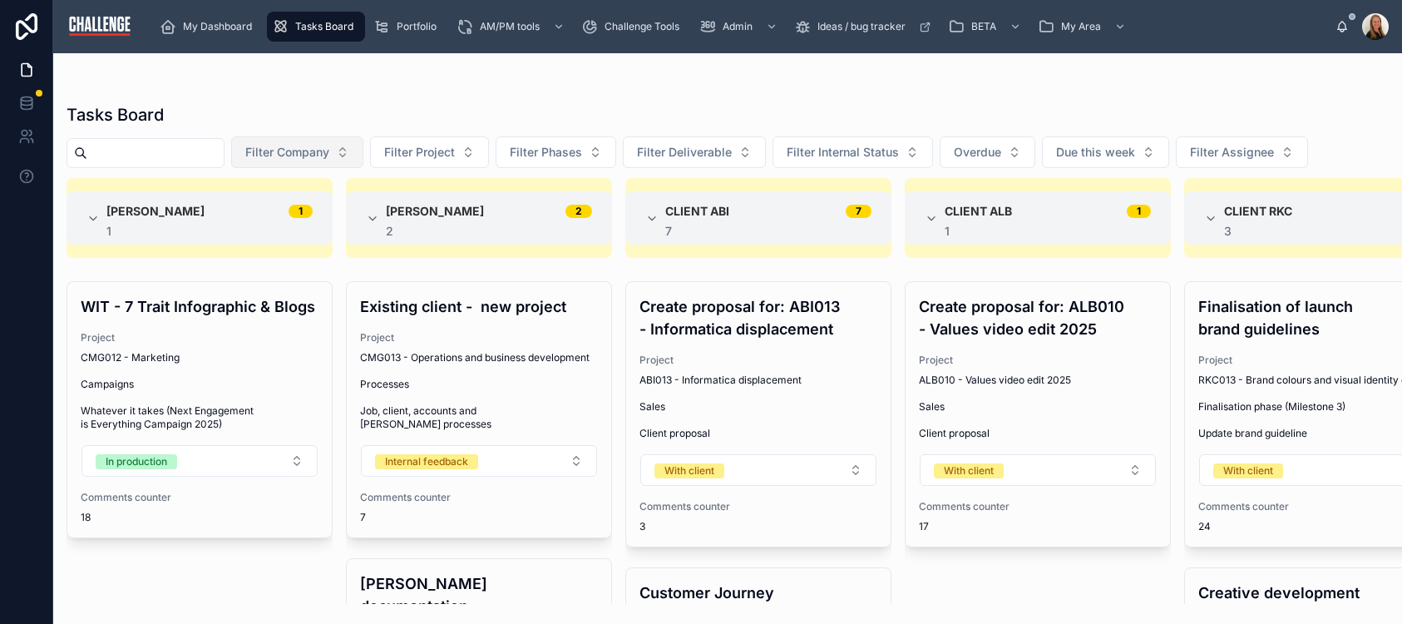
click at [363, 153] on button "Filter Company" at bounding box center [297, 152] width 132 height 32
click at [280, 85] on div at bounding box center [728, 86] width 1322 height 13
click at [413, 34] on div "Portfolio" at bounding box center [408, 26] width 70 height 27
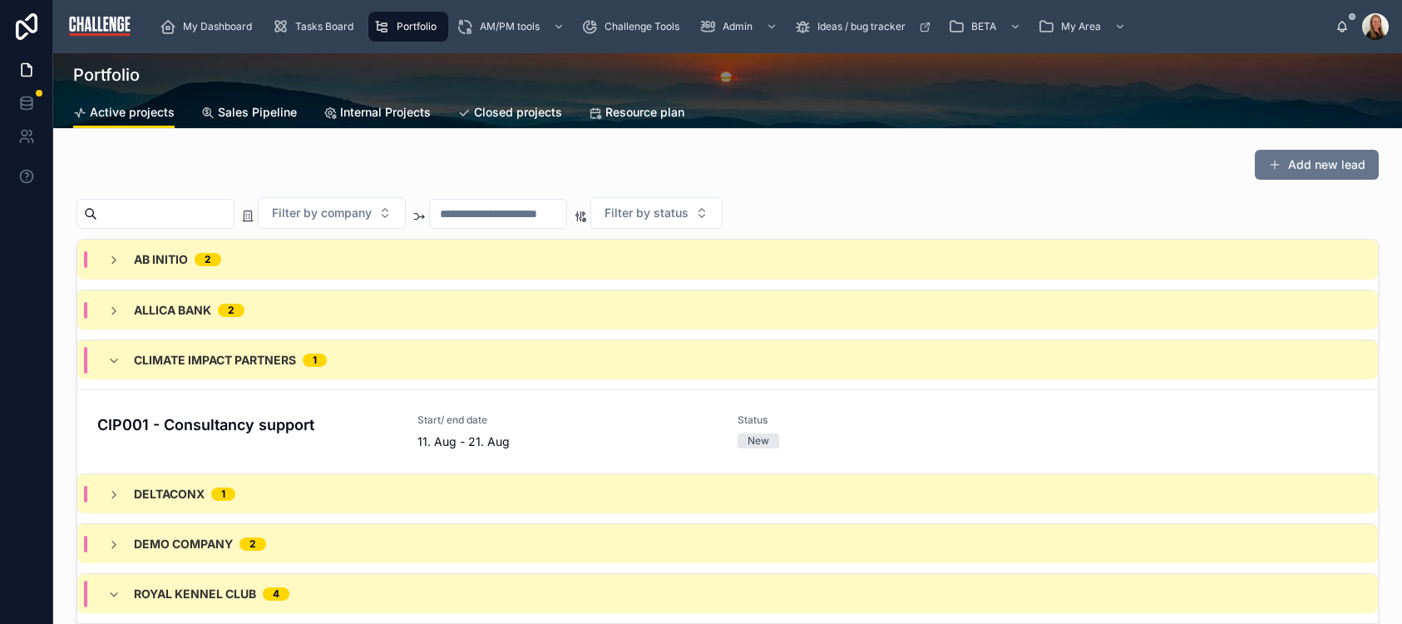
click at [279, 108] on span "Sales Pipeline" at bounding box center [257, 112] width 79 height 17
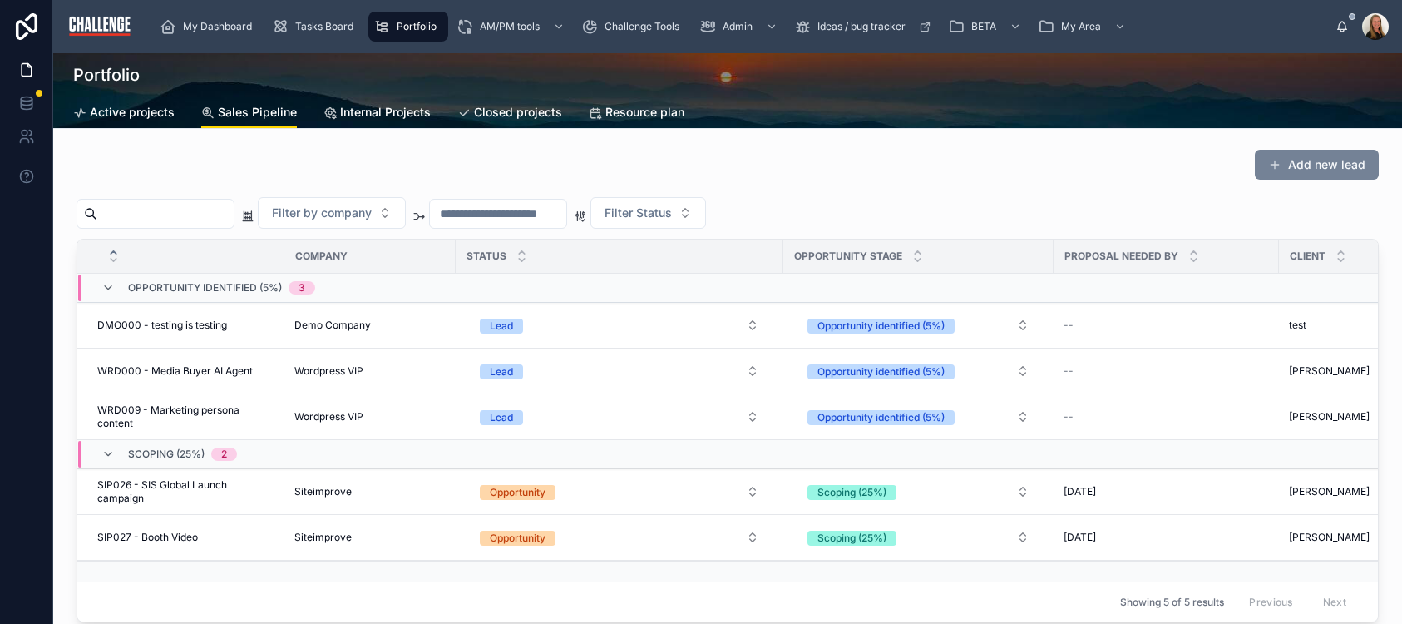
click at [1313, 167] on button "Add new lead" at bounding box center [1317, 165] width 124 height 30
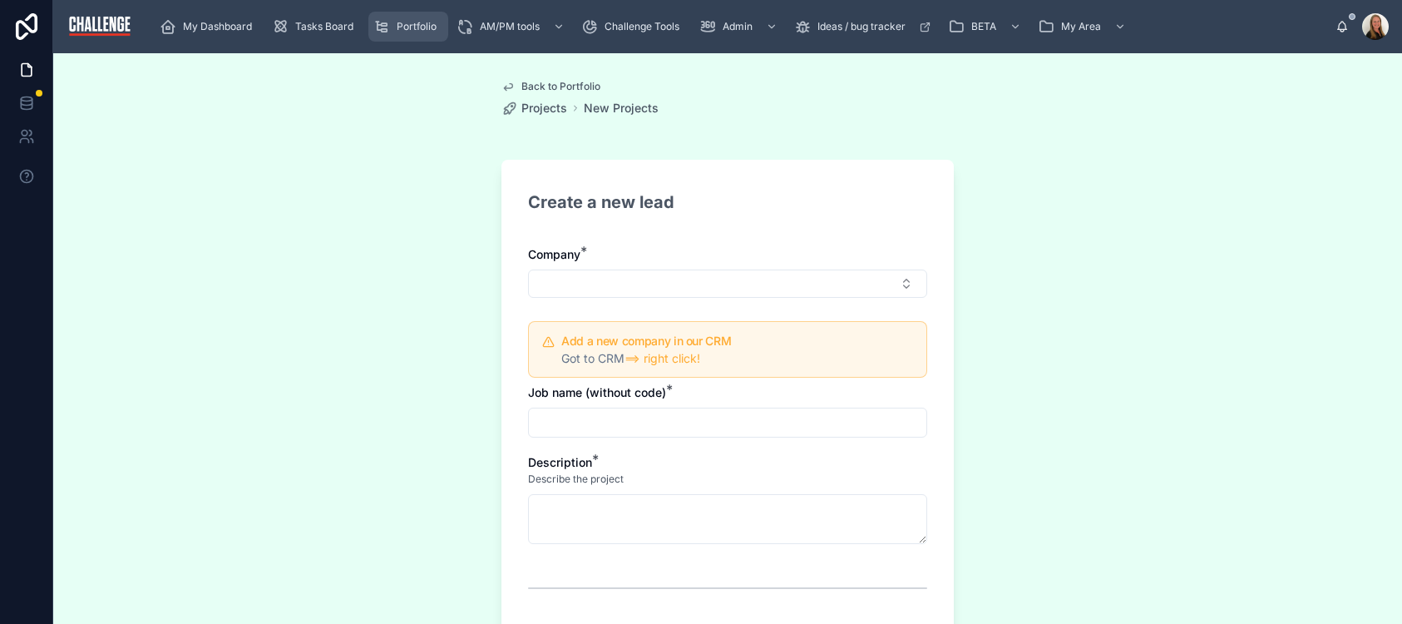
click at [441, 22] on div "Portfolio" at bounding box center [408, 26] width 70 height 27
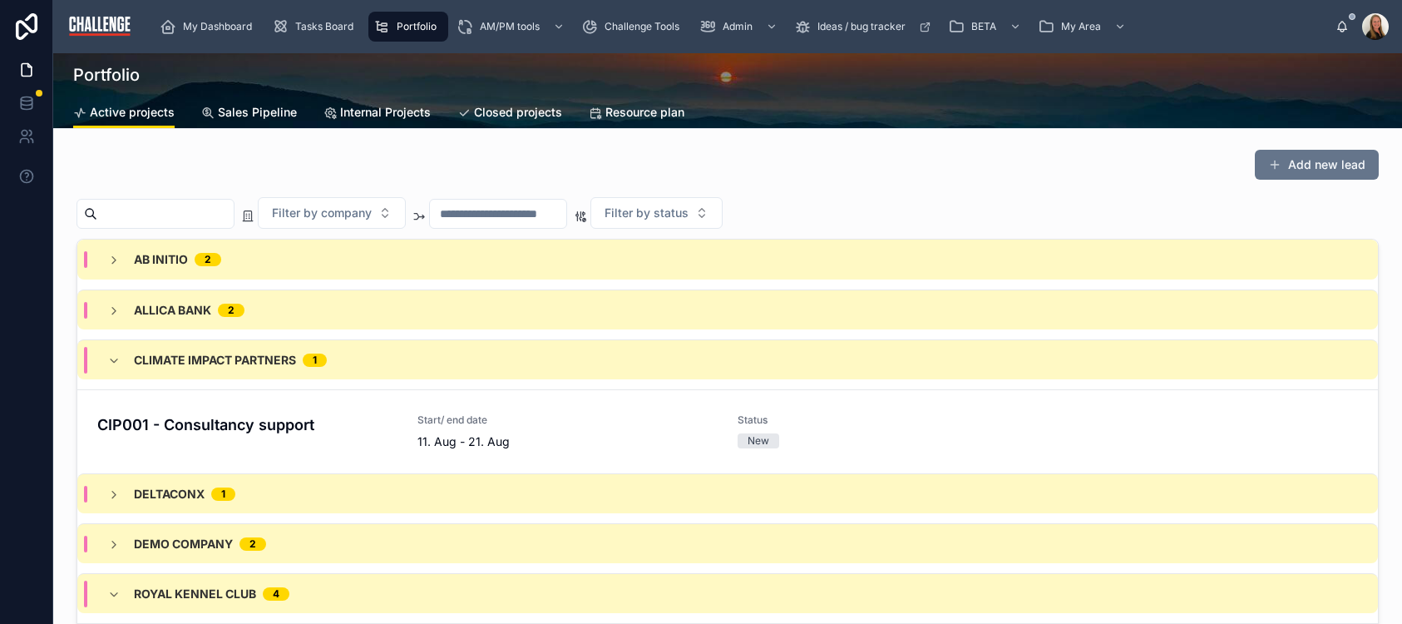
click at [236, 109] on span "Sales Pipeline" at bounding box center [257, 112] width 79 height 17
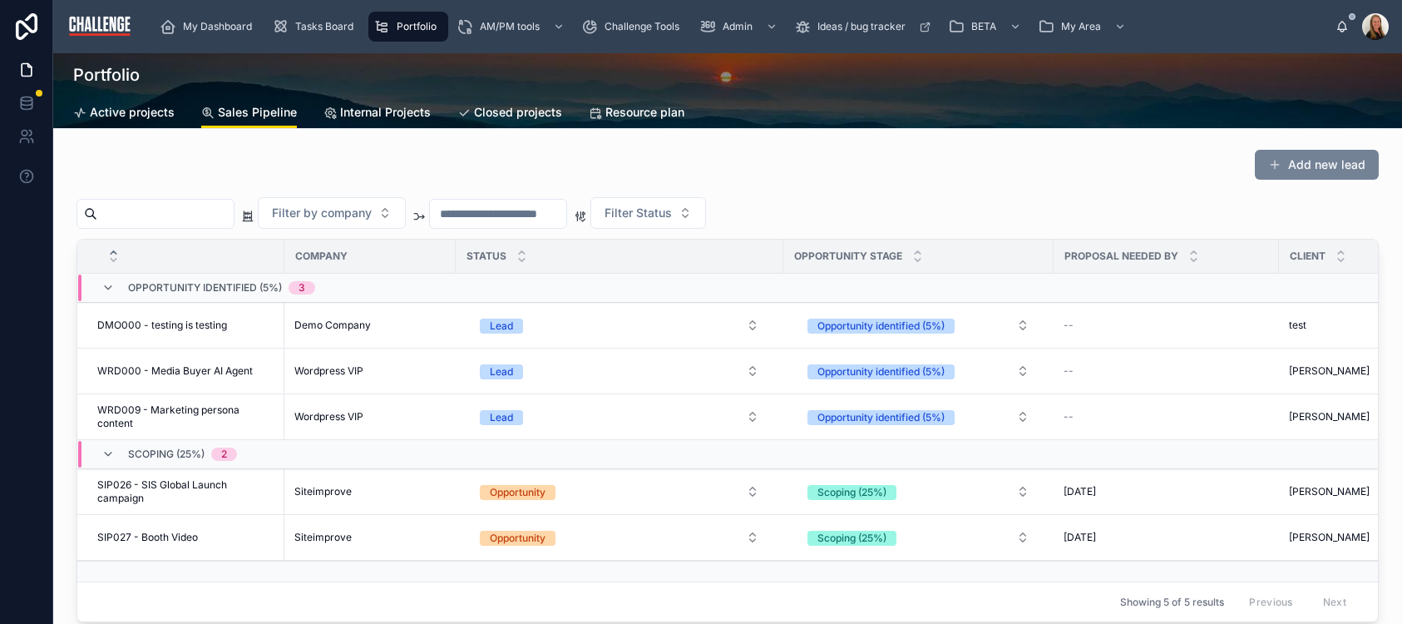
click at [1295, 169] on button "Add new lead" at bounding box center [1317, 165] width 124 height 30
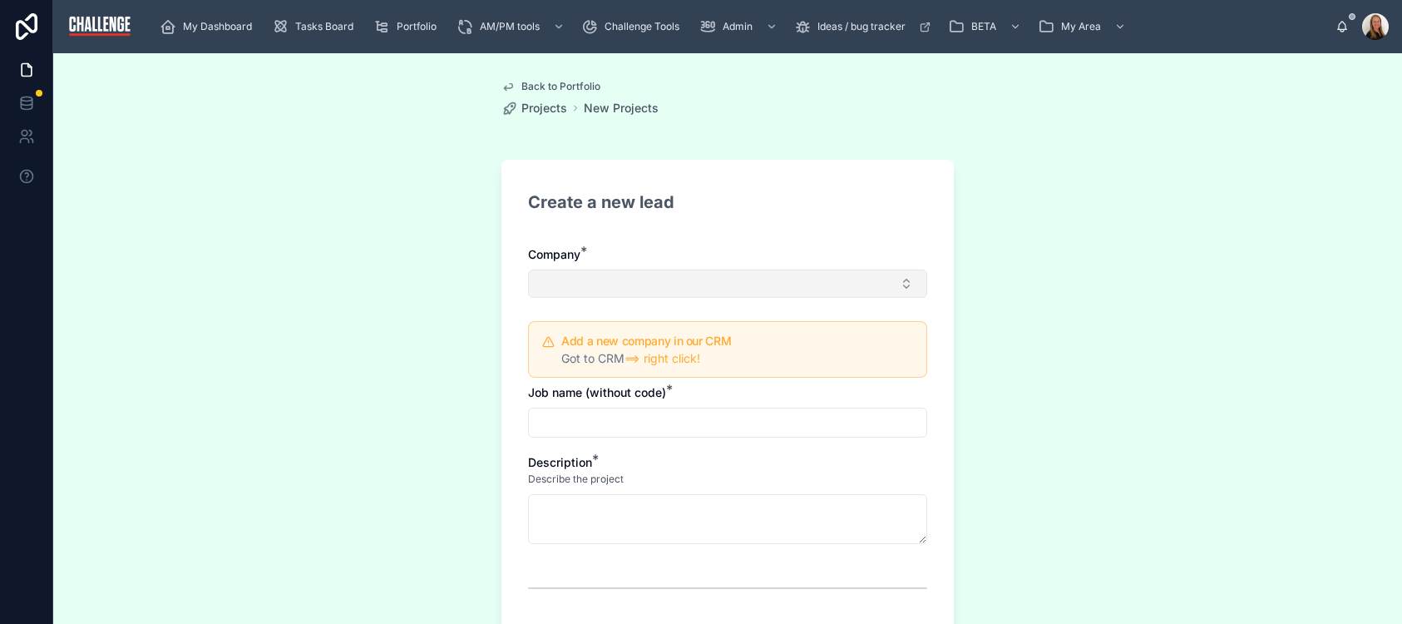
click at [864, 284] on button "Select Button" at bounding box center [727, 283] width 399 height 28
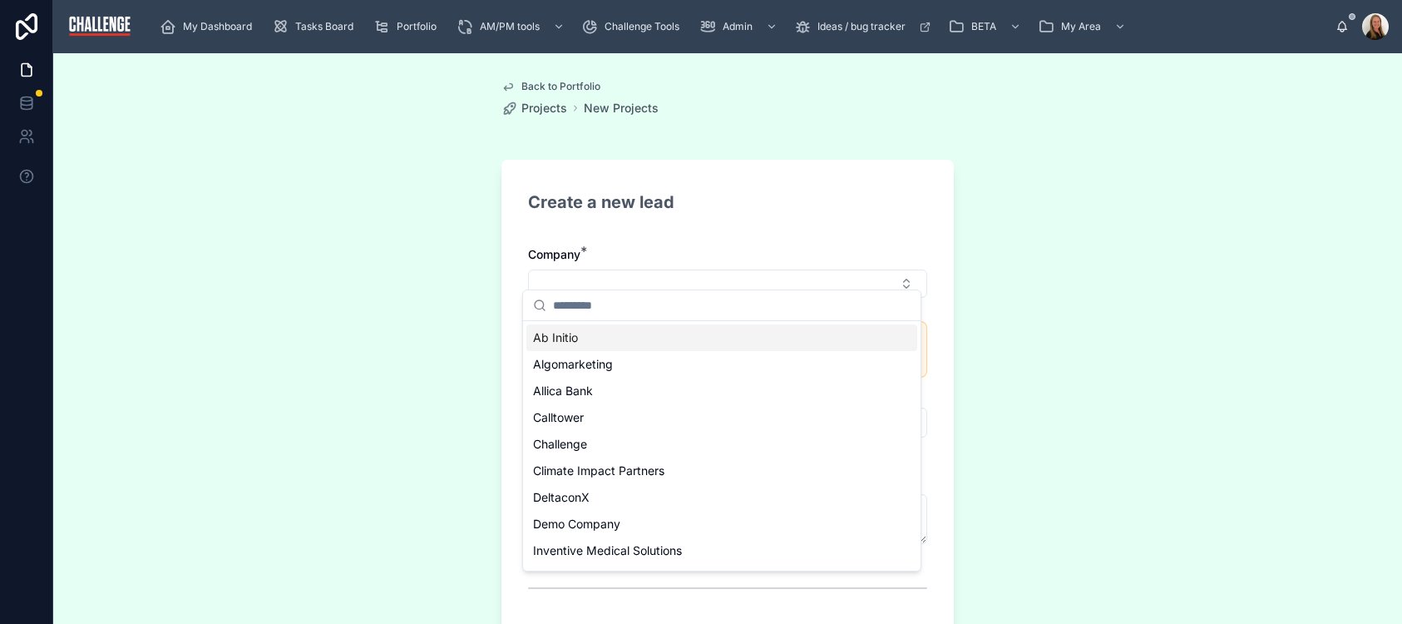
scroll to position [43, 0]
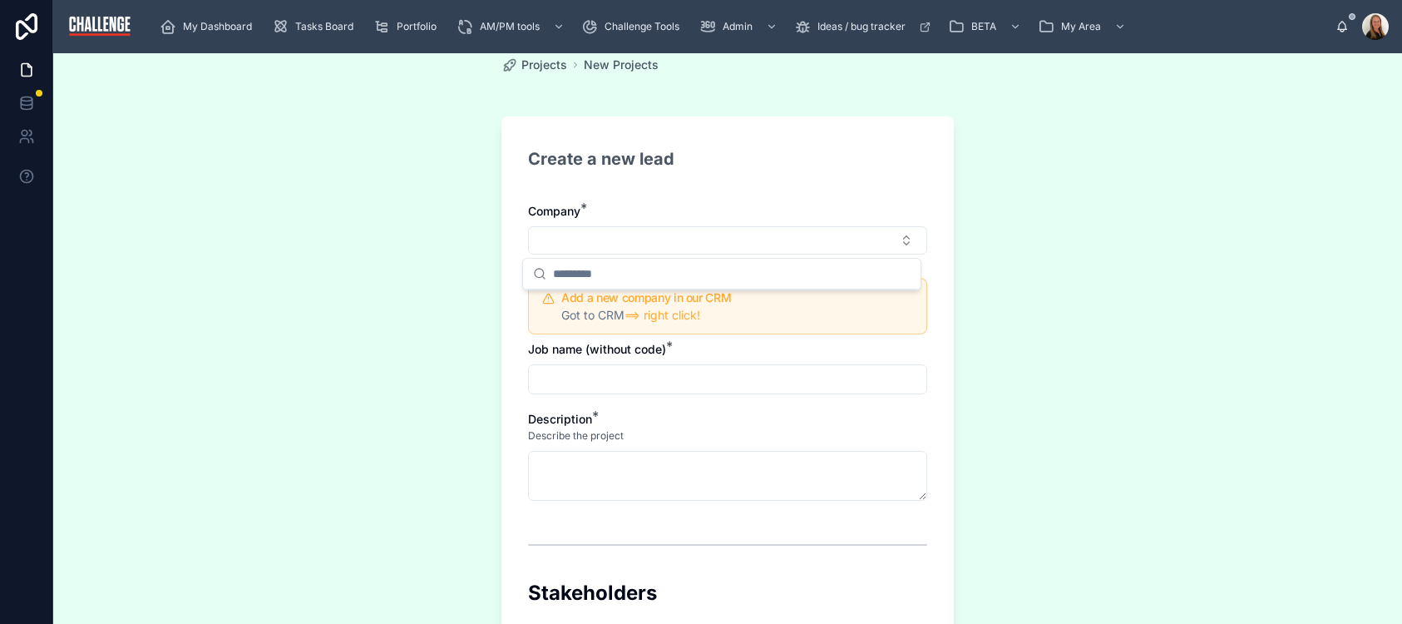
click at [1144, 350] on div "Back to Portfolio Projects New Projects Create a new lead Company * Add a new c…" at bounding box center [727, 338] width 1349 height 571
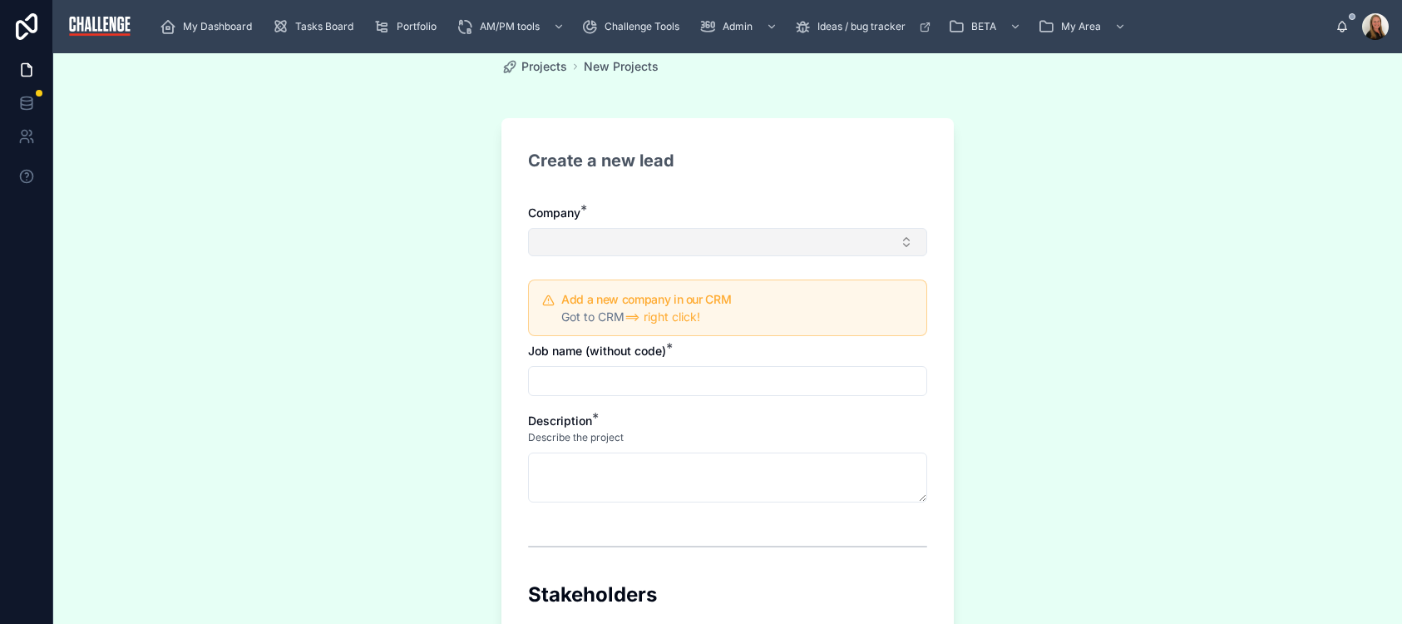
click at [907, 244] on button "Select Button" at bounding box center [727, 242] width 399 height 28
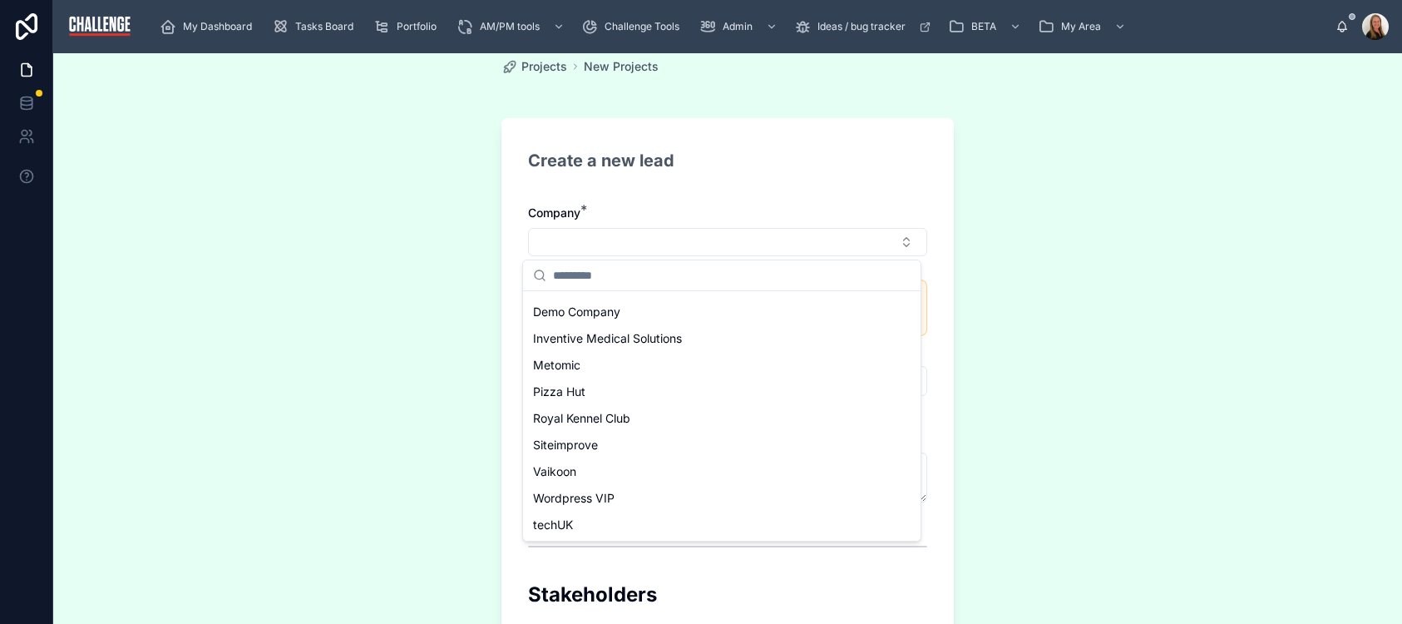
scroll to position [183, 0]
click at [1034, 369] on div "Back to Portfolio Projects New Projects Create a new lead Company * Add a new c…" at bounding box center [727, 338] width 1349 height 571
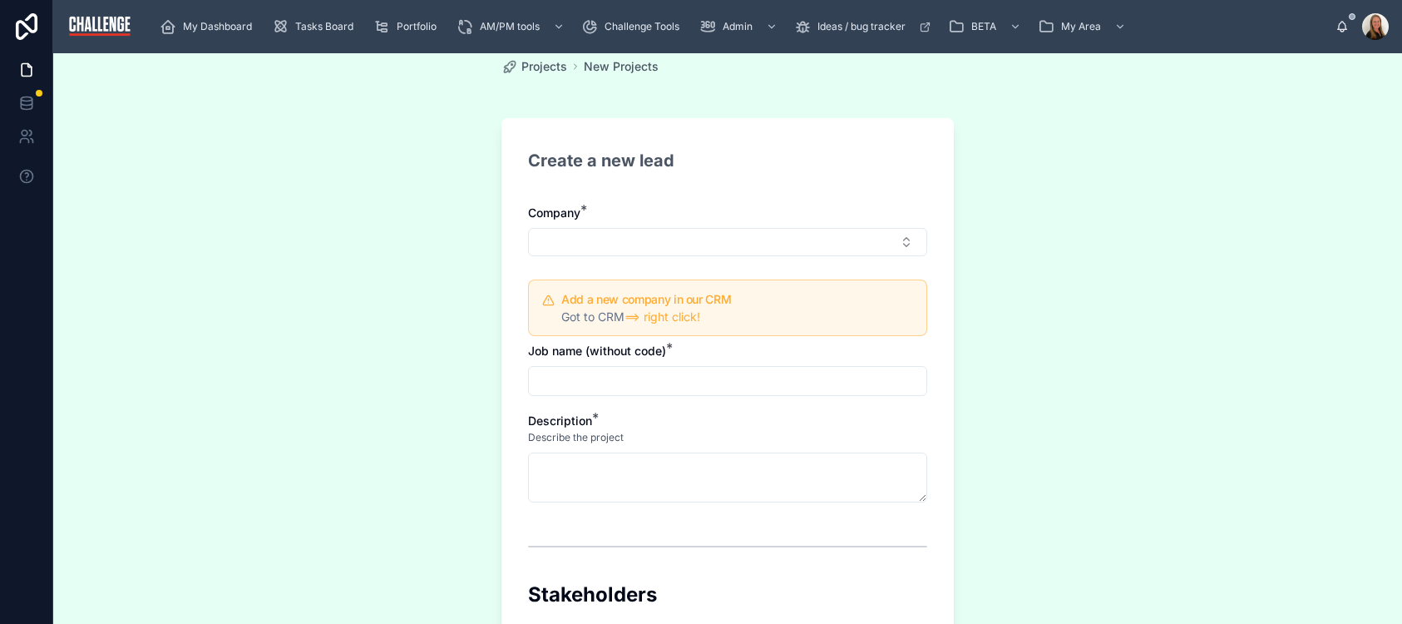
click at [1117, 343] on div "Back to Portfolio Projects New Projects Create a new lead Company * Add a new c…" at bounding box center [727, 338] width 1349 height 571
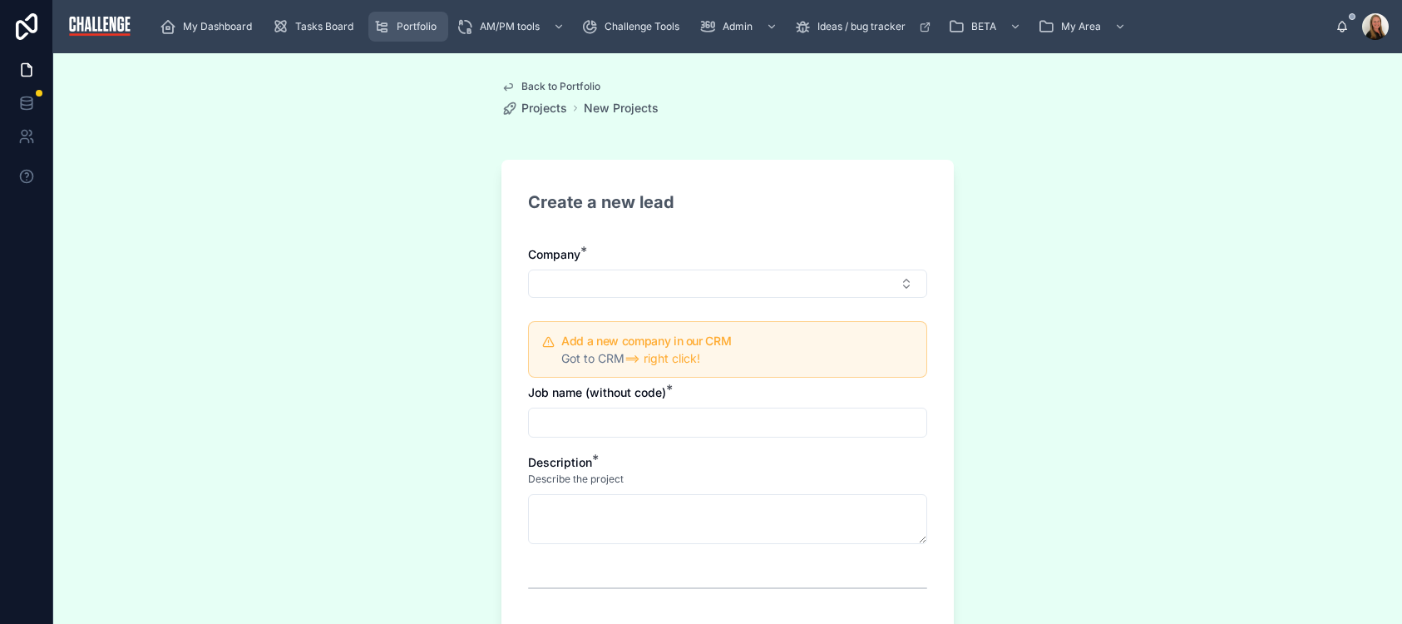
click at [406, 25] on span "Portfolio" at bounding box center [417, 26] width 40 height 13
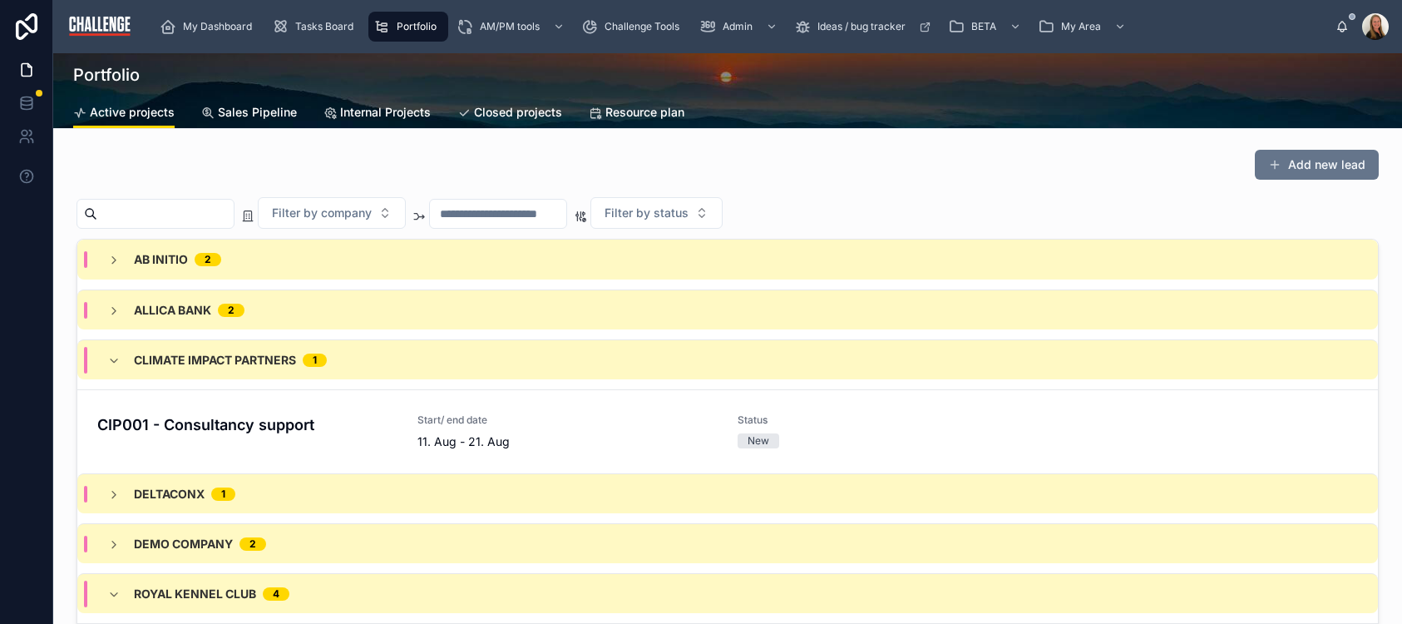
click at [237, 113] on span "Sales Pipeline" at bounding box center [257, 112] width 79 height 17
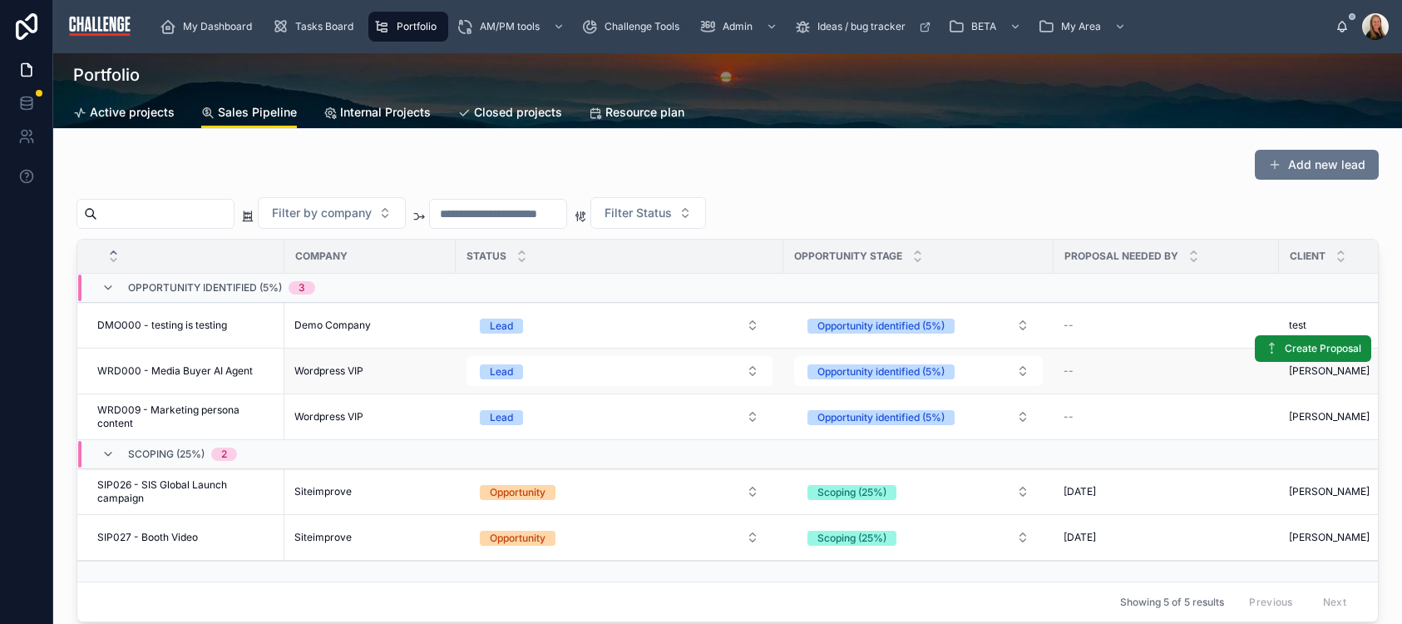
click at [211, 365] on span "WRD000 - Media Buyer AI Agent" at bounding box center [175, 370] width 156 height 13
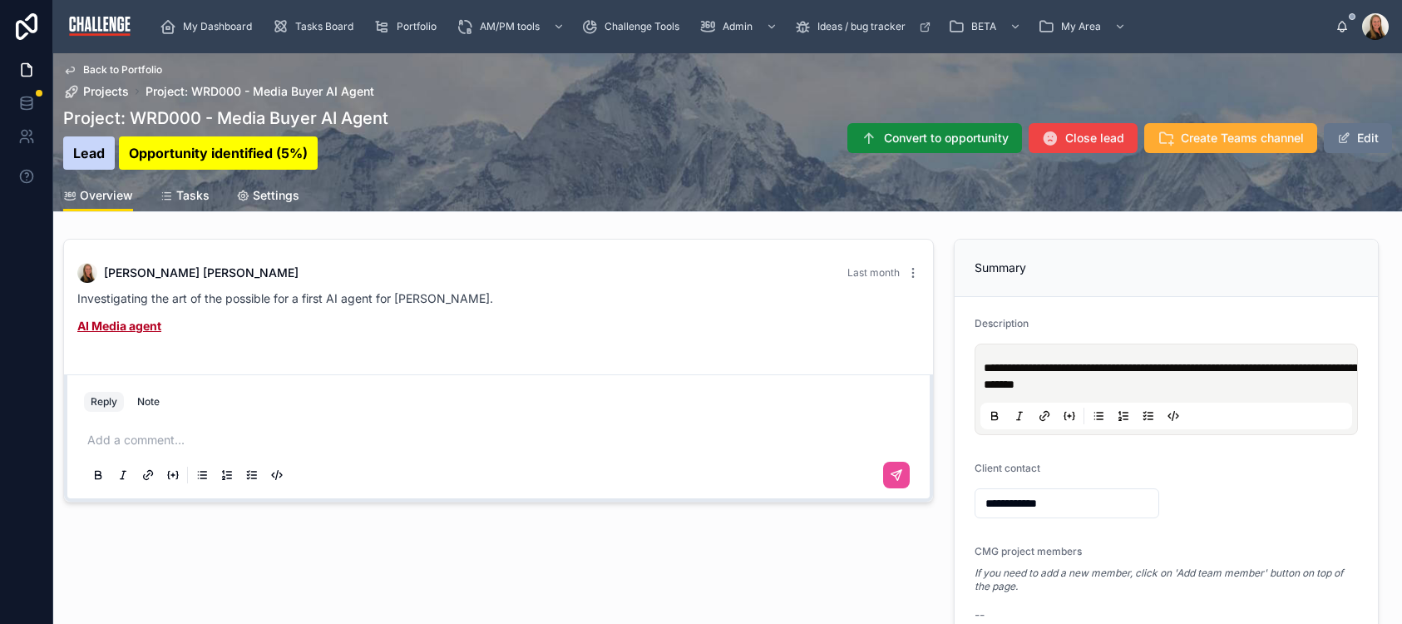
drag, startPoint x: 486, startPoint y: 389, endPoint x: 315, endPoint y: 273, distance: 206.5
click at [486, 388] on div "Reply Note" at bounding box center [498, 401] width 849 height 27
click at [310, 26] on span "Tasks Board" at bounding box center [324, 26] width 58 height 13
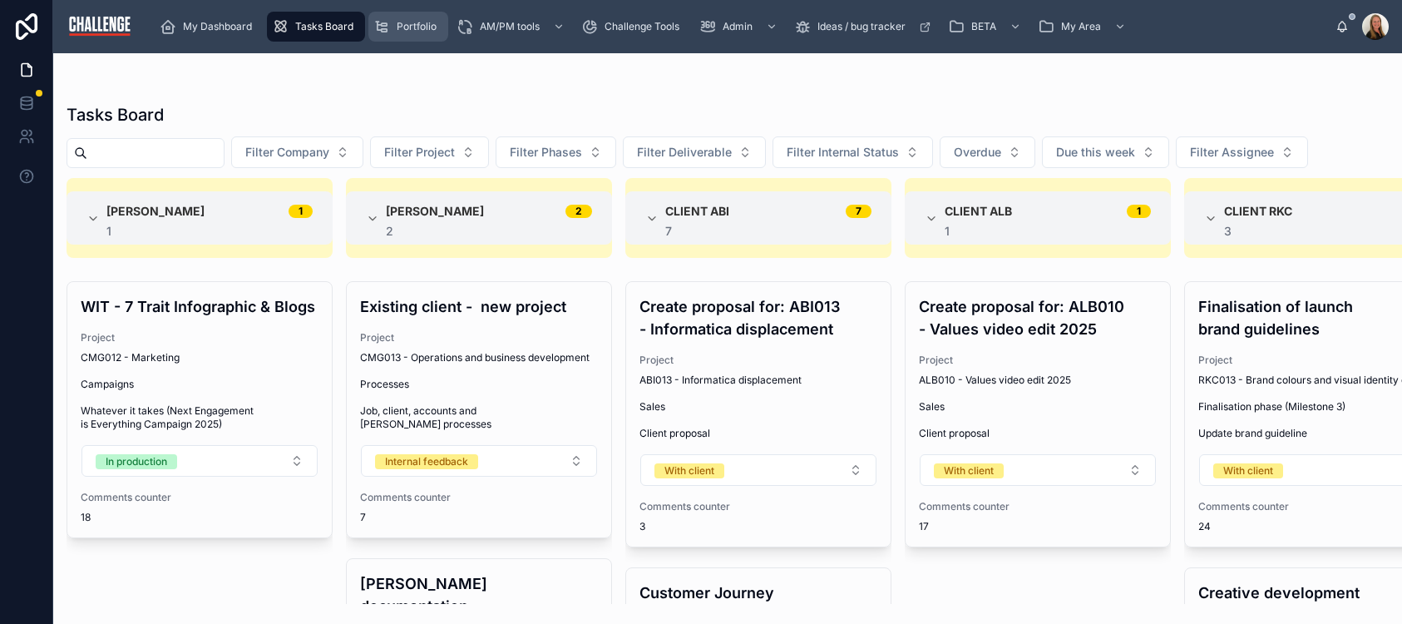
click at [421, 29] on span "Portfolio" at bounding box center [417, 26] width 40 height 13
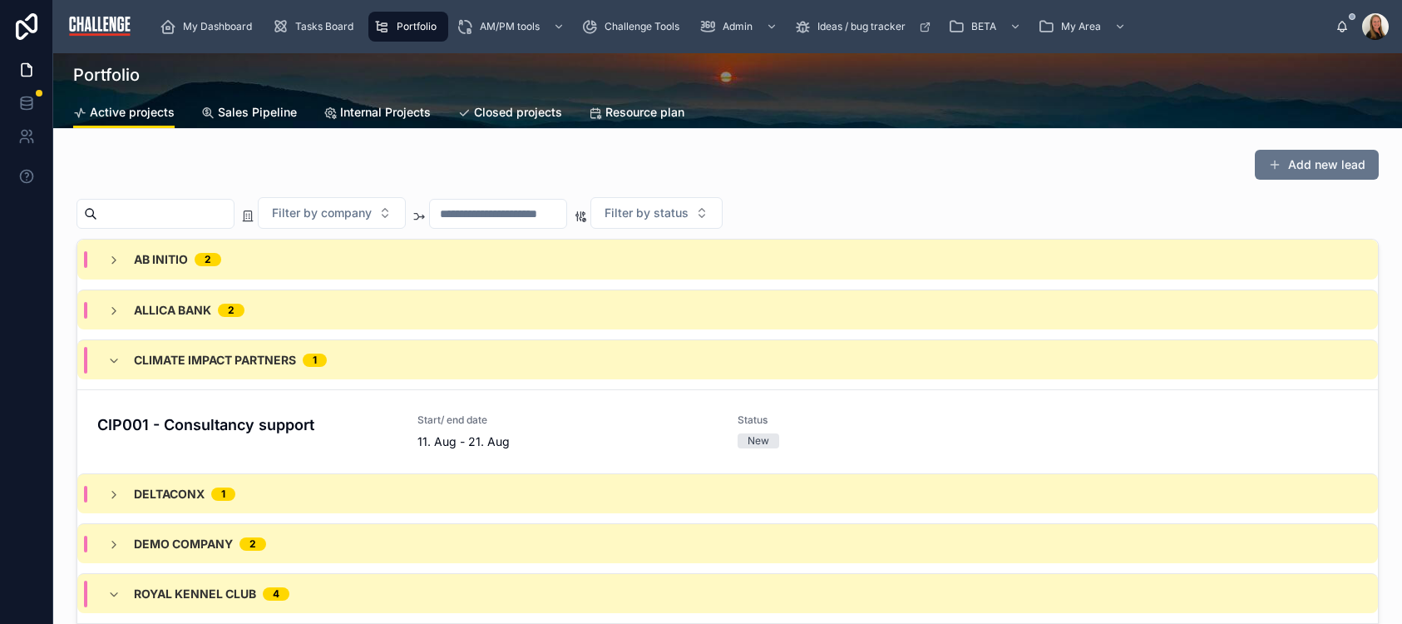
click at [951, 201] on div "Filter by company Filter by status" at bounding box center [728, 213] width 1302 height 32
click at [1281, 166] on button "Add new lead" at bounding box center [1317, 165] width 124 height 30
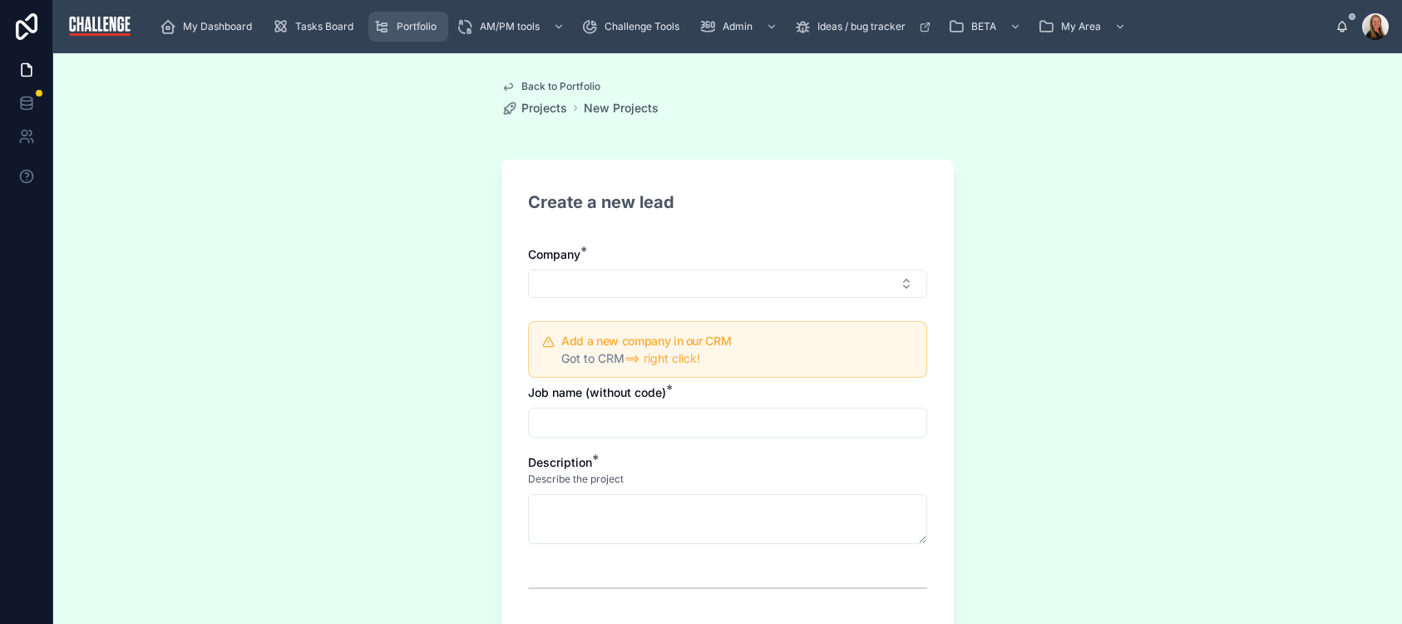
click at [413, 25] on span "Portfolio" at bounding box center [417, 26] width 40 height 13
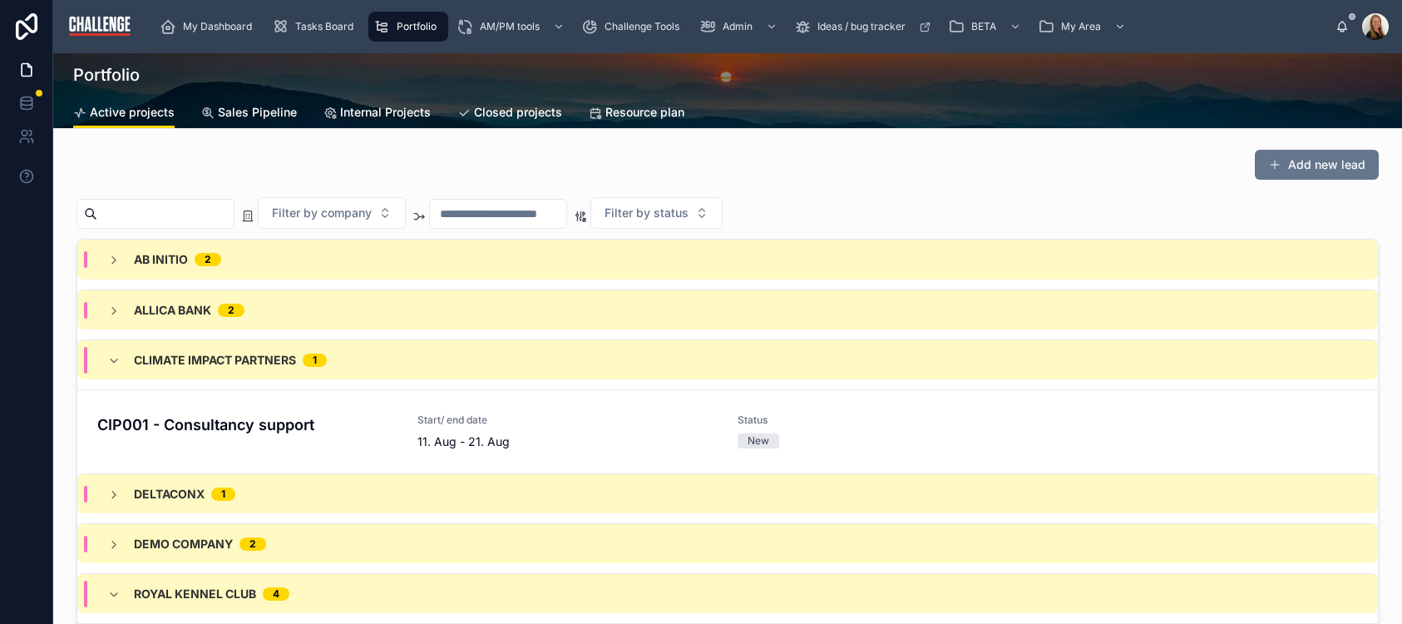
click at [255, 113] on span "Sales Pipeline" at bounding box center [257, 112] width 79 height 17
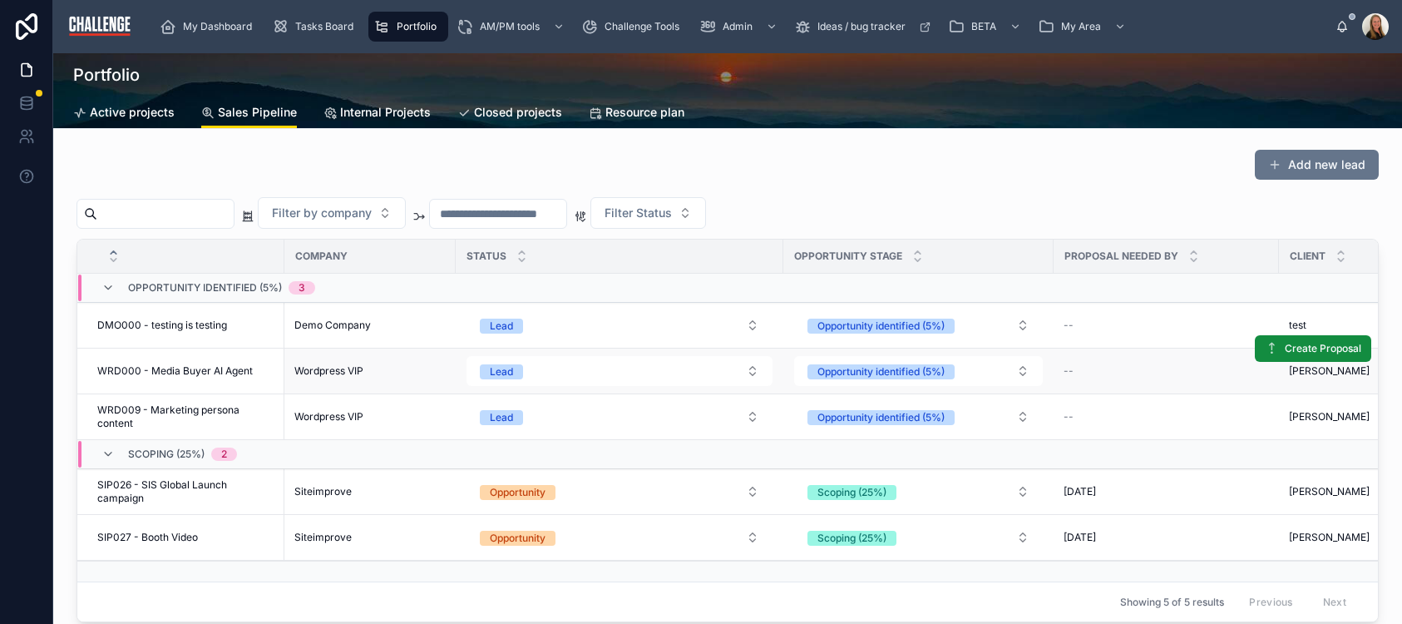
click at [190, 370] on span "WRD000 - Media Buyer AI Agent" at bounding box center [175, 370] width 156 height 13
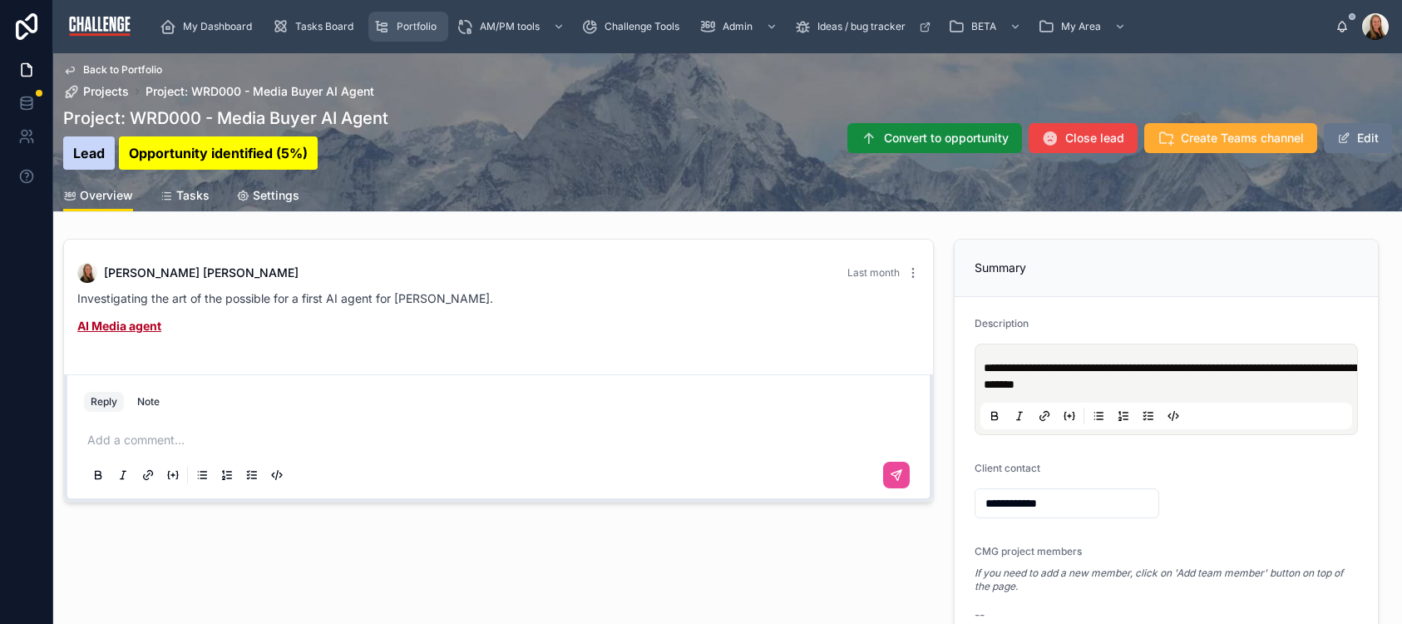
click at [378, 30] on icon "scrollable content" at bounding box center [381, 26] width 16 height 17
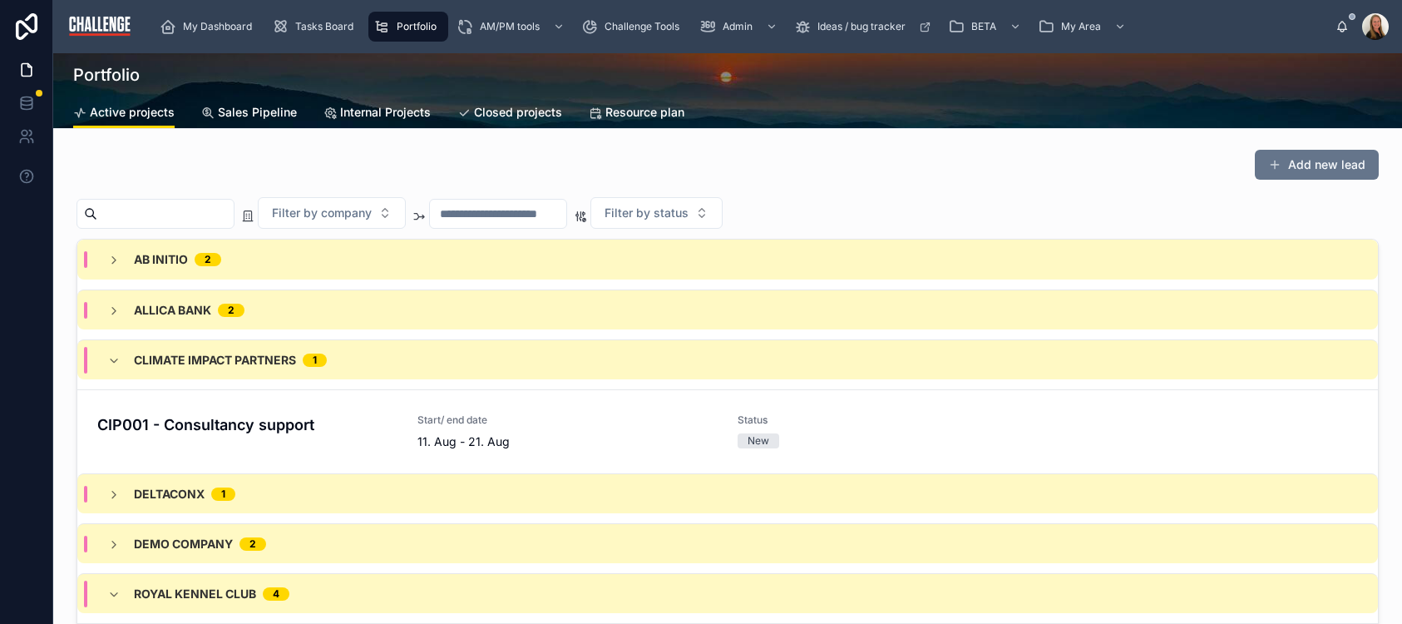
click at [254, 117] on span "Sales Pipeline" at bounding box center [257, 112] width 79 height 17
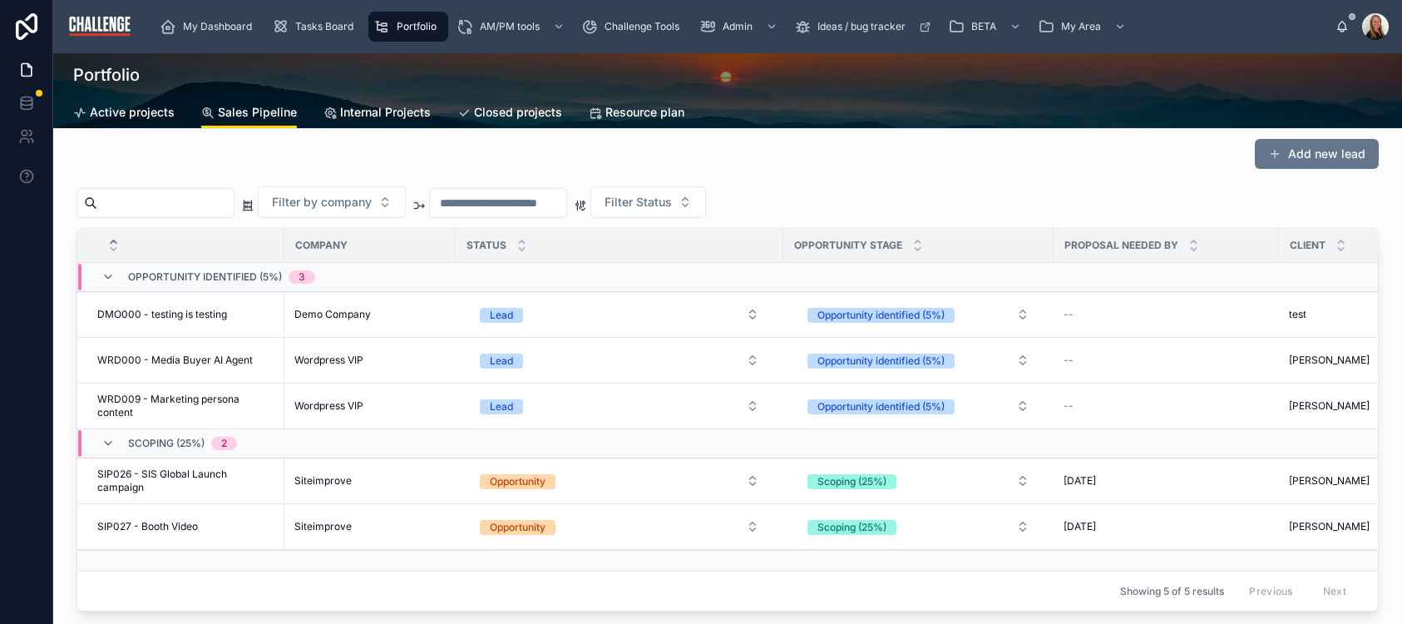
scroll to position [123, 0]
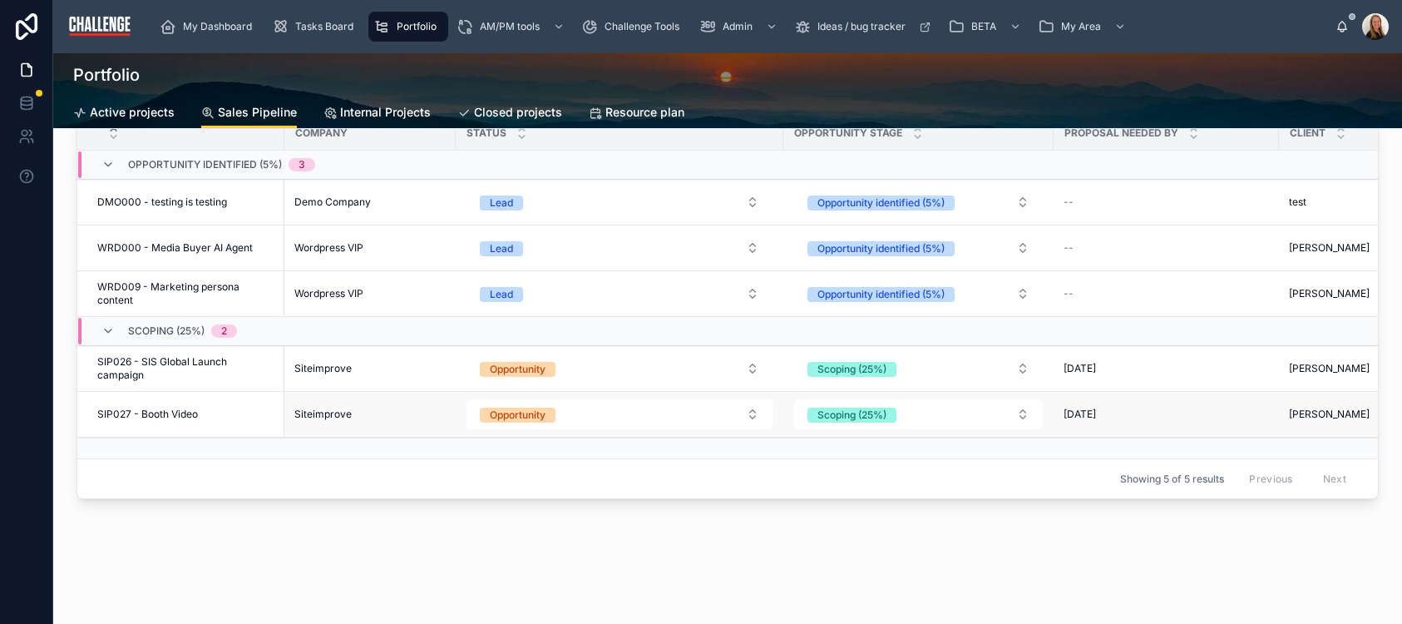
click at [388, 418] on div "Siteimprove" at bounding box center [369, 414] width 151 height 13
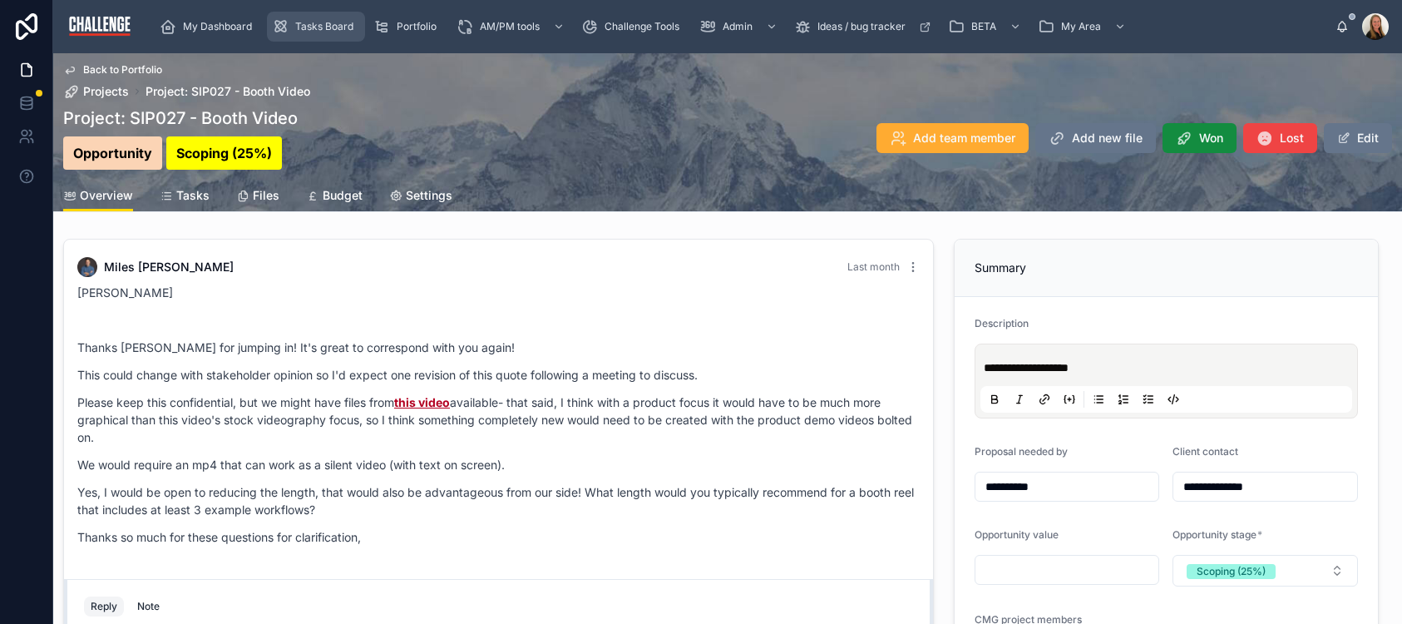
click at [319, 30] on span "Tasks Board" at bounding box center [324, 26] width 58 height 13
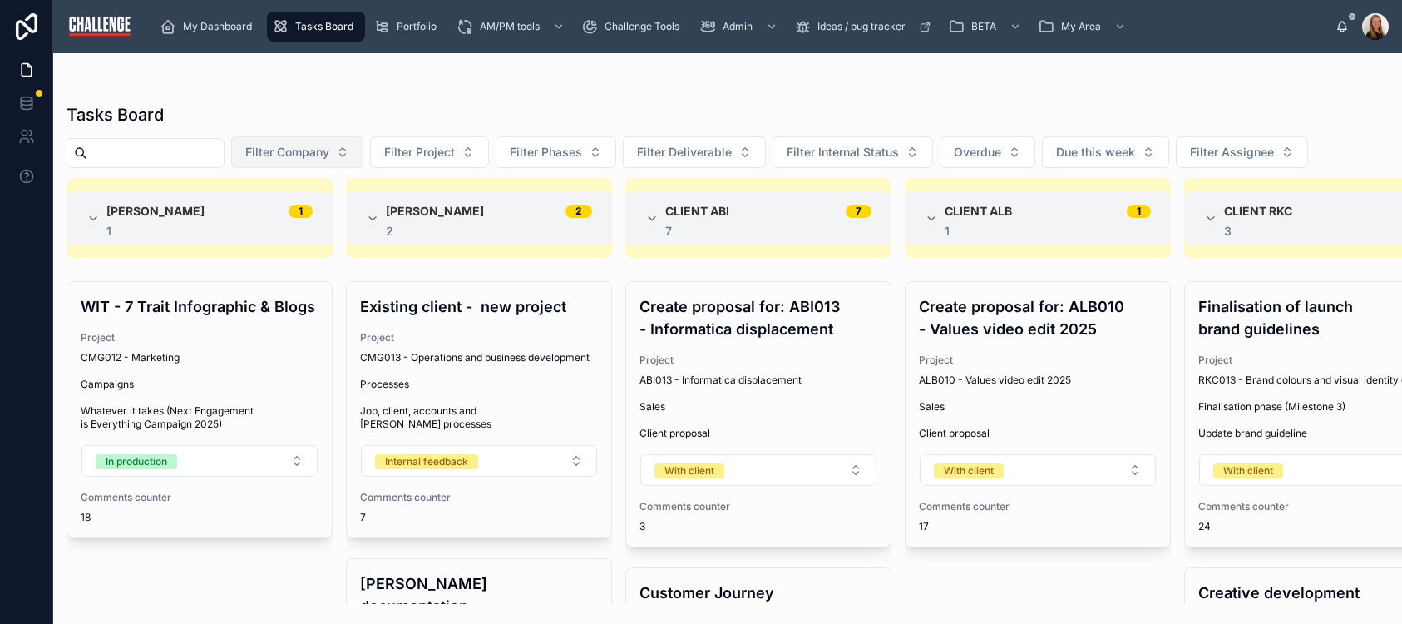
click at [311, 162] on button "Filter Company" at bounding box center [297, 152] width 132 height 32
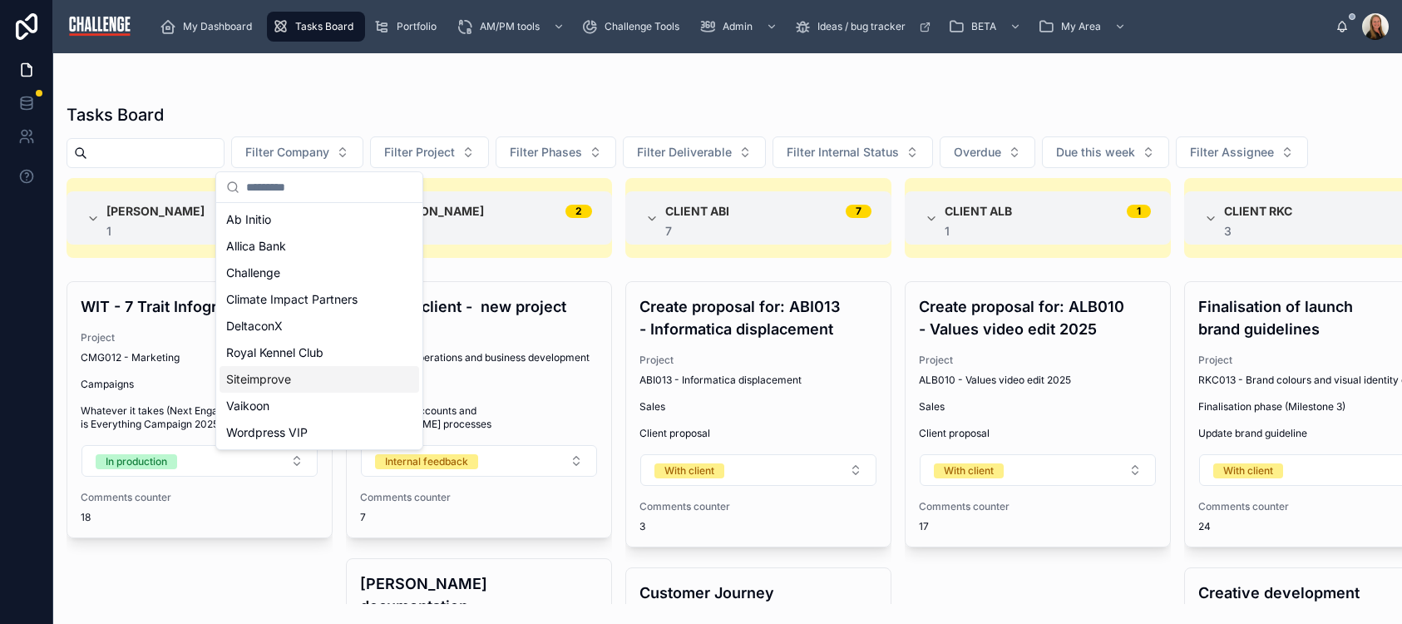
click at [289, 383] on span "Siteimprove" at bounding box center [258, 379] width 65 height 17
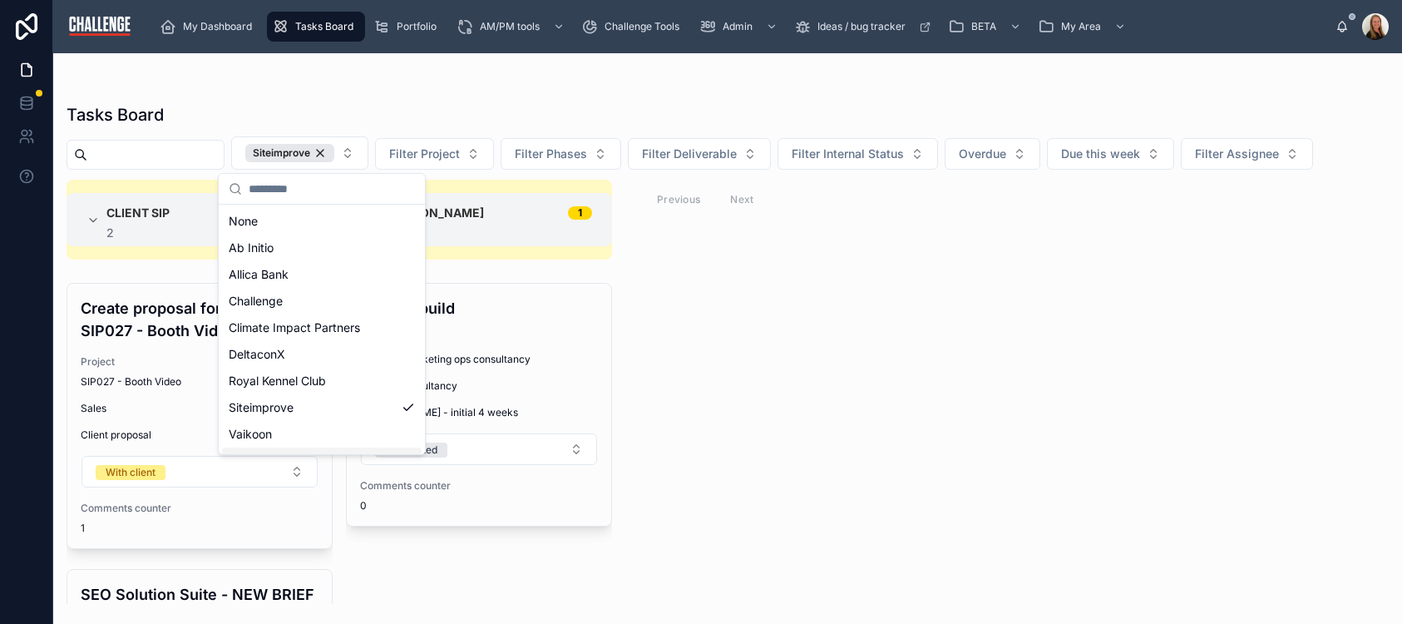
click at [897, 496] on div "Client SIP 2 2 Create proposal for: SIP027 - Booth Video Project SIP027 - Booth…" at bounding box center [727, 392] width 1349 height 424
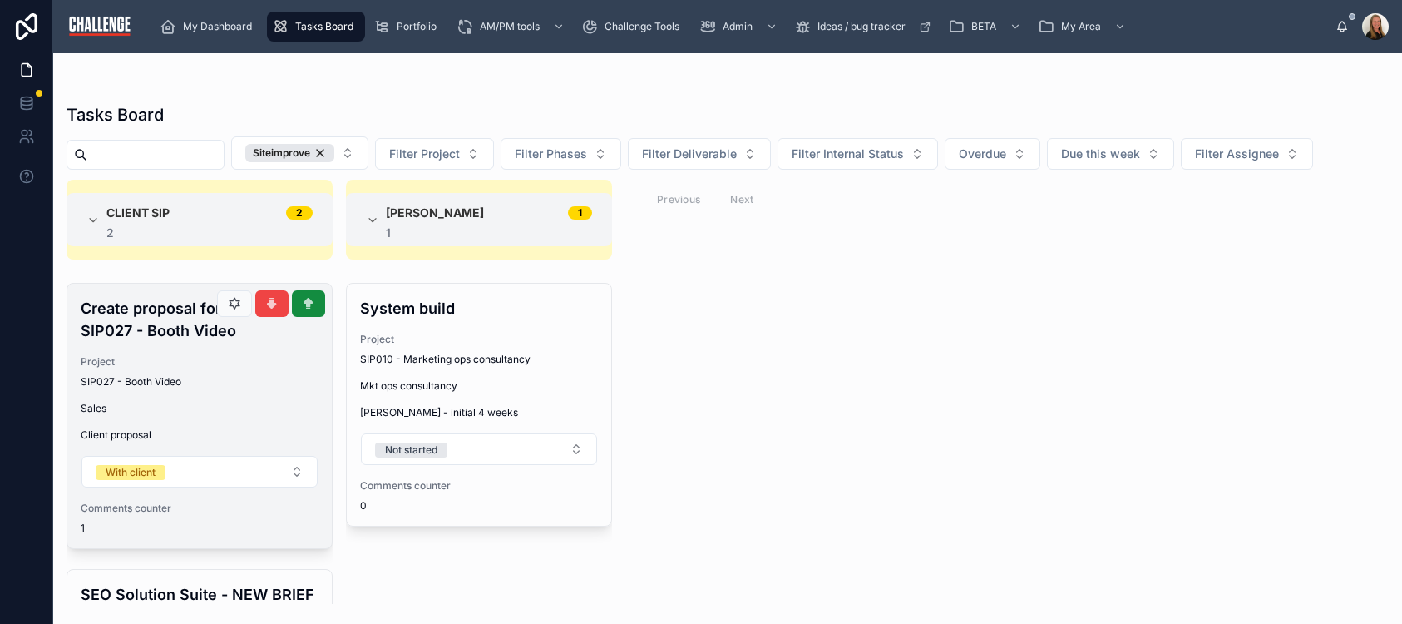
click at [214, 391] on div "Create proposal for: SIP027 - Booth Video Project SIP027 - Booth Video Sales Cl…" at bounding box center [199, 416] width 264 height 264
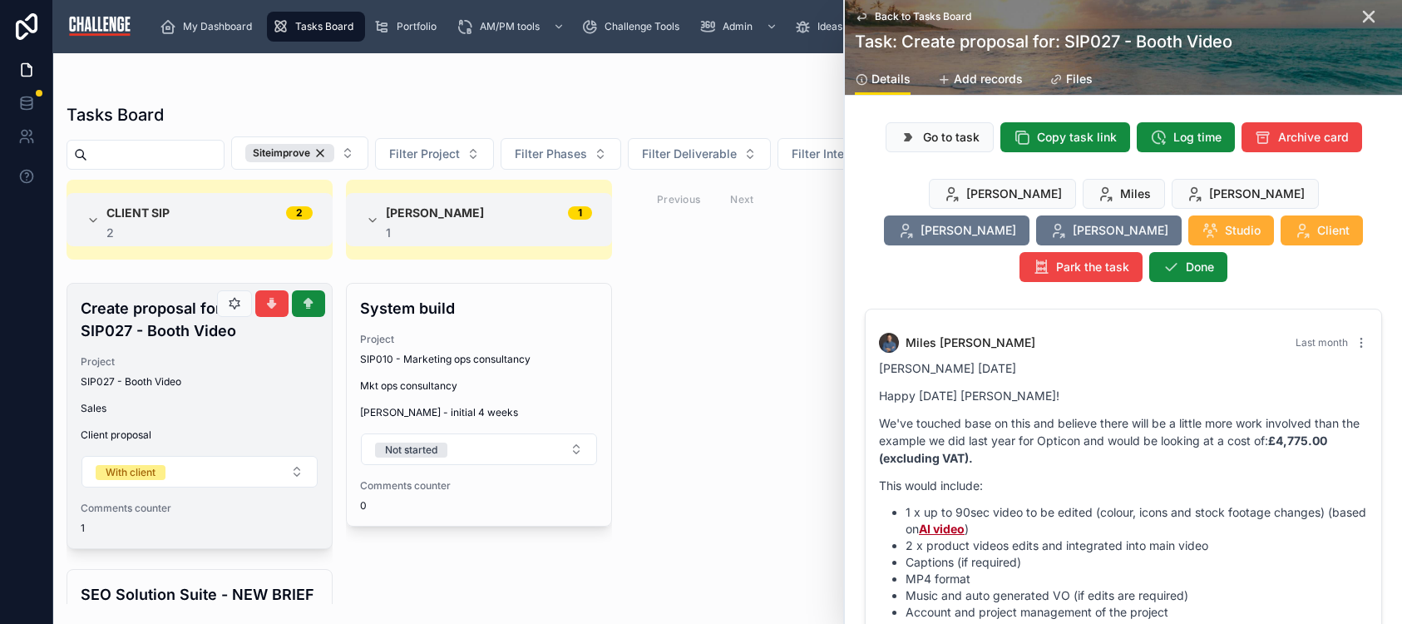
scroll to position [821, 0]
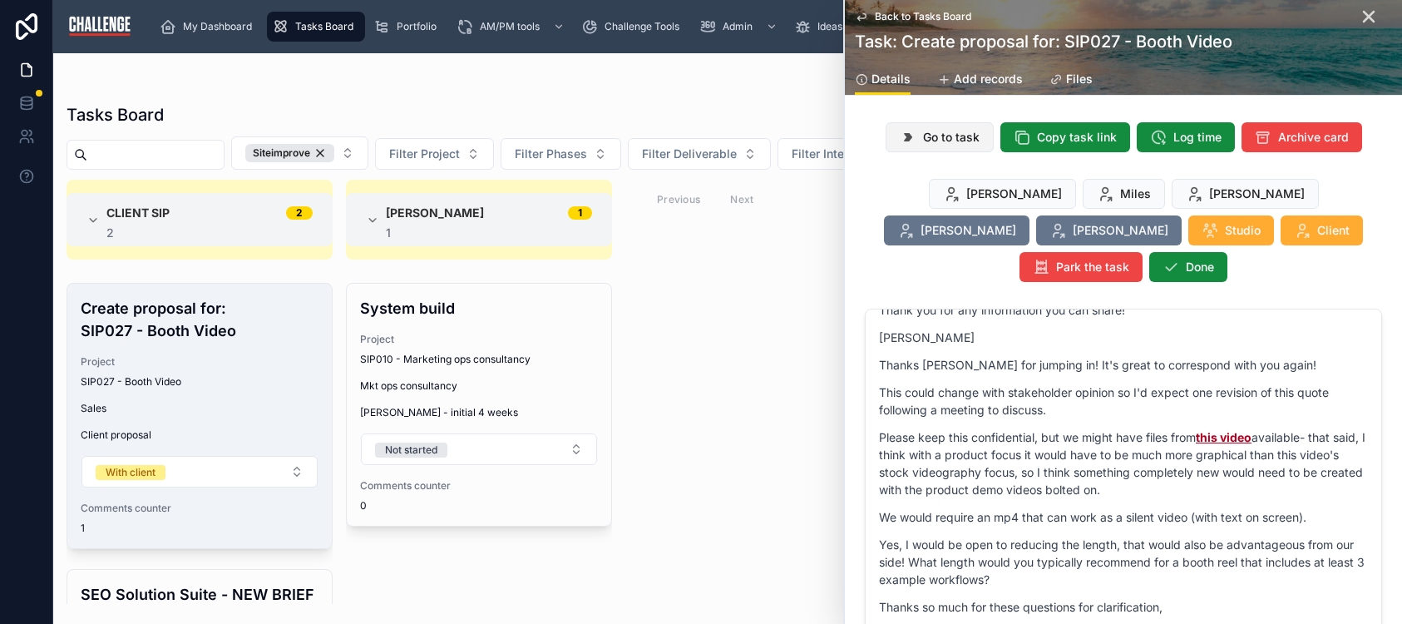
click at [945, 135] on span "Go to task" at bounding box center [951, 137] width 57 height 17
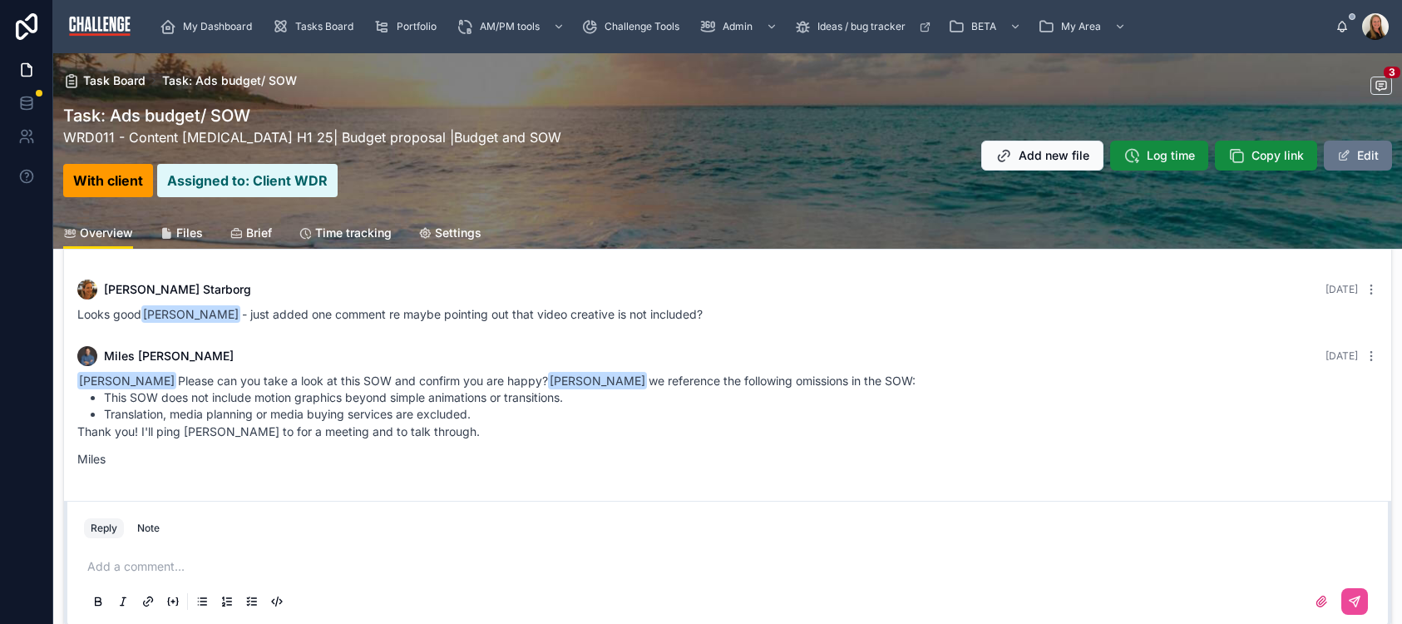
scroll to position [62, 0]
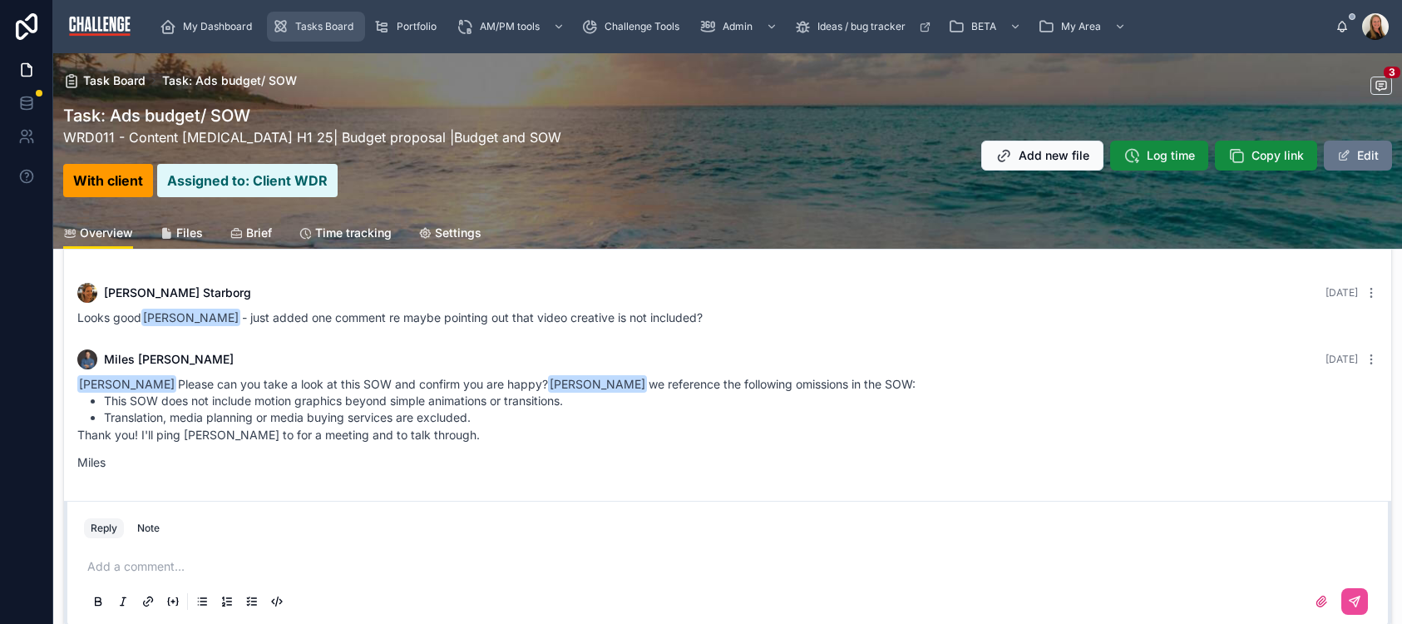
click at [334, 21] on span "Tasks Board" at bounding box center [324, 26] width 58 height 13
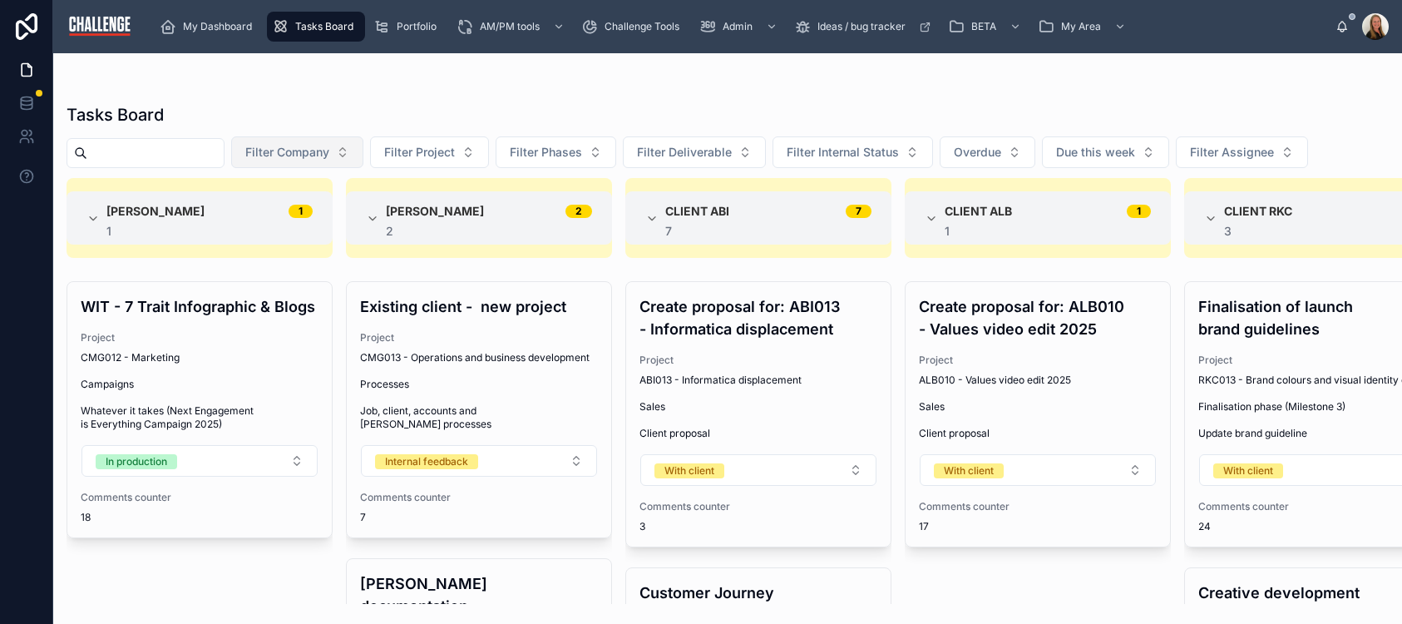
click at [353, 157] on button "Filter Company" at bounding box center [297, 152] width 132 height 32
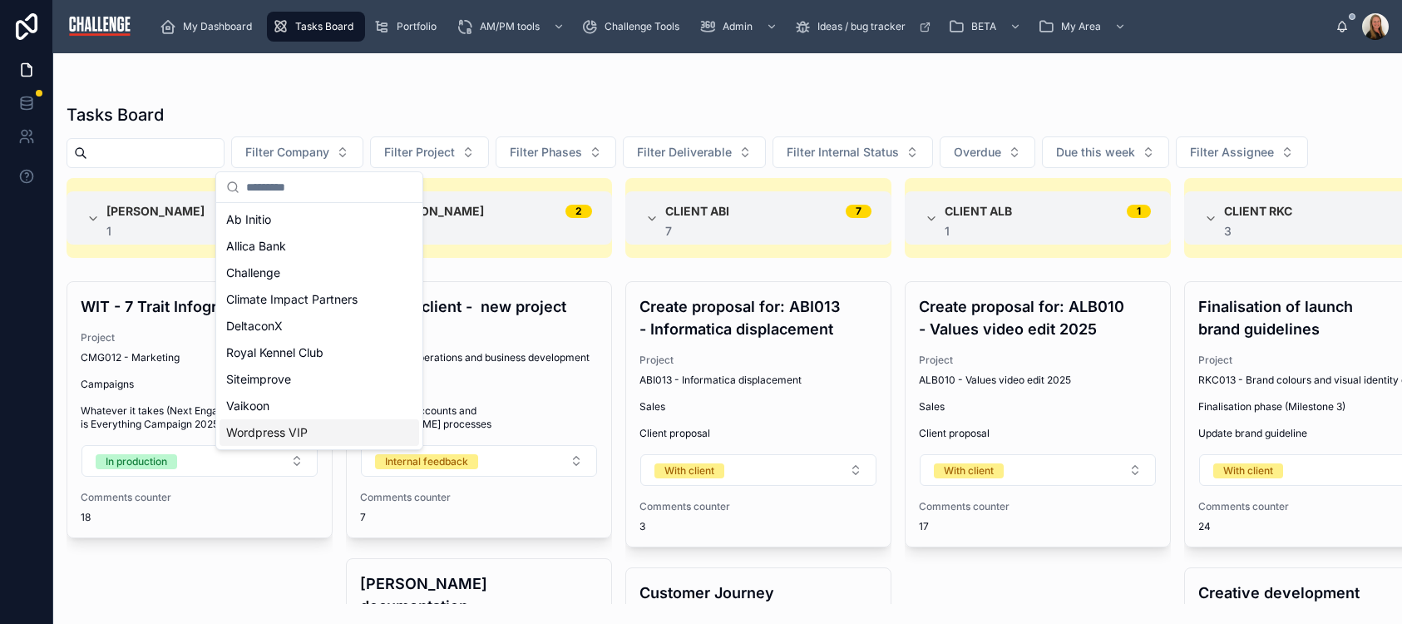
click at [343, 437] on div "Wordpress VIP" at bounding box center [320, 432] width 200 height 27
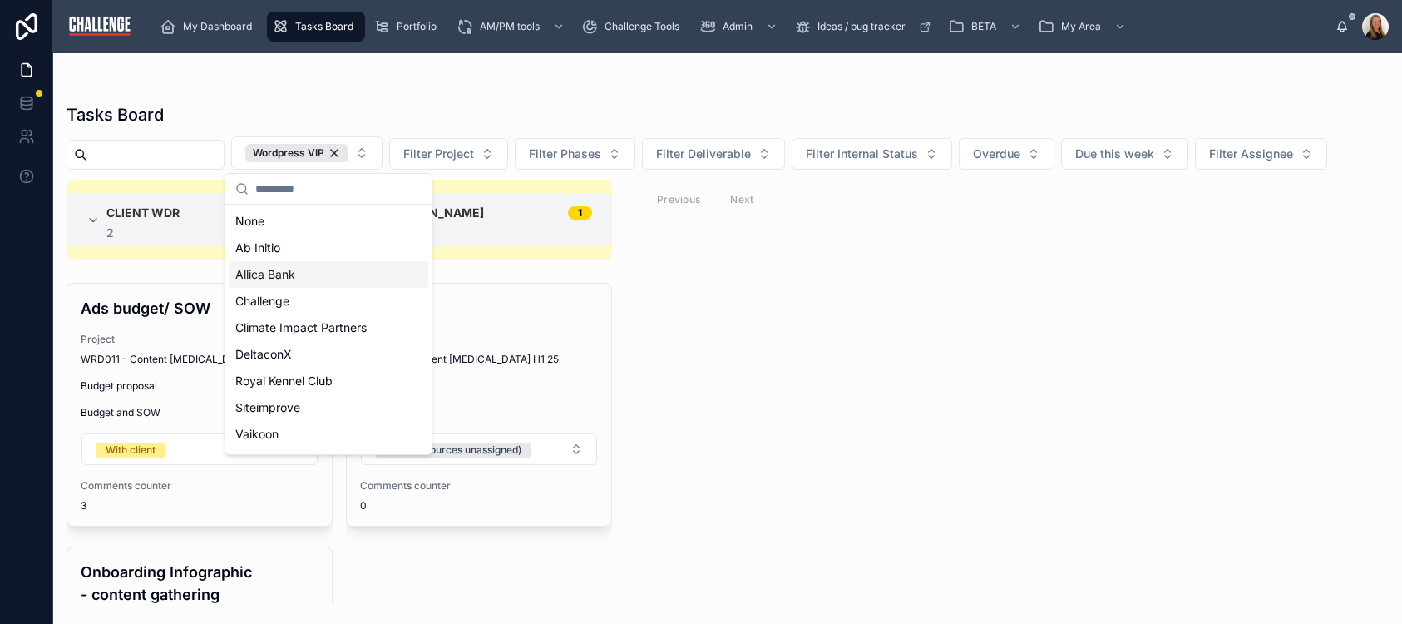
click at [405, 95] on div "Tasks Board Wordpress VIP Filter Project Filter Phases Filter Deliverable Filte…" at bounding box center [727, 348] width 1349 height 511
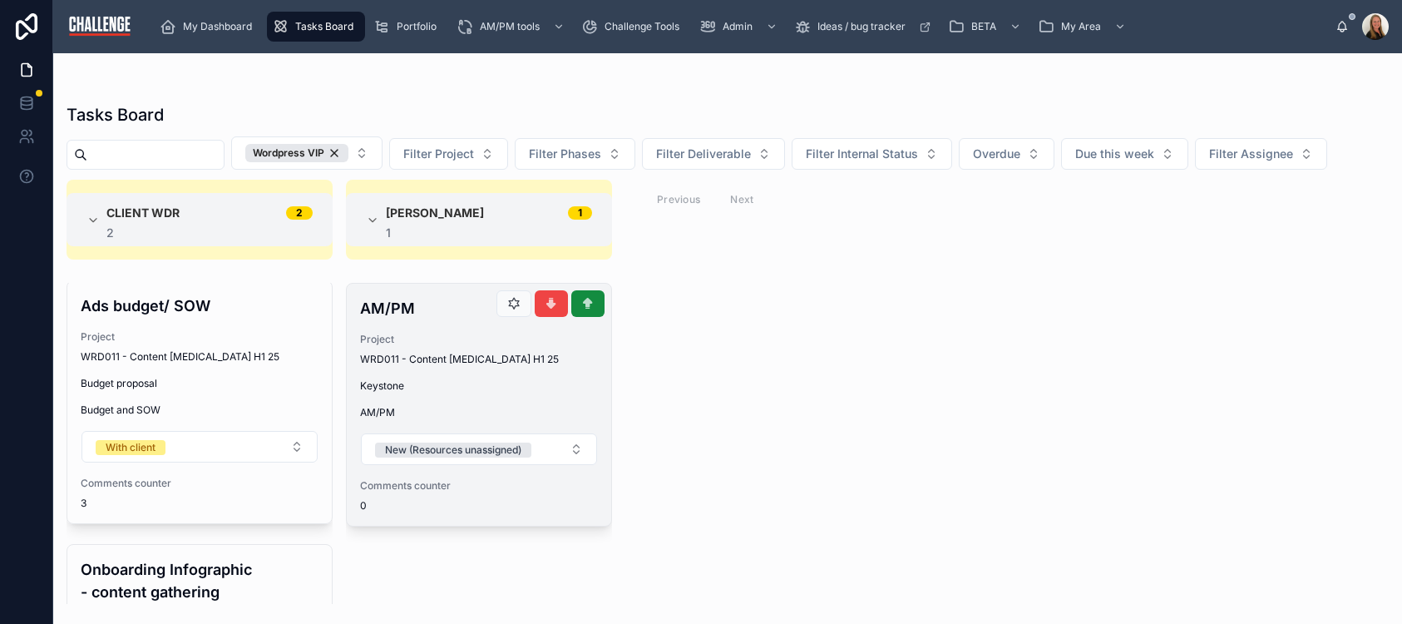
scroll to position [3, 0]
click at [507, 397] on div "AM/PM Project WRD011 - Content Retainer H1 25 Keystone AM/PM New (Resources una…" at bounding box center [479, 405] width 264 height 242
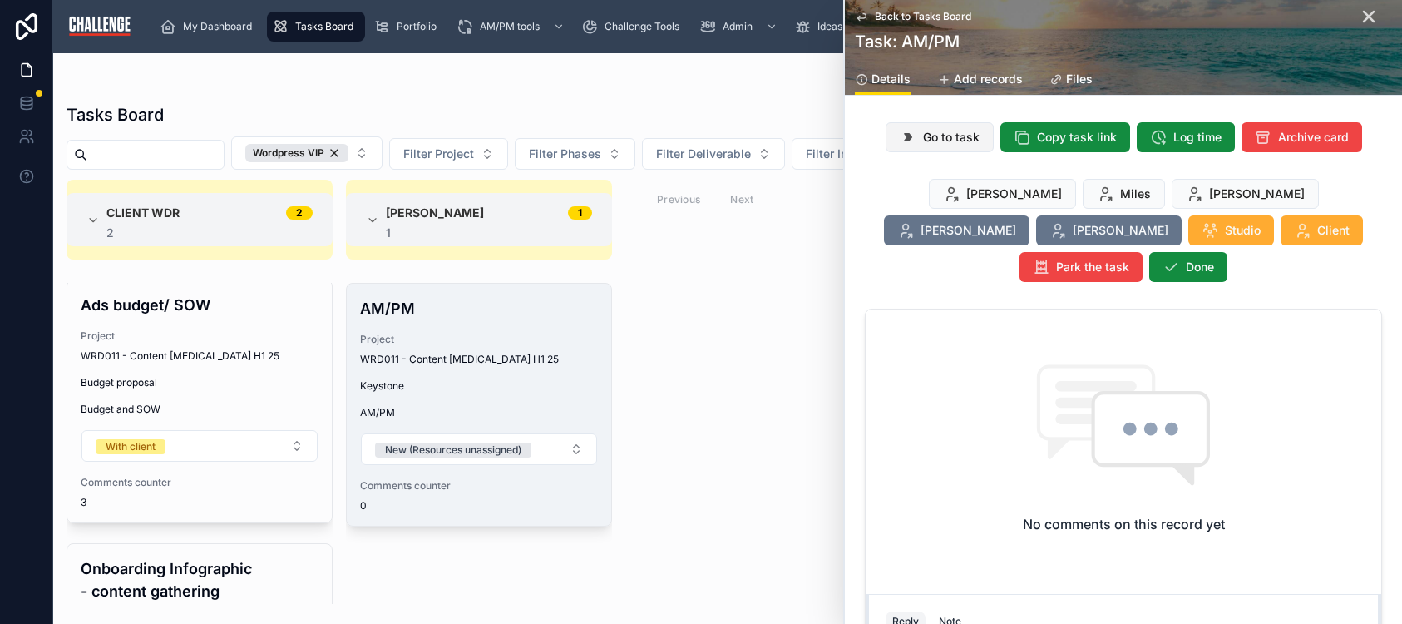
click at [937, 141] on span "Go to task" at bounding box center [951, 137] width 57 height 17
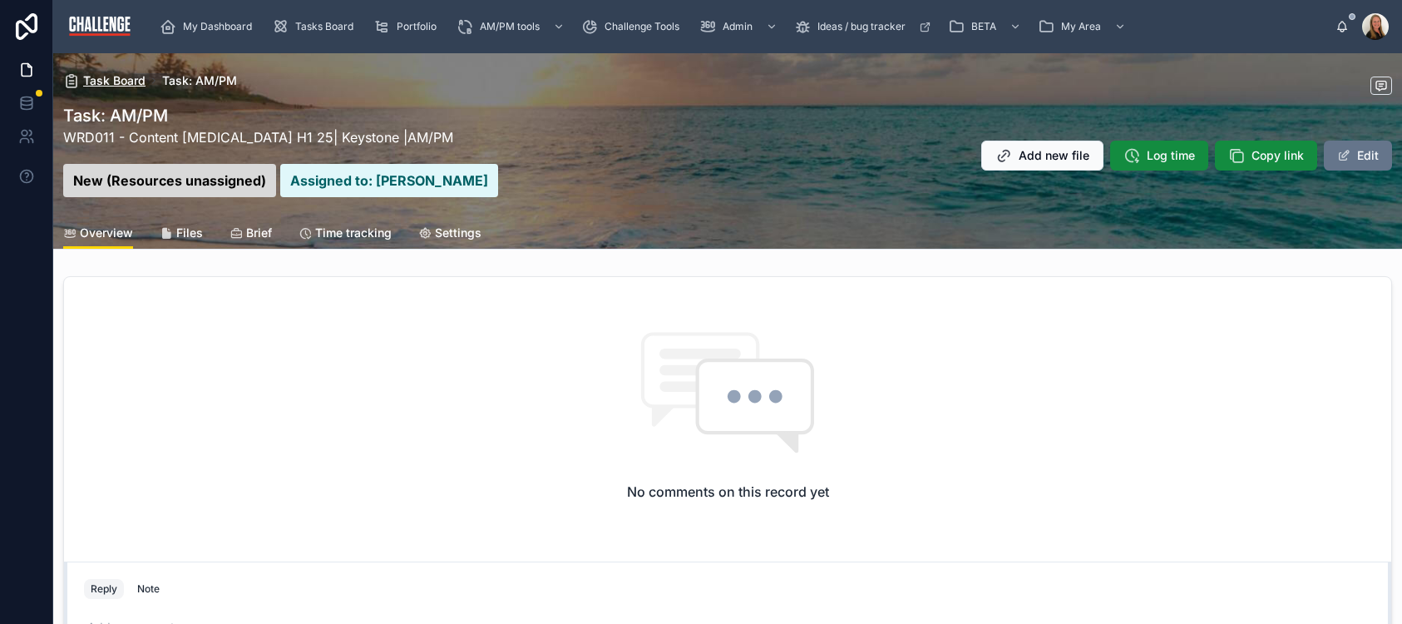
click at [116, 80] on span "Task Board" at bounding box center [114, 80] width 62 height 17
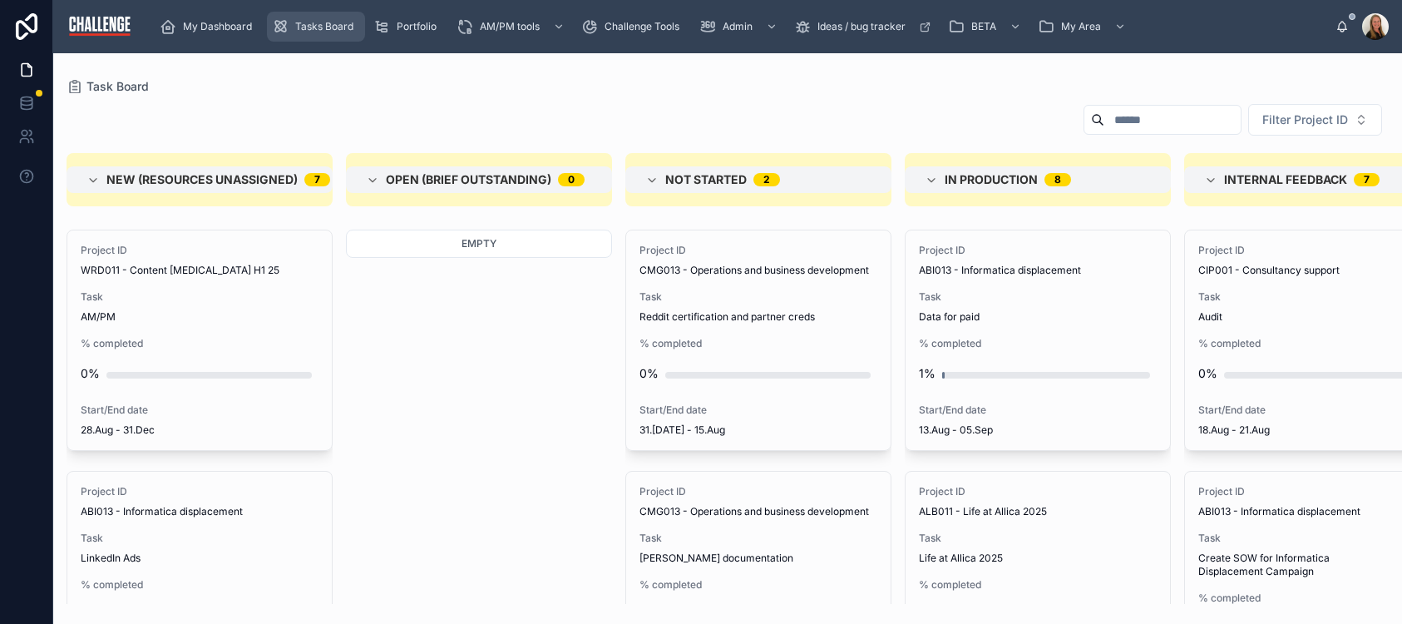
click at [327, 22] on span "Tasks Board" at bounding box center [324, 26] width 58 height 13
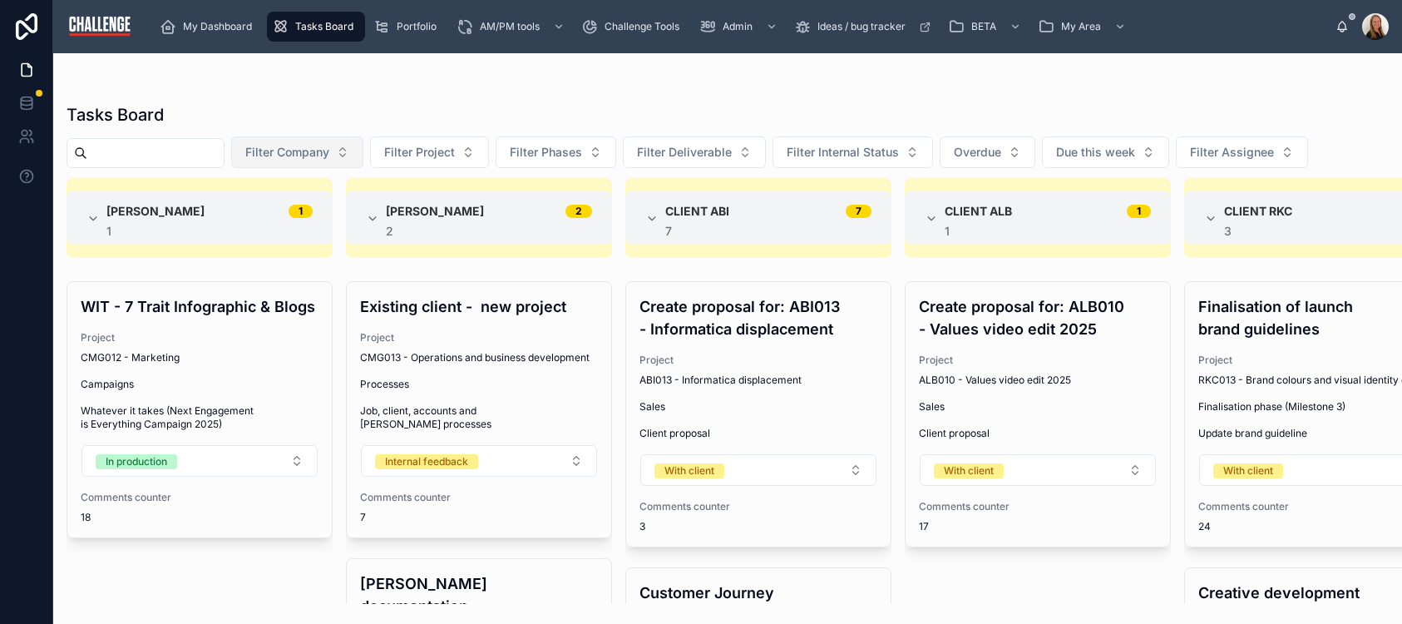
click at [363, 160] on button "Filter Company" at bounding box center [297, 152] width 132 height 32
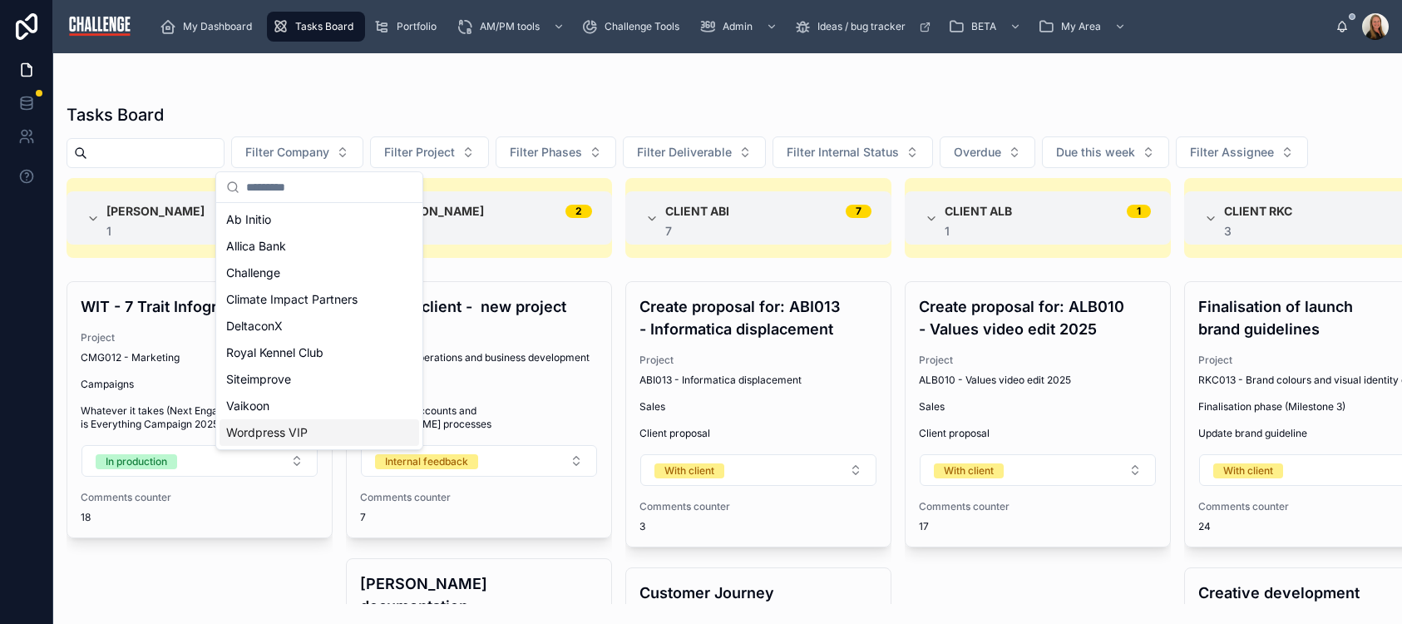
click at [323, 434] on div "Wordpress VIP" at bounding box center [320, 432] width 200 height 27
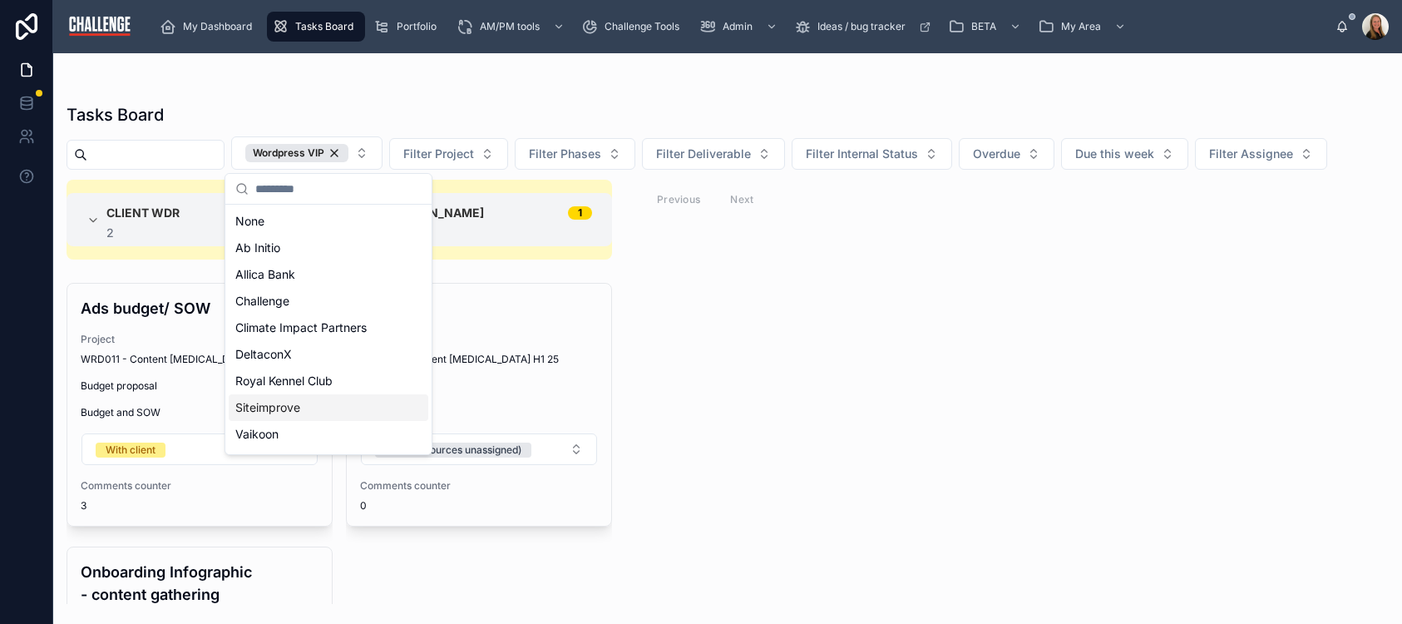
click at [1209, 415] on div "Client WDR 2 2 Ads budget/ SOW Project WRD011 - Content [MEDICAL_DATA] H1 25 Bu…" at bounding box center [727, 392] width 1349 height 424
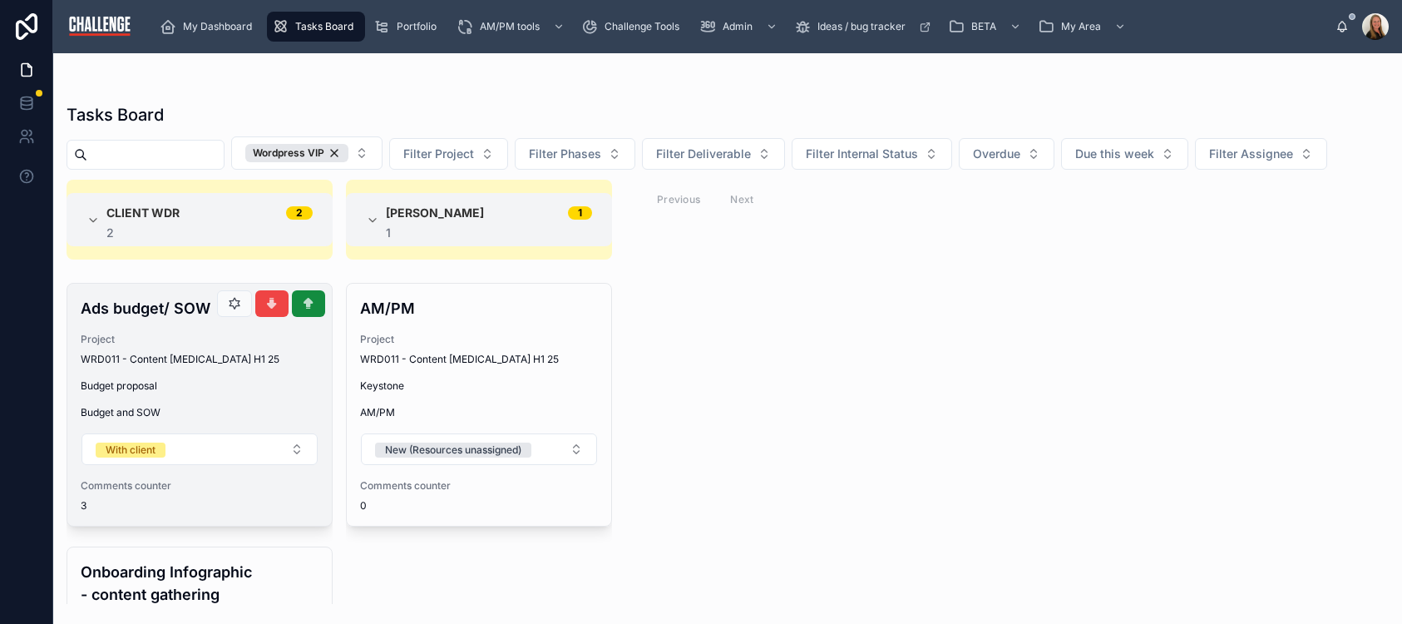
click at [200, 393] on div "Ads budget/ SOW Project WRD011 - Content [MEDICAL_DATA] H1 25 Budget proposal B…" at bounding box center [199, 405] width 264 height 242
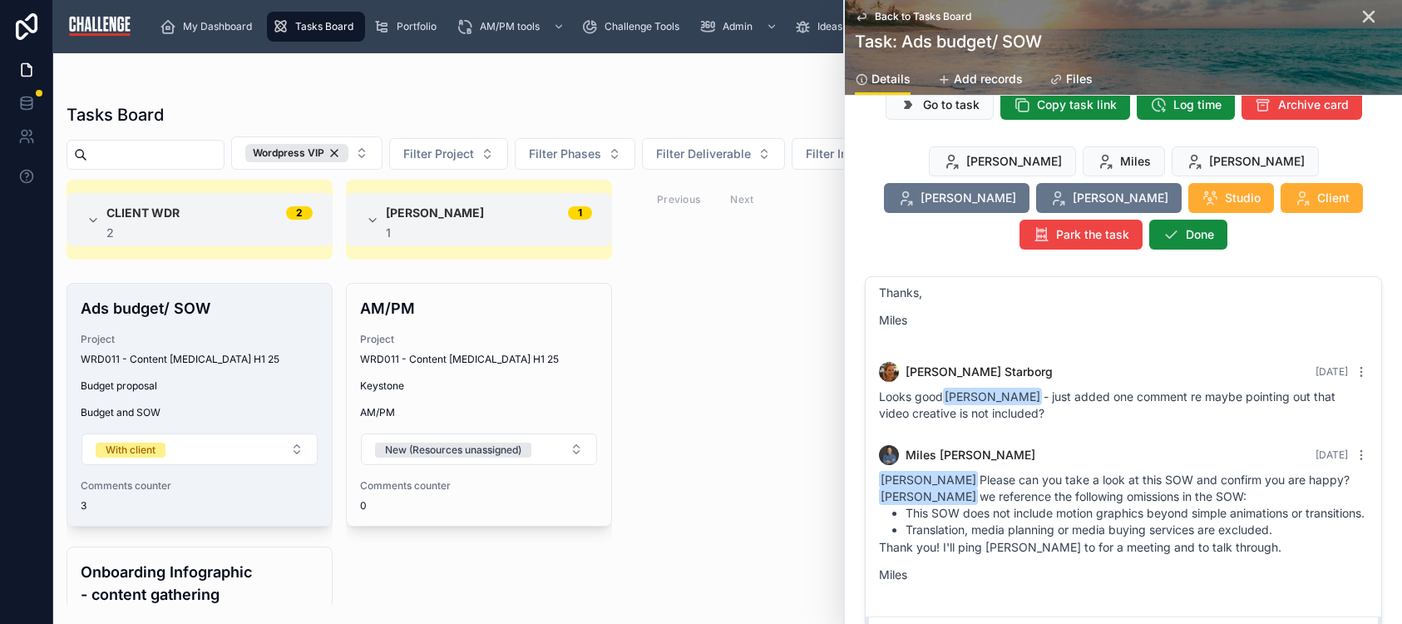
scroll to position [50, 0]
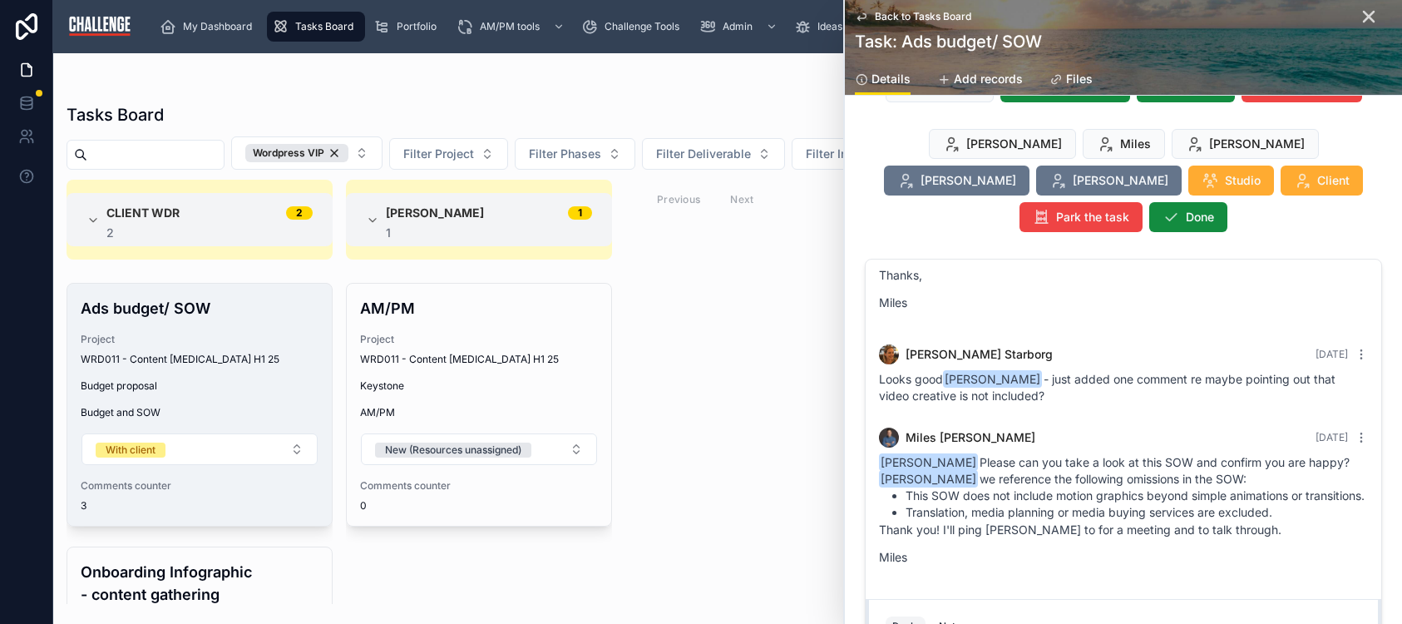
click at [730, 404] on div "Client WDR 2 2 Ads budget/ SOW Project WRD011 - Content [MEDICAL_DATA] H1 25 Bu…" at bounding box center [727, 392] width 1349 height 424
